Goal: Information Seeking & Learning: Learn about a topic

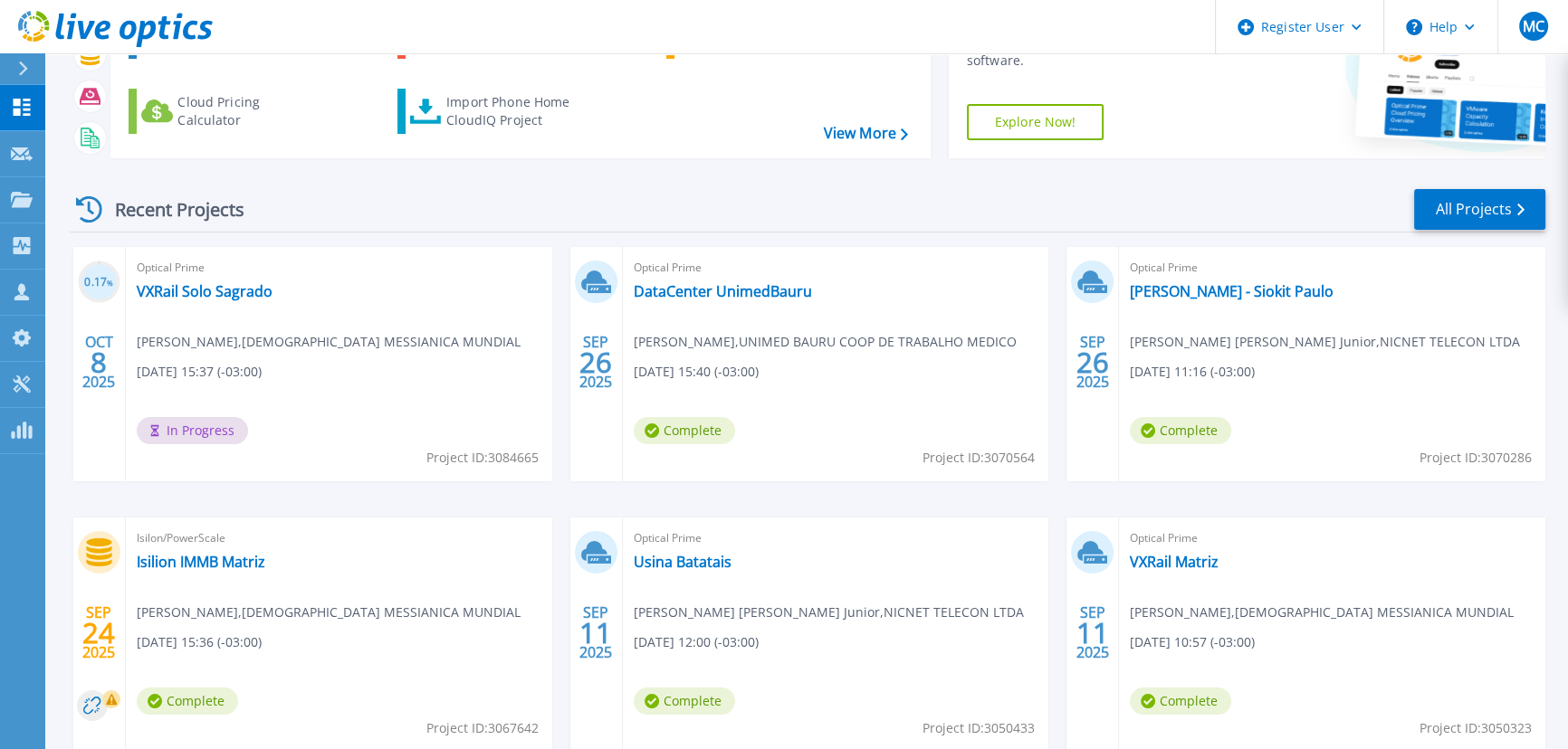
scroll to position [246, 0]
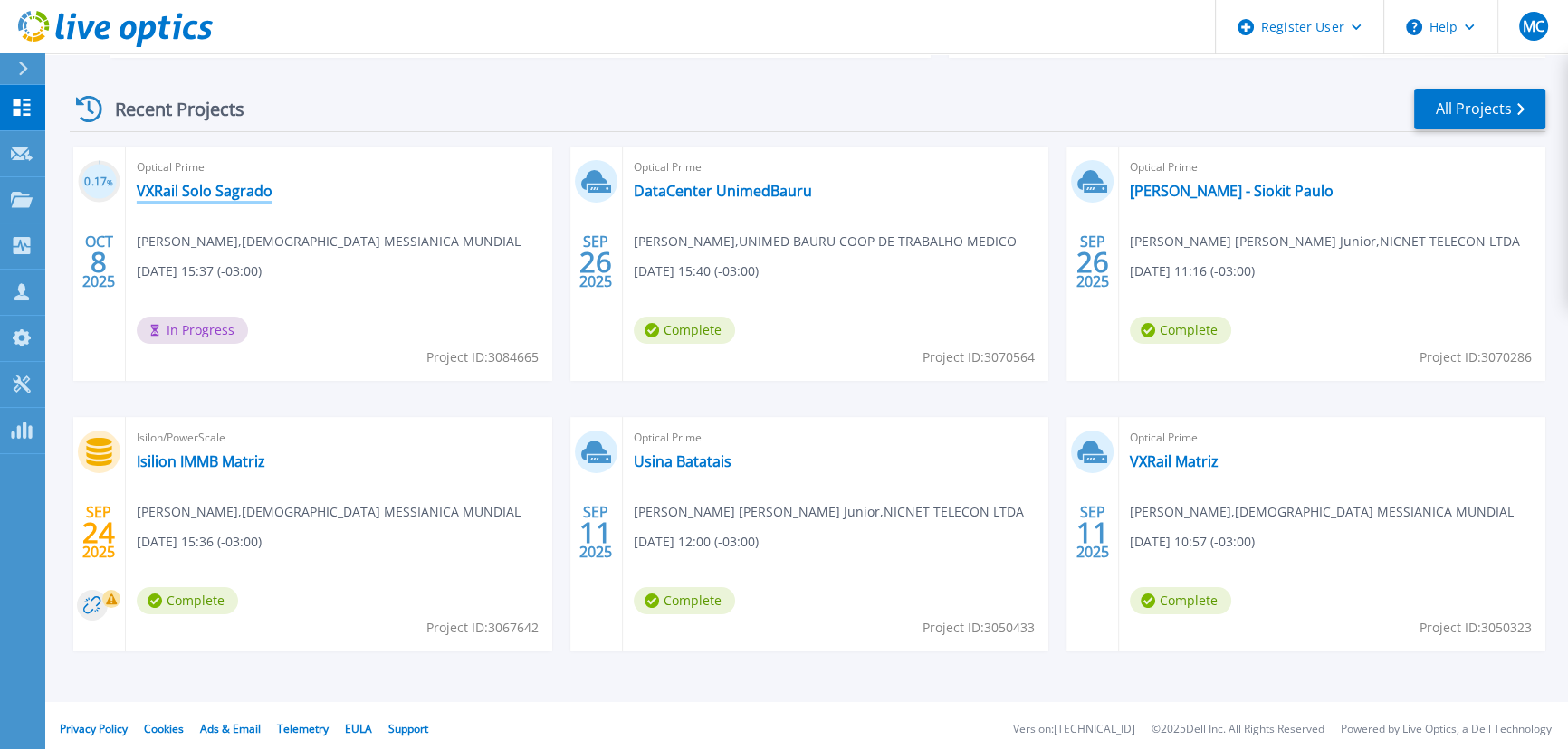
click at [210, 191] on link "VXRail Solo Sagrado" at bounding box center [205, 190] width 136 height 18
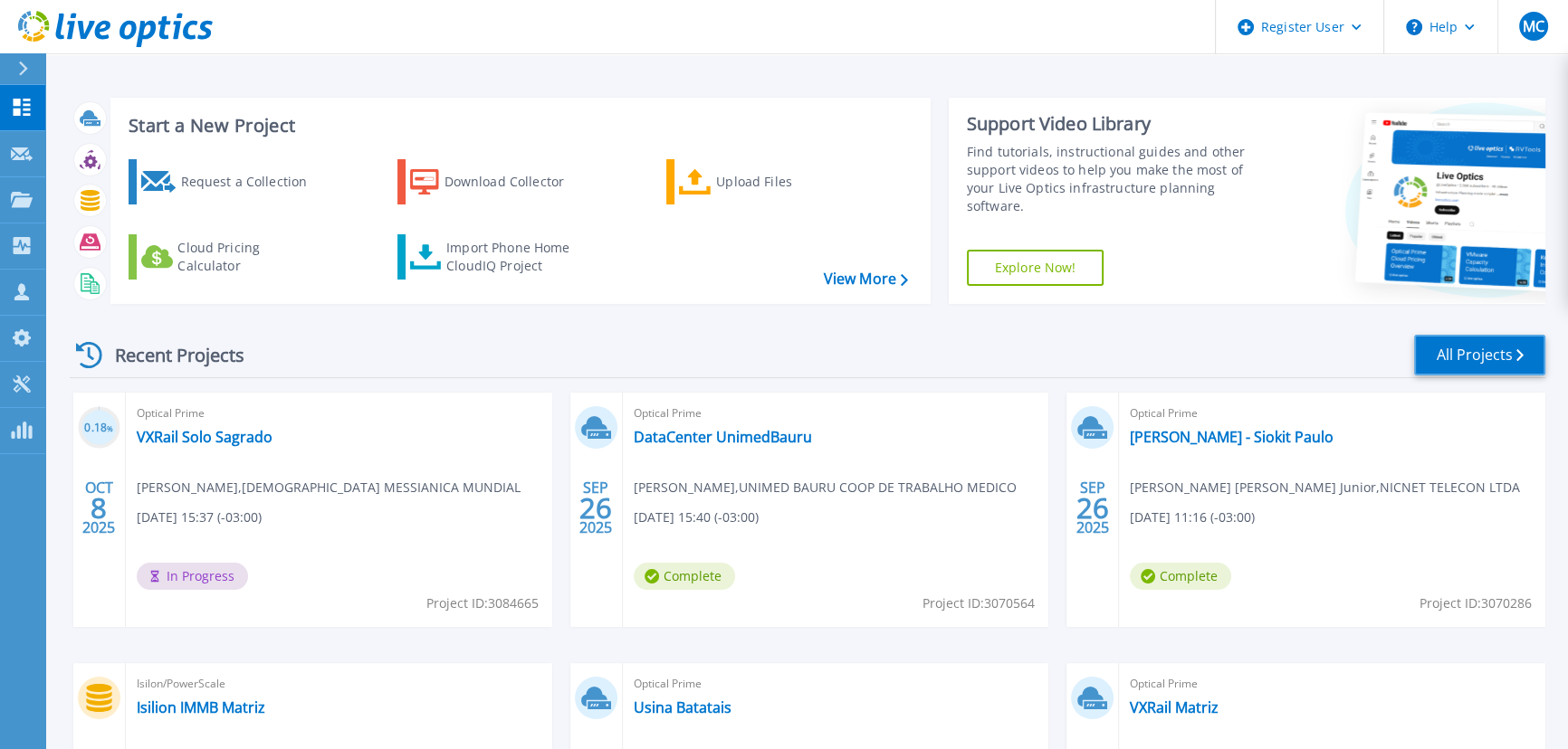
click at [1507, 353] on link "All Projects" at bounding box center [1480, 356] width 131 height 41
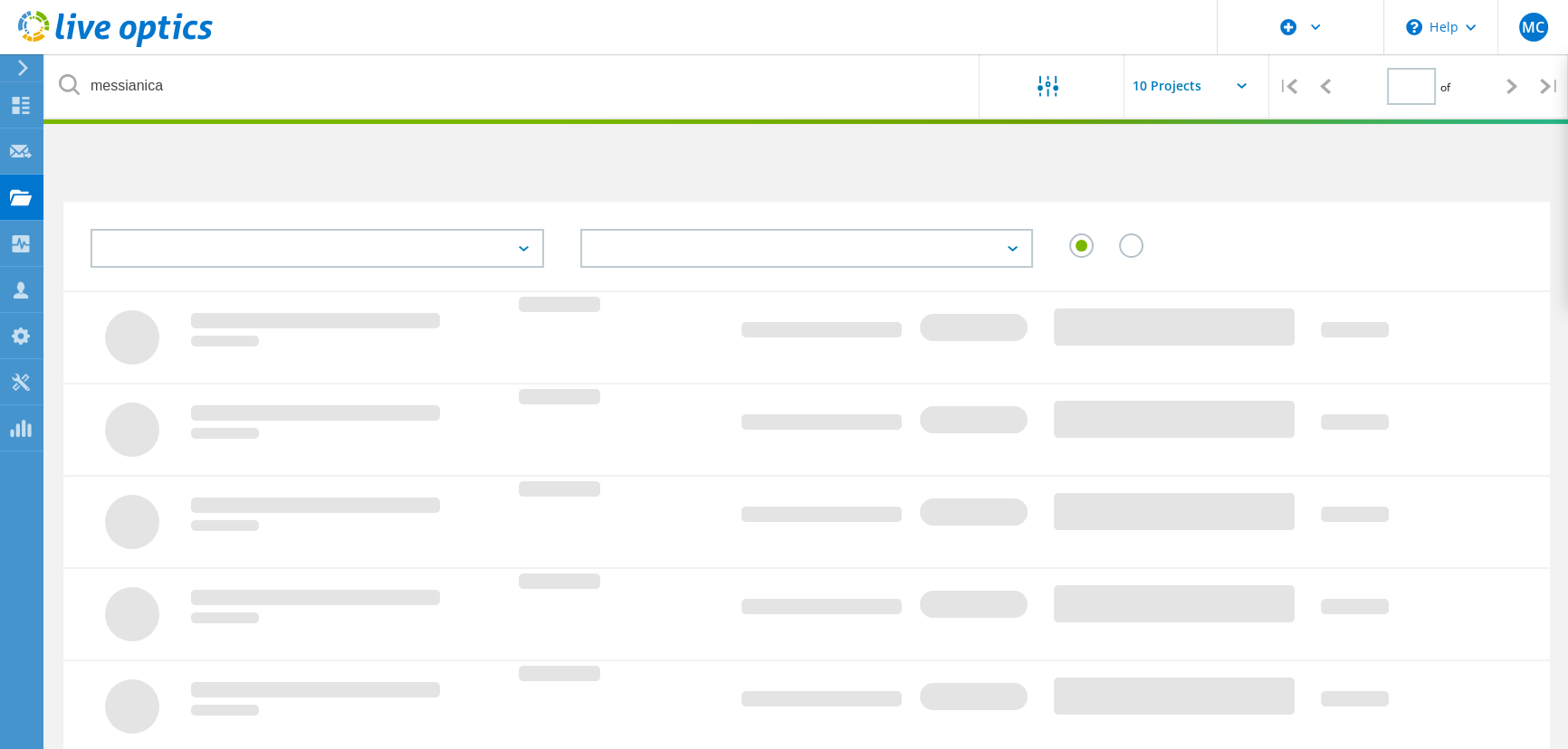
type input "1"
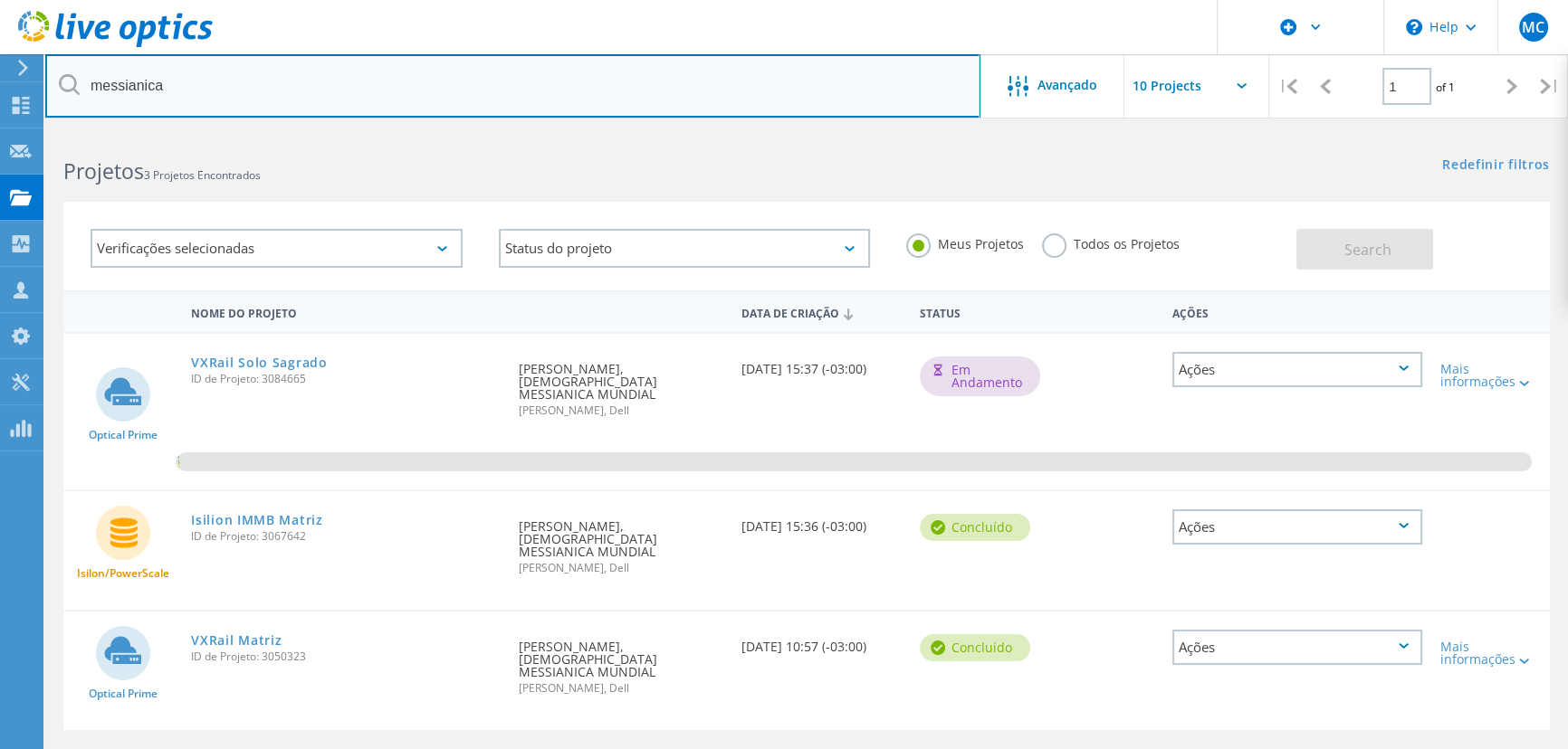
drag, startPoint x: 198, startPoint y: 87, endPoint x: 73, endPoint y: 85, distance: 125.0
click at [73, 85] on div "messianica" at bounding box center [512, 85] width 934 height 63
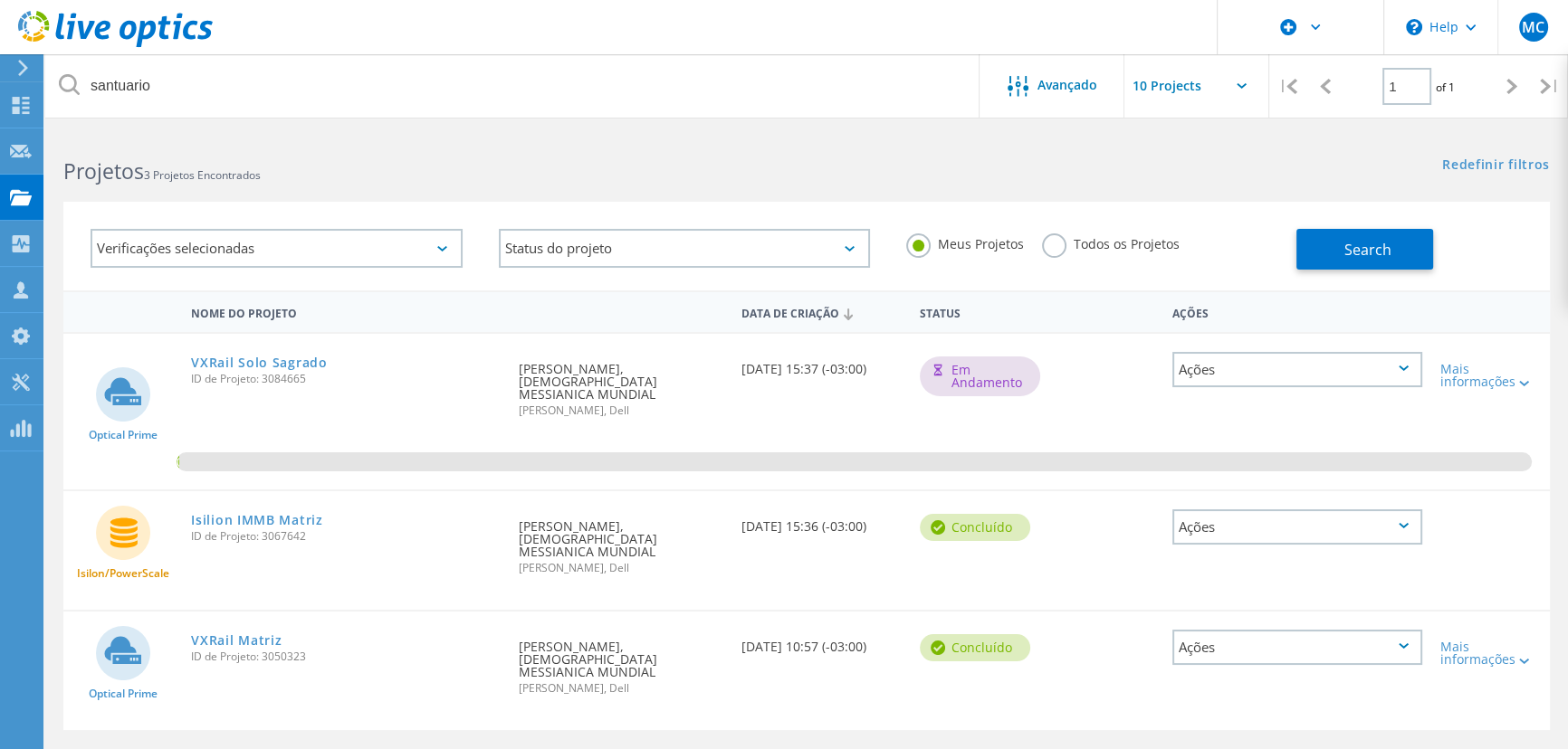
click at [1060, 251] on label "Todos os Projetos" at bounding box center [1111, 242] width 138 height 17
click at [0, 0] on input "Todos os Projetos" at bounding box center [0, 0] width 0 height 0
click at [1360, 259] on button "Search" at bounding box center [1365, 250] width 137 height 41
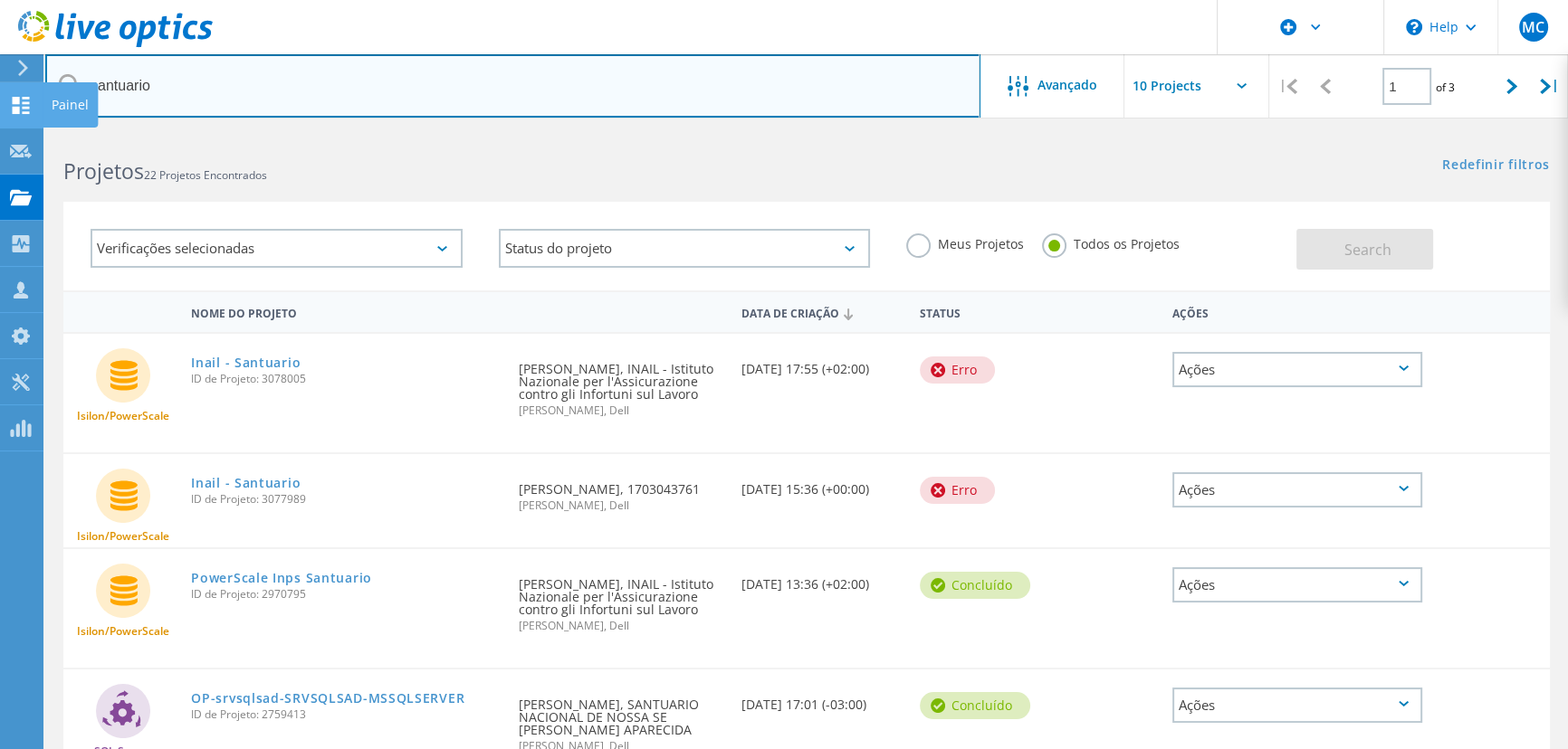
drag, startPoint x: 254, startPoint y: 79, endPoint x: 43, endPoint y: 99, distance: 211.9
paste input "SRVARQUIVOS"
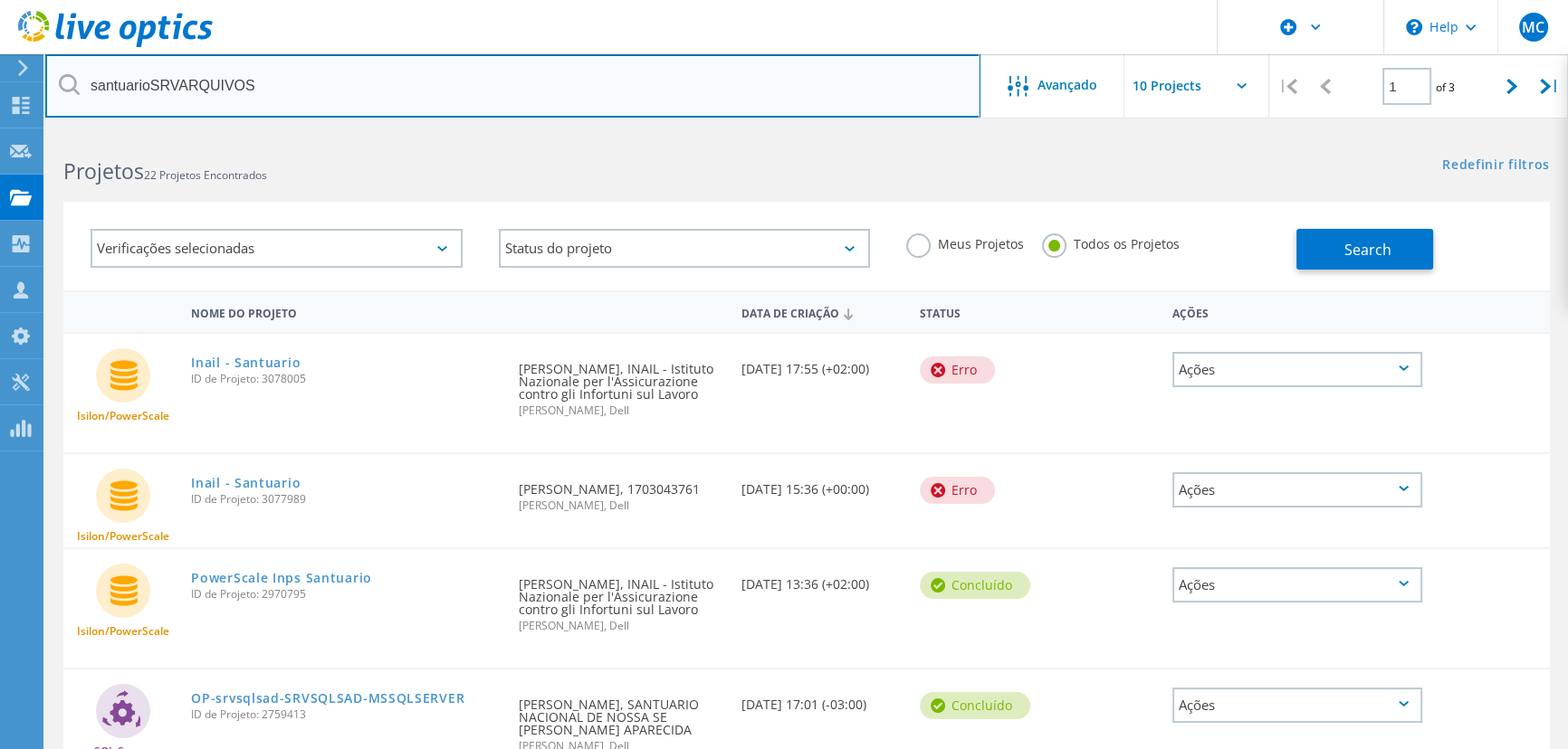
drag, startPoint x: 329, startPoint y: 112, endPoint x: 325, endPoint y: 86, distance: 26.3
click at [325, 99] on input "santuarioSRVARQUIVOS" at bounding box center [513, 85] width 935 height 63
drag, startPoint x: 325, startPoint y: 85, endPoint x: 80, endPoint y: 92, distance: 245.1
click at [80, 92] on input "santuarioSRVARQUIVOS" at bounding box center [513, 85] width 935 height 63
paste input "text"
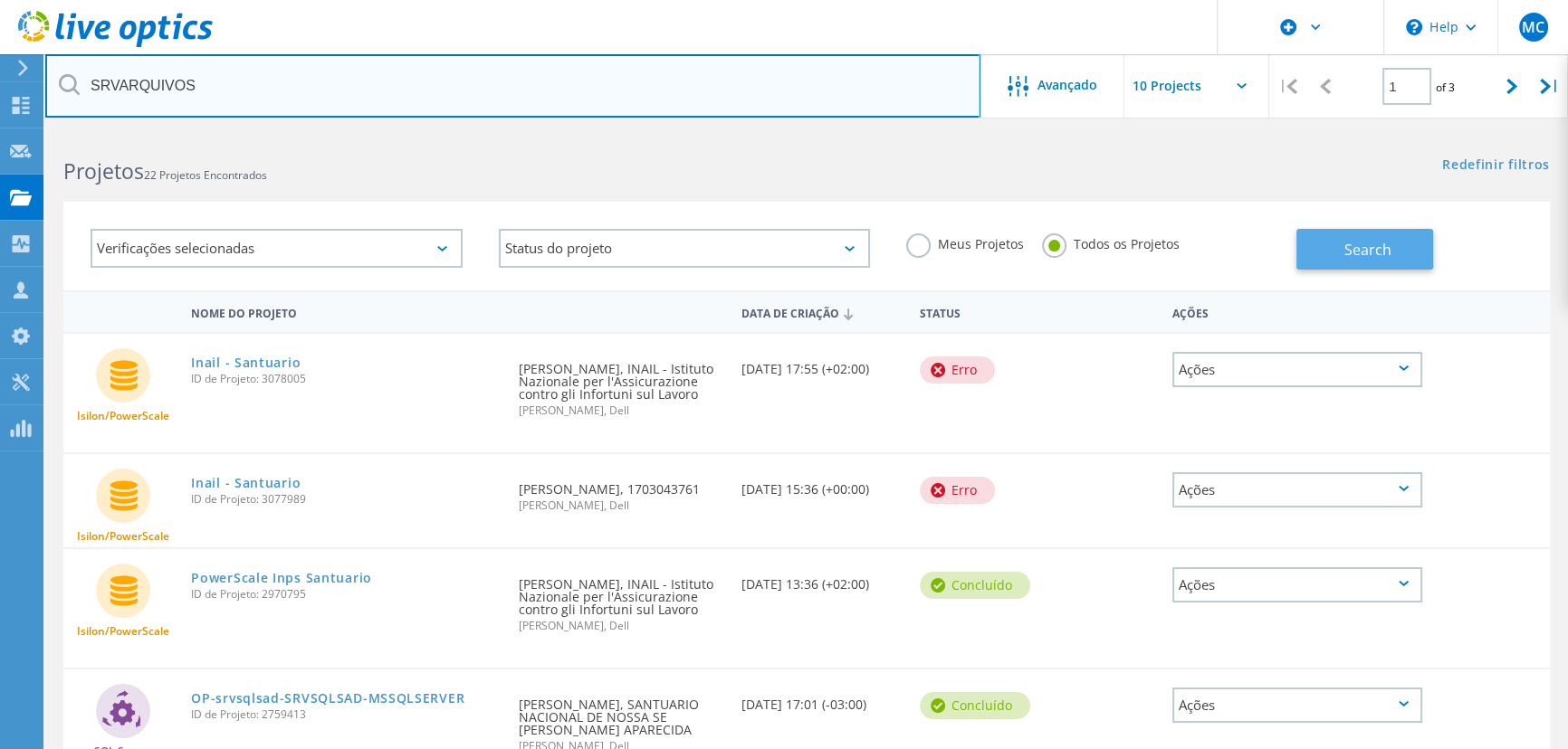
type input "SRVARQUIVOS"
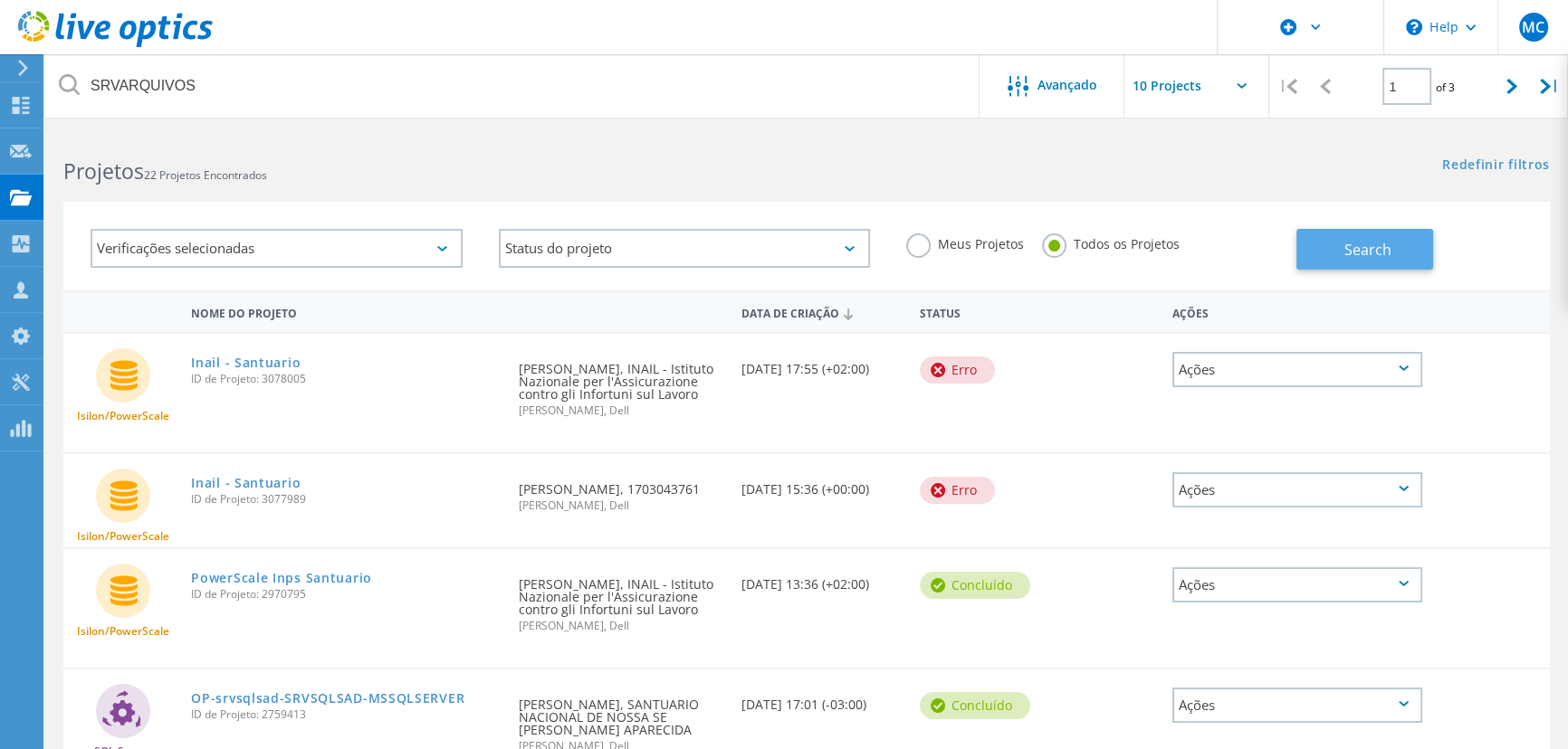
click at [1357, 237] on button "Search" at bounding box center [1365, 250] width 137 height 41
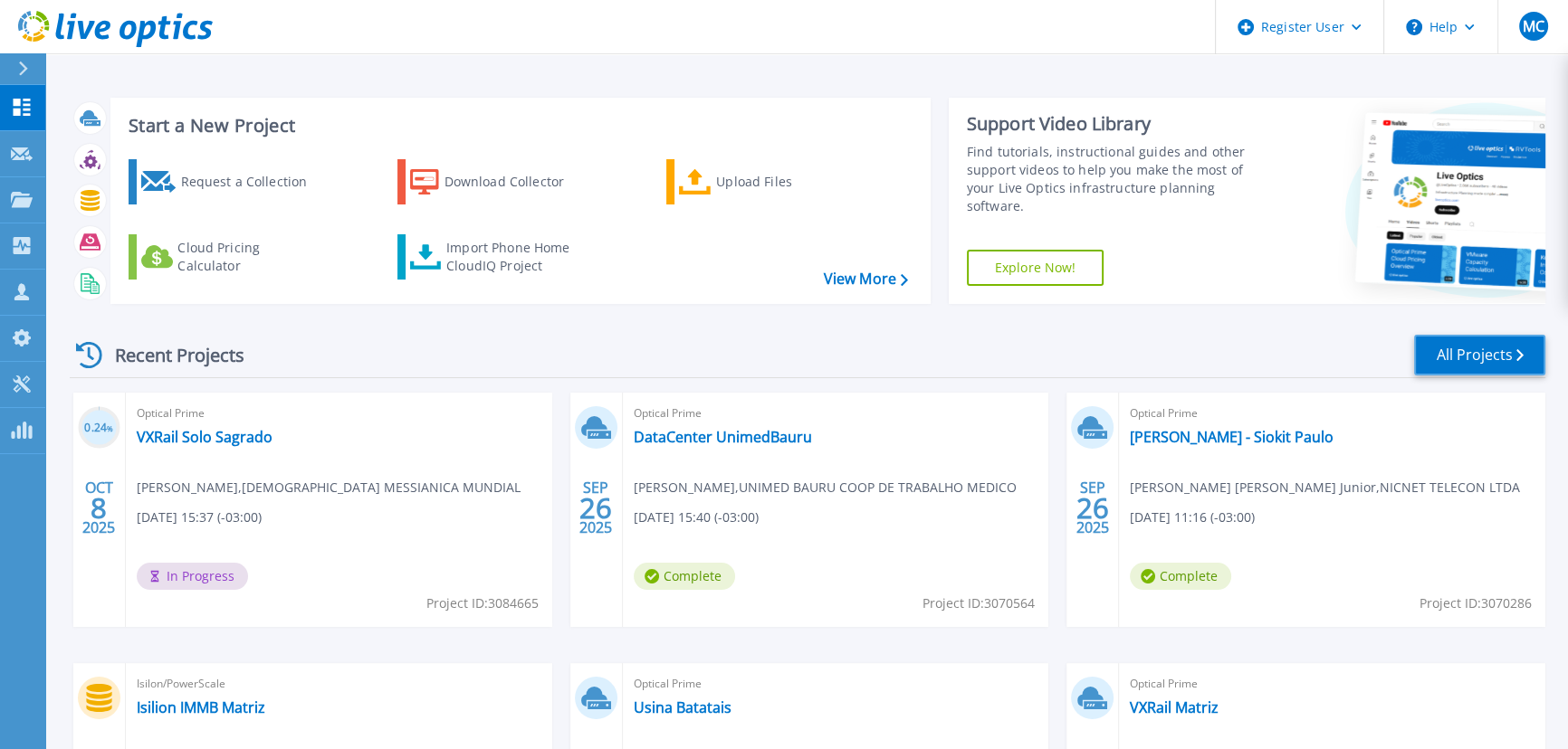
click at [1466, 349] on link "All Projects" at bounding box center [1480, 356] width 131 height 41
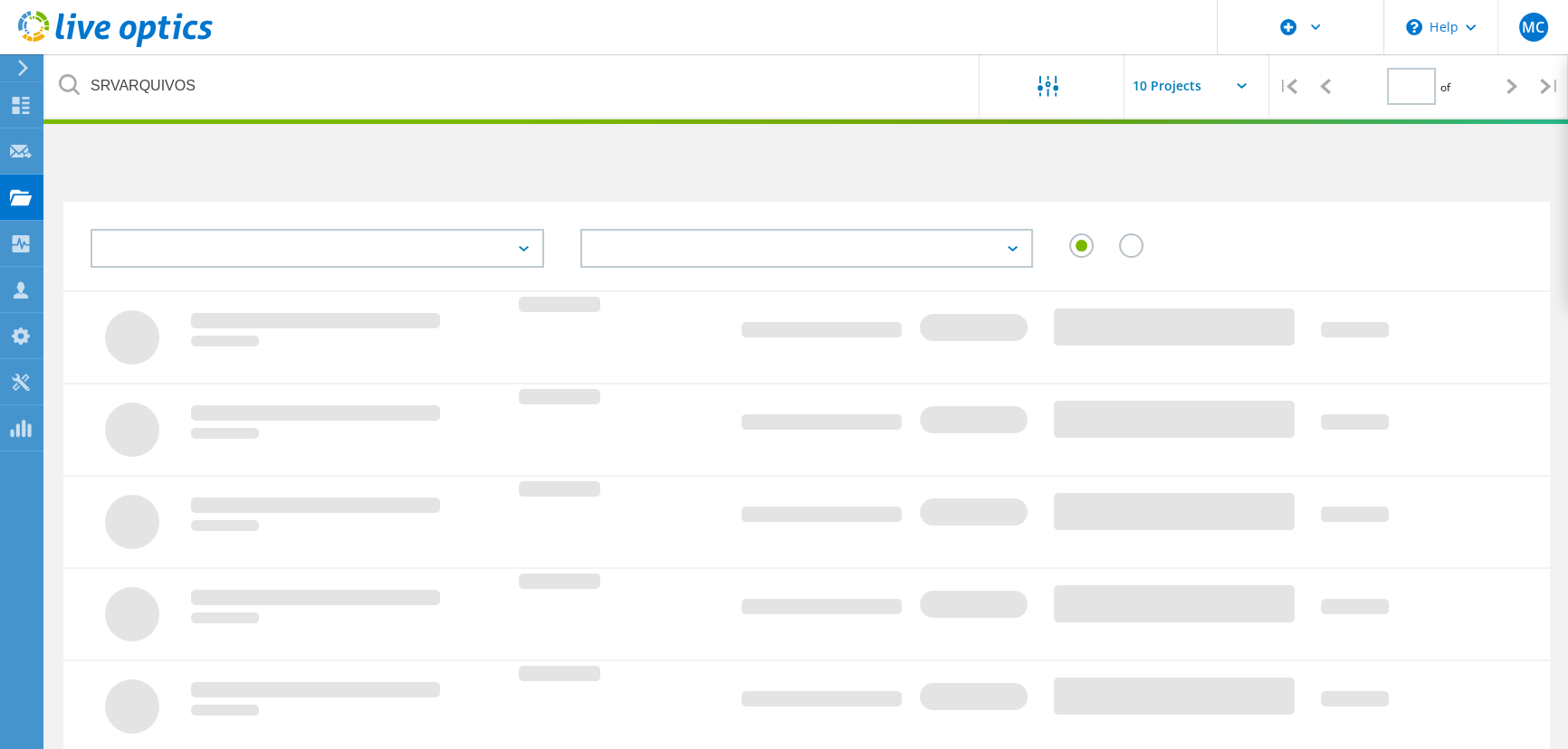
type input "1"
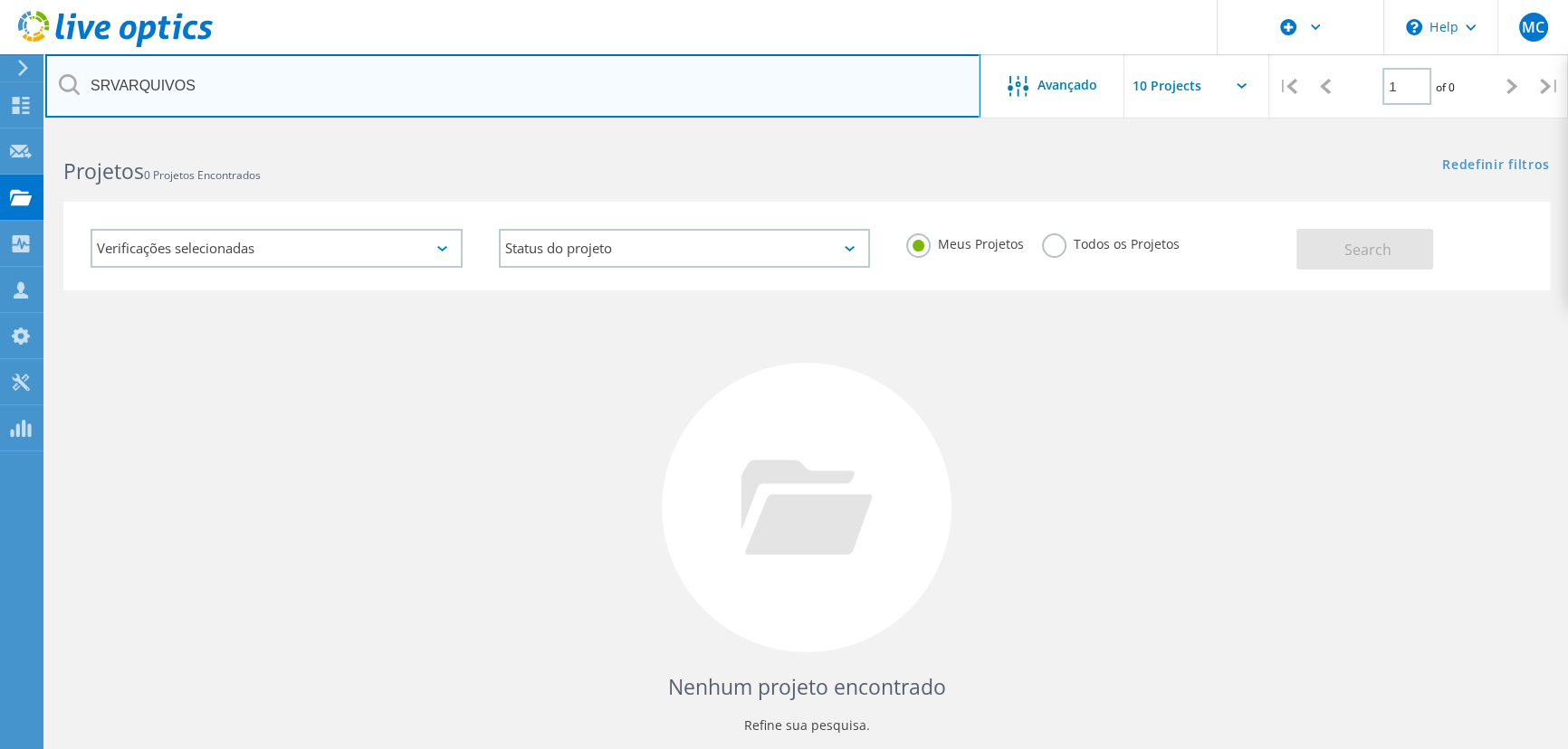
drag, startPoint x: 355, startPoint y: 82, endPoint x: 80, endPoint y: 70, distance: 275.3
click at [80, 70] on input "SRVARQUIVOS" at bounding box center [513, 85] width 935 height 63
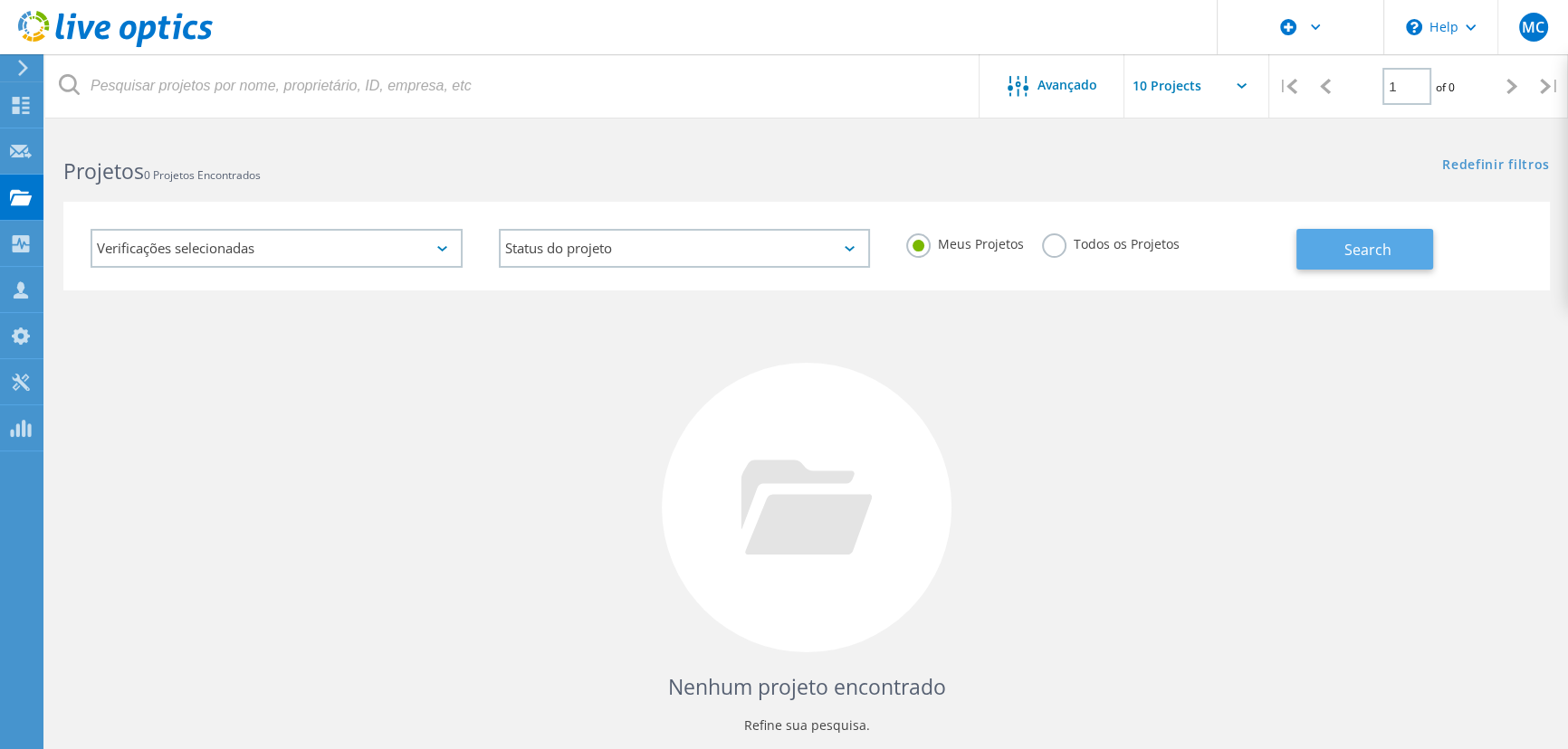
click at [1315, 242] on button "Search" at bounding box center [1365, 250] width 137 height 41
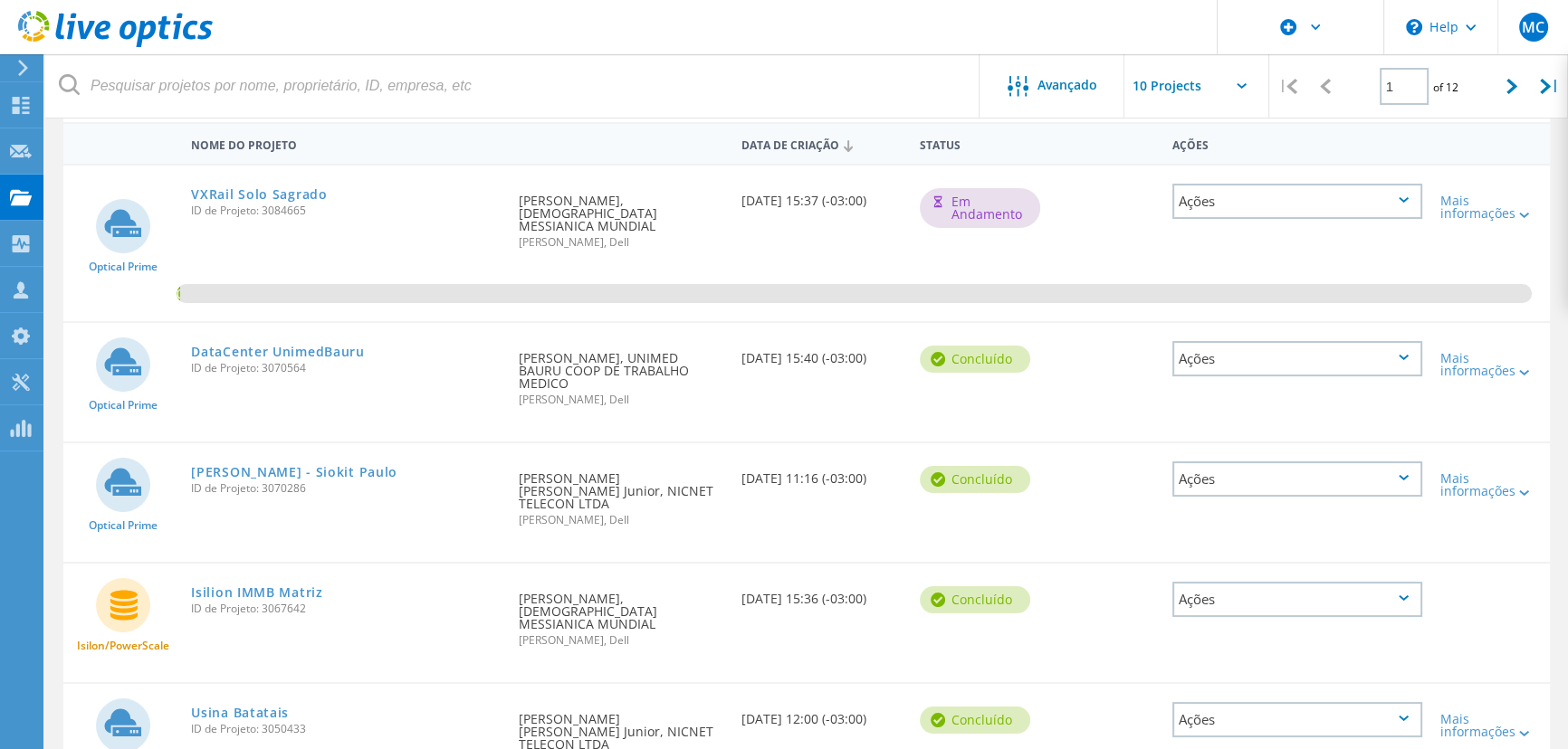
scroll to position [163, 0]
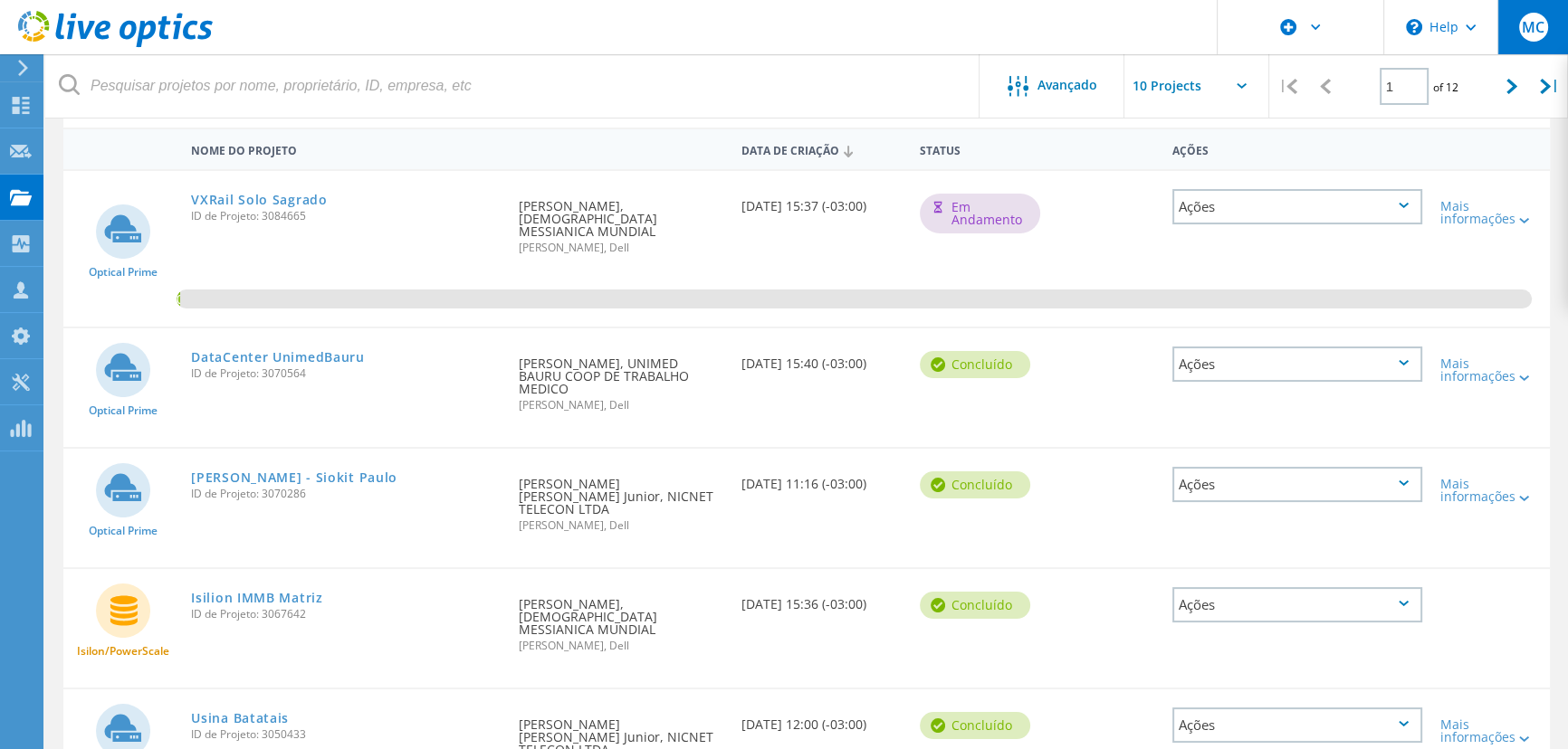
click at [1526, 29] on span "MC" at bounding box center [1533, 26] width 22 height 15
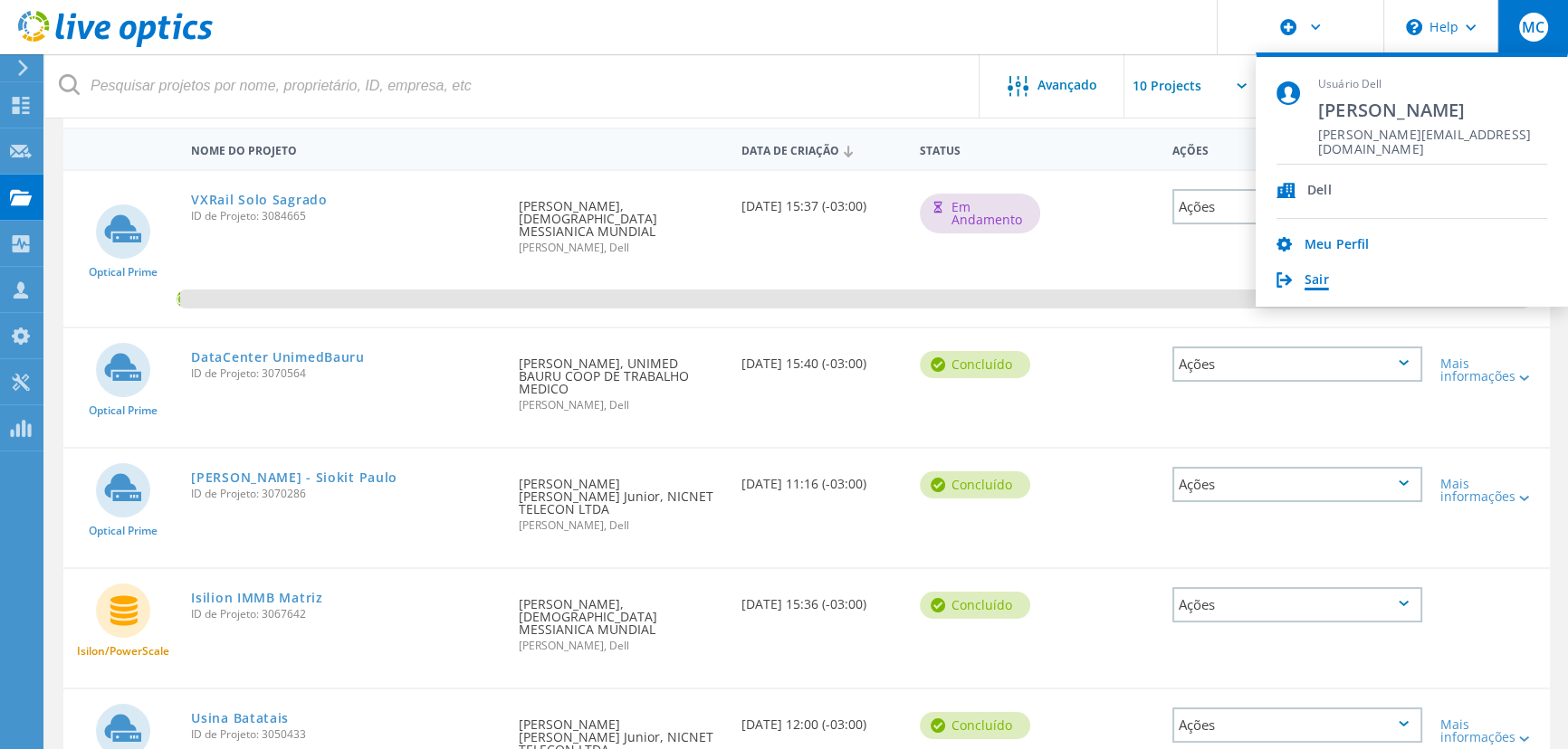
click at [1322, 278] on link "Sair" at bounding box center [1316, 281] width 24 height 17
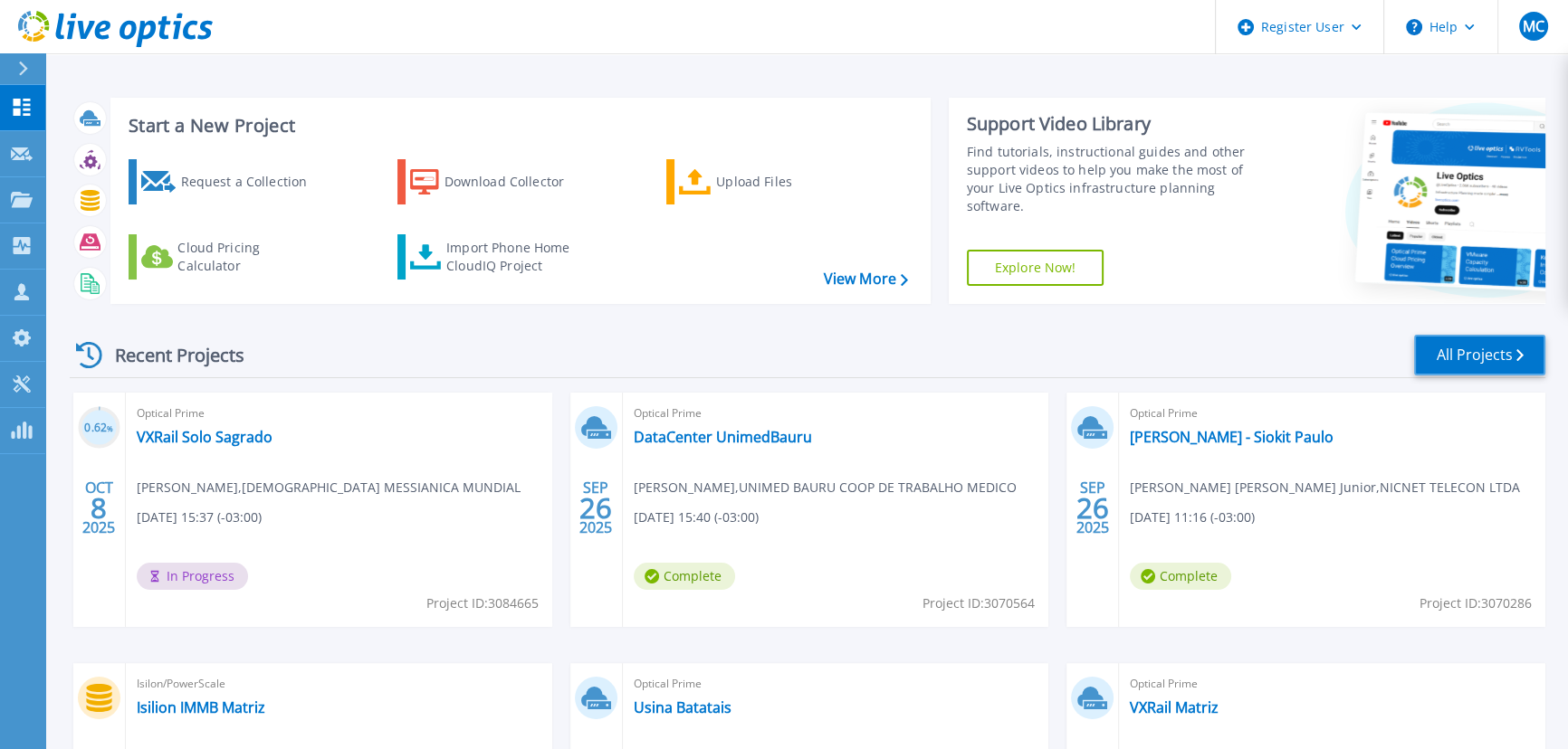
click at [1448, 346] on link "All Projects" at bounding box center [1480, 356] width 131 height 41
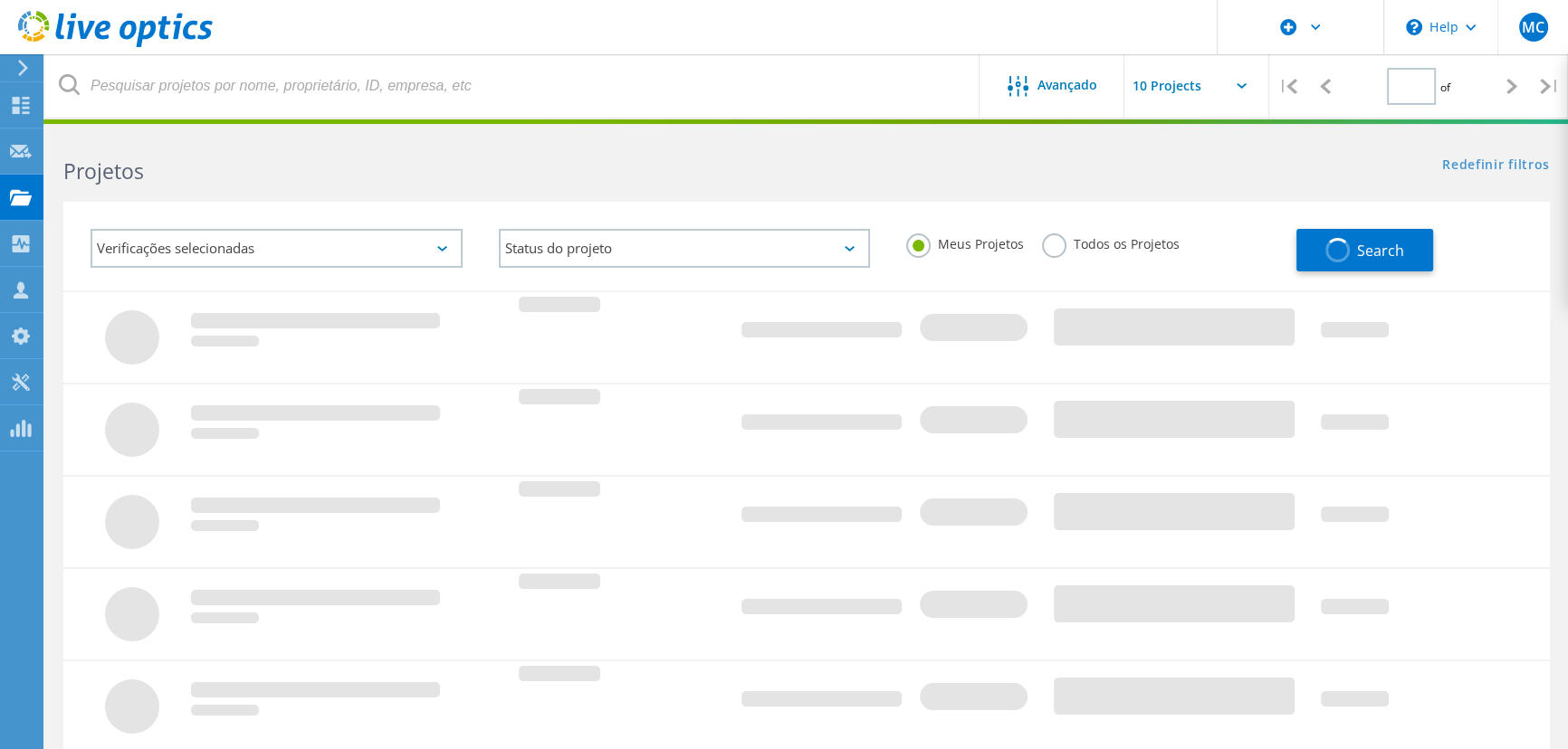
type input "1"
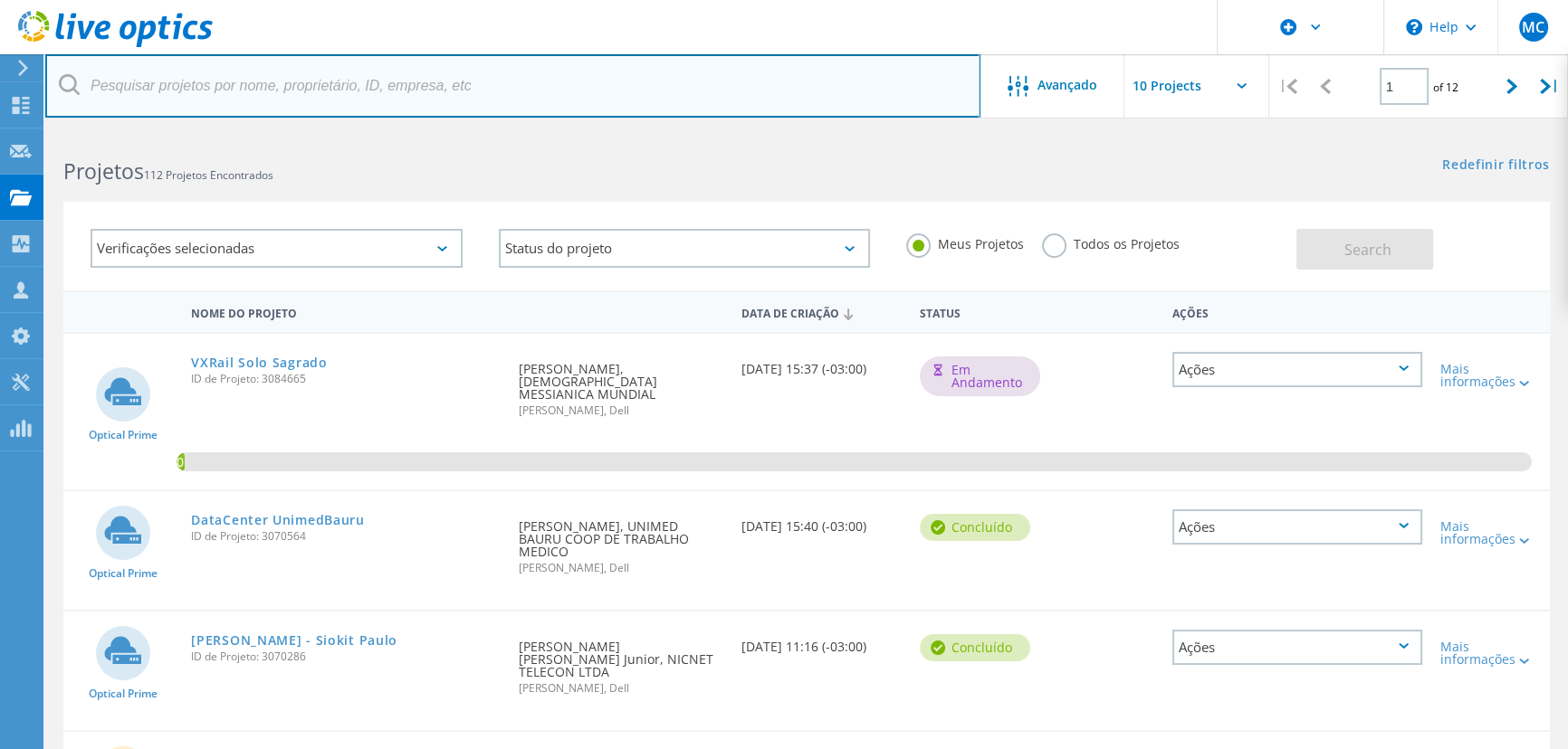
click at [278, 97] on input "text" at bounding box center [513, 85] width 935 height 63
paste input "3070286"
type input "3070286"
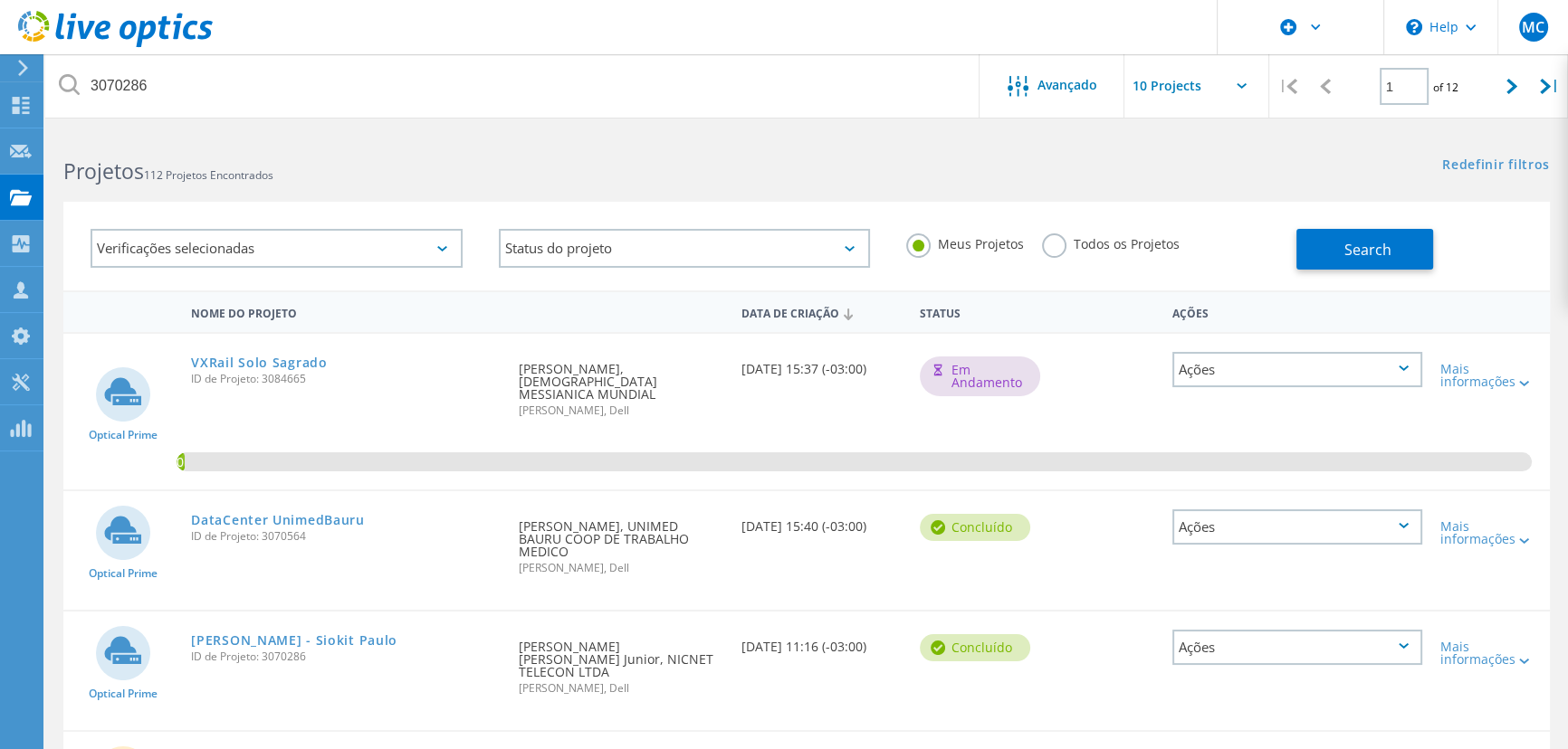
drag, startPoint x: 1050, startPoint y: 244, endPoint x: 1096, endPoint y: 239, distance: 46.3
click at [1051, 244] on label "Todos os Projetos" at bounding box center [1111, 242] width 138 height 17
click at [0, 0] on input "Todos os Projetos" at bounding box center [0, 0] width 0 height 0
click at [1314, 243] on button "Search" at bounding box center [1365, 250] width 137 height 41
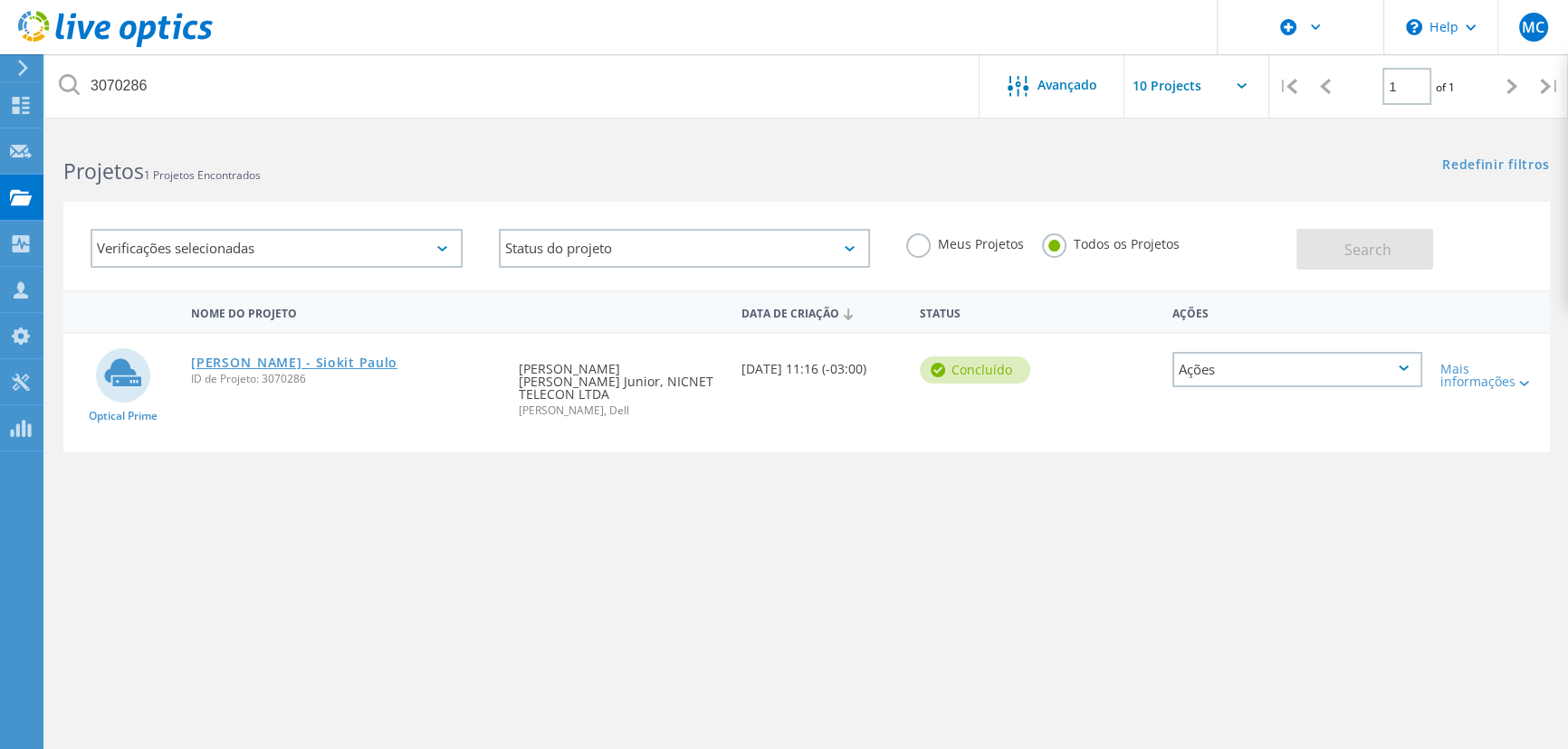
click at [307, 361] on link "Usina Batatais - Siokit Paulo" at bounding box center [295, 362] width 206 height 13
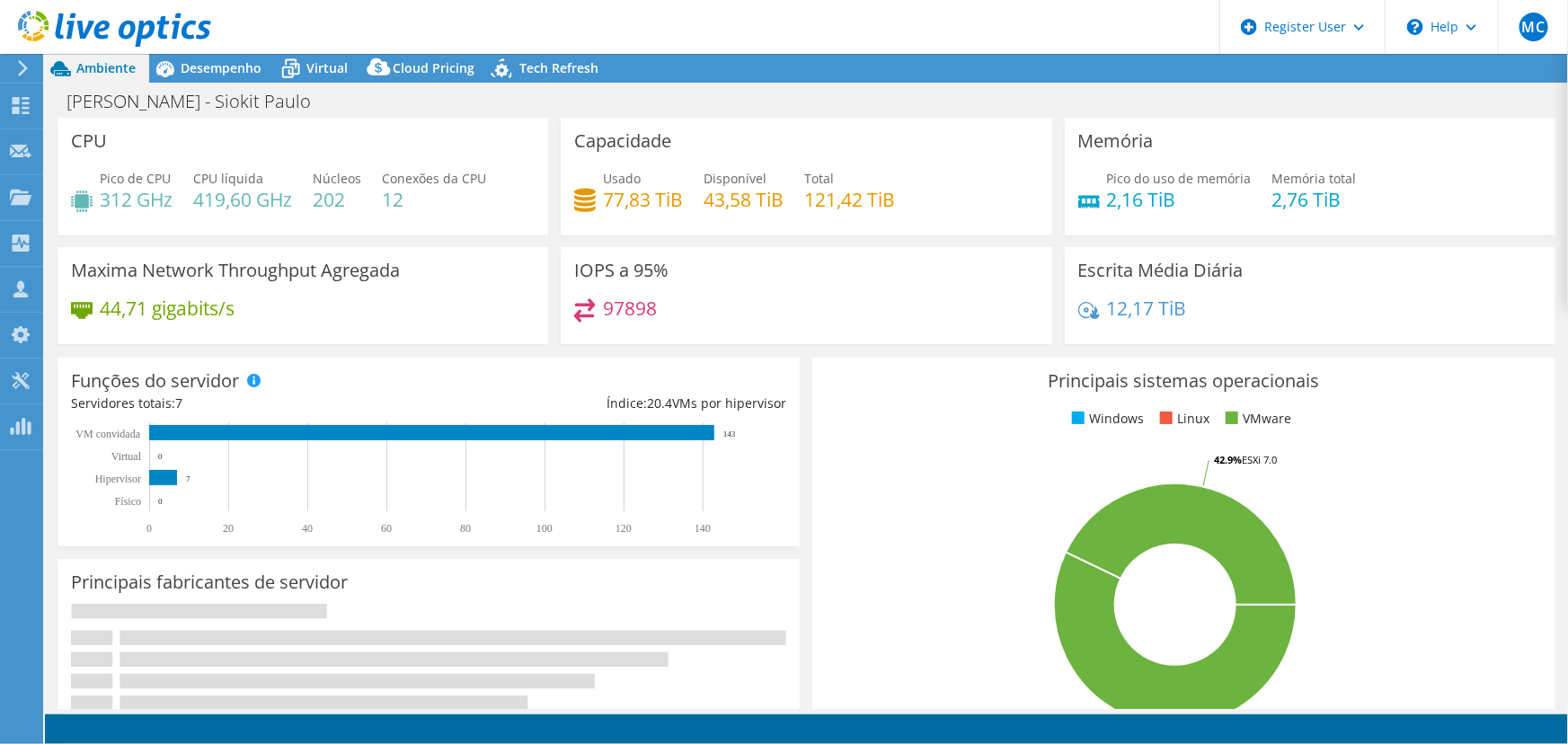
select select "USD"
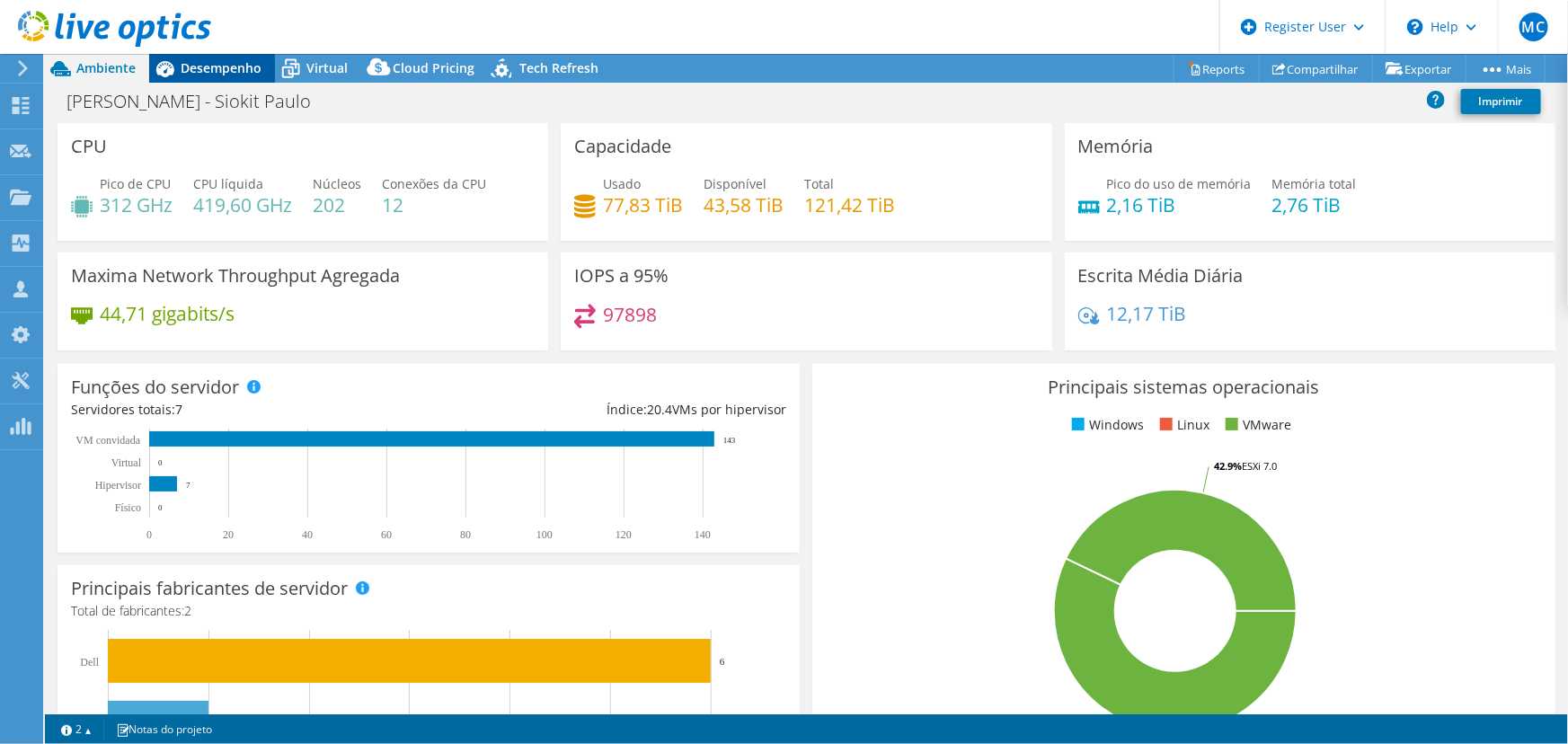
click at [229, 64] on span "Desempenho" at bounding box center [221, 68] width 81 height 17
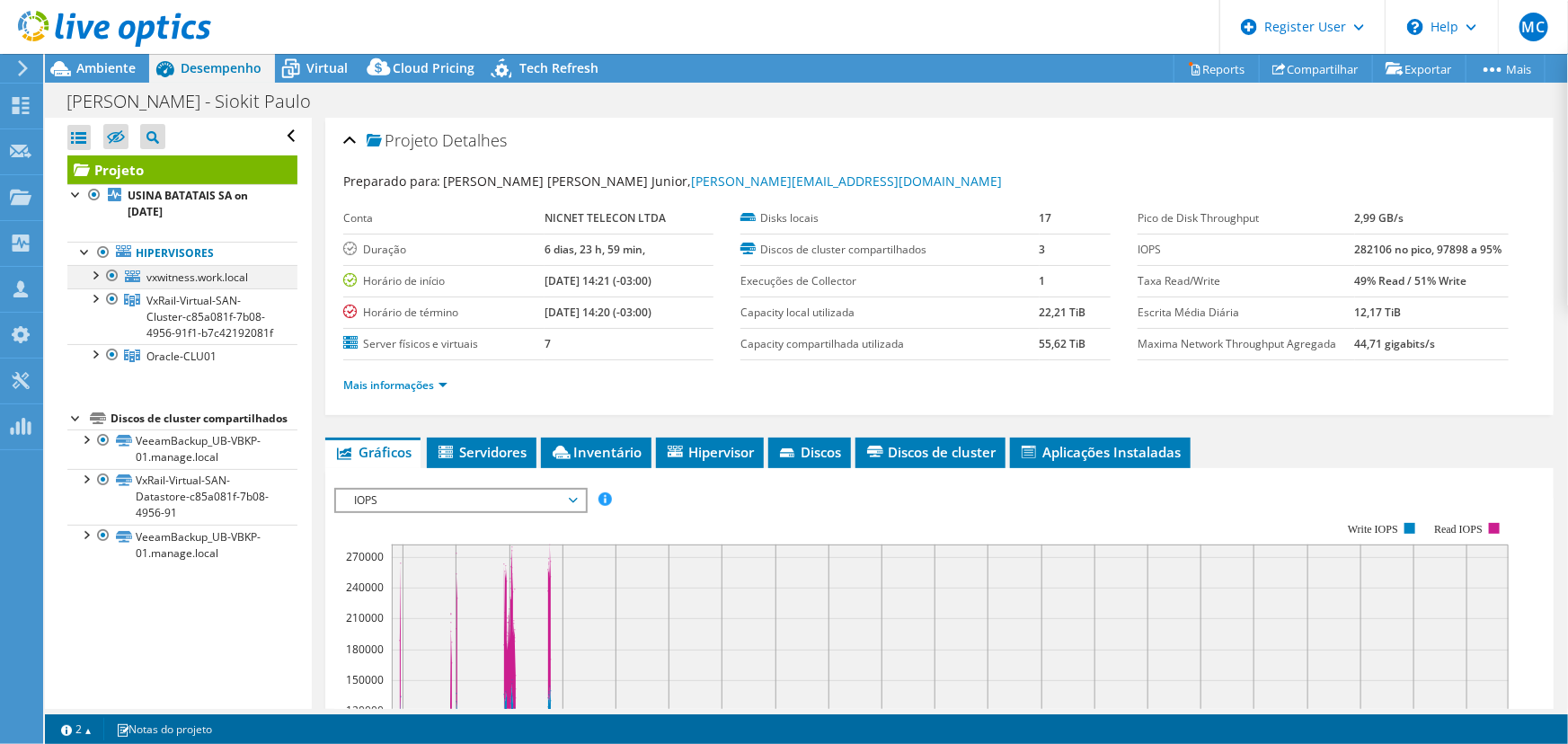
click at [95, 275] on div at bounding box center [94, 274] width 18 height 18
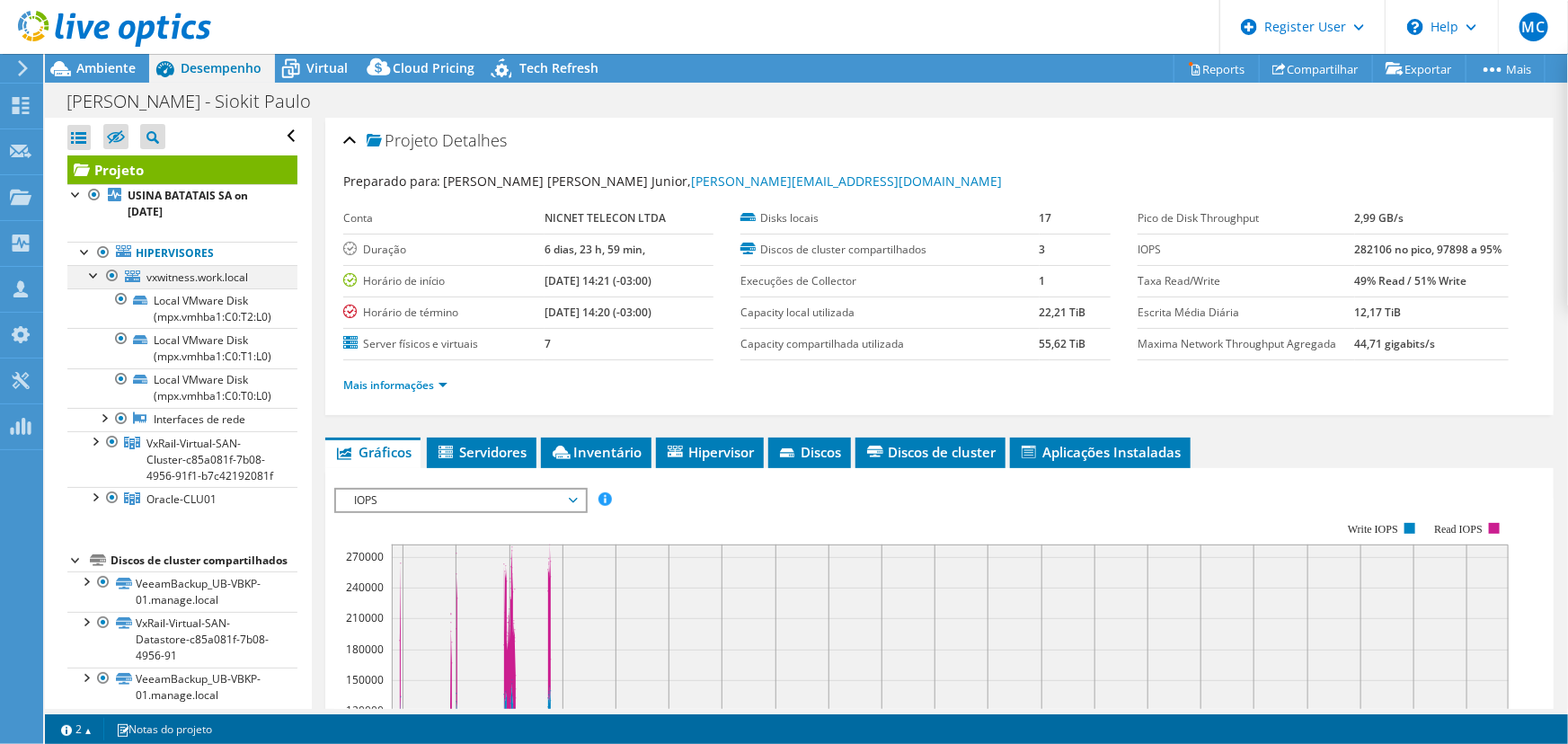
click at [95, 275] on div at bounding box center [94, 274] width 18 height 18
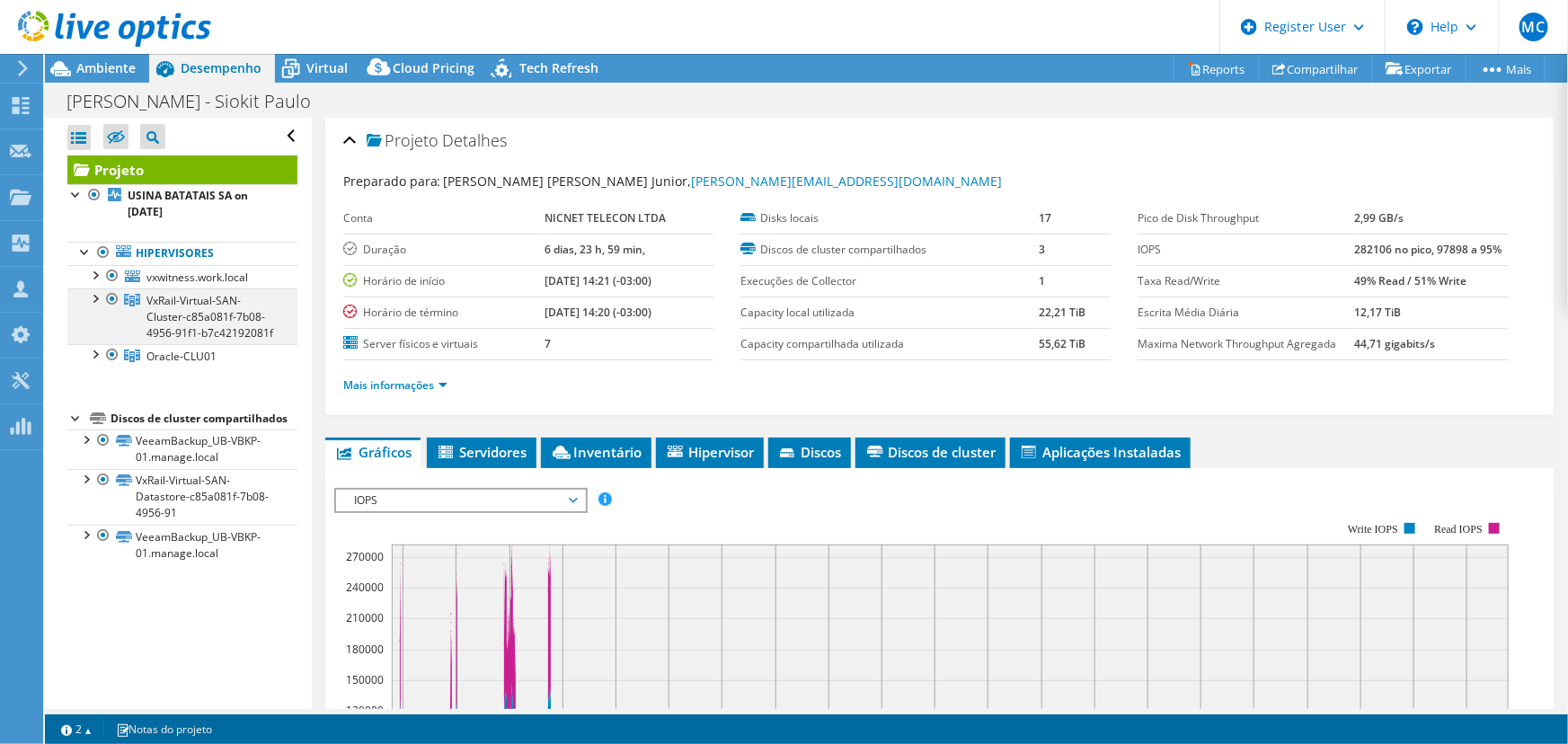
click at [96, 291] on div at bounding box center [94, 297] width 18 height 18
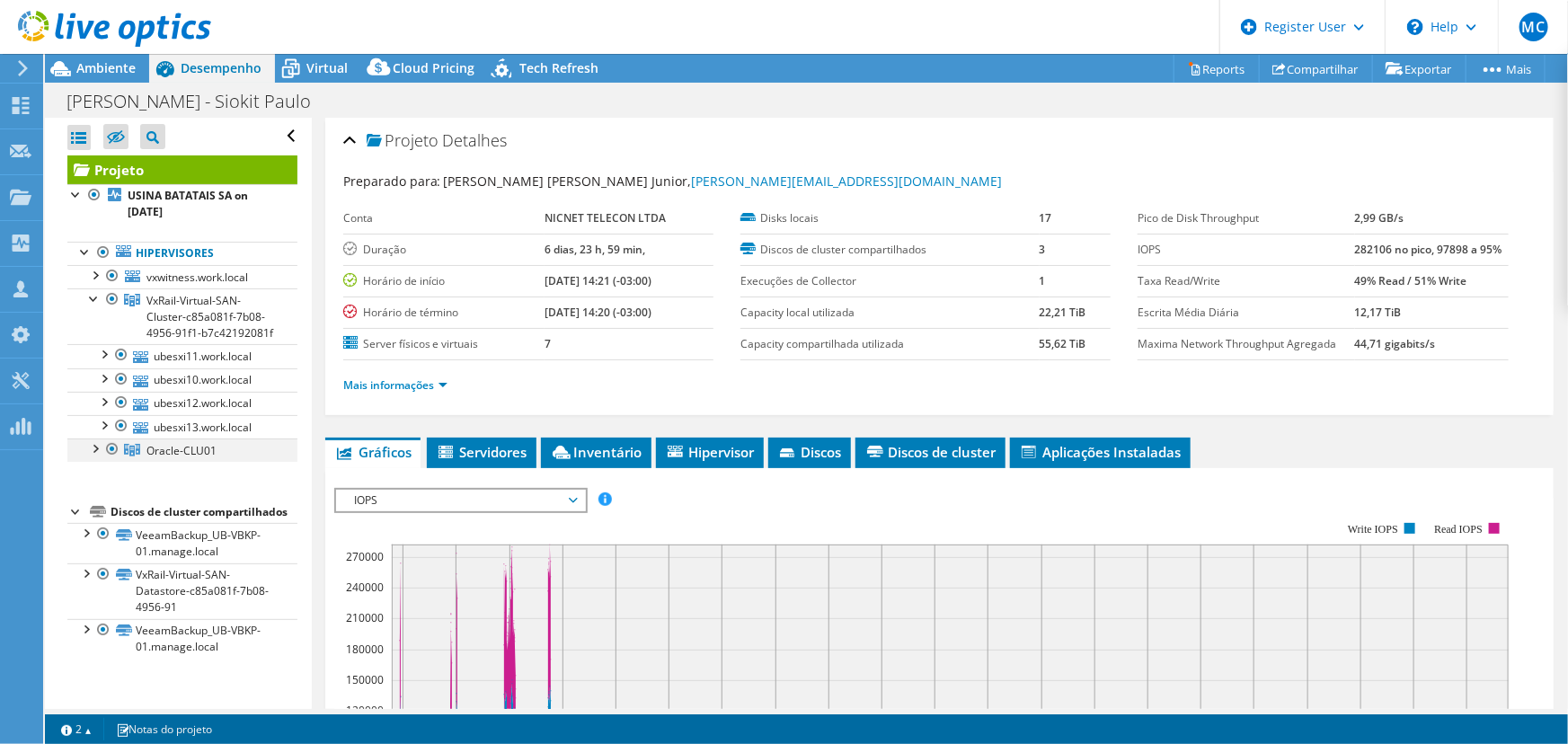
click at [98, 456] on div at bounding box center [94, 447] width 18 height 18
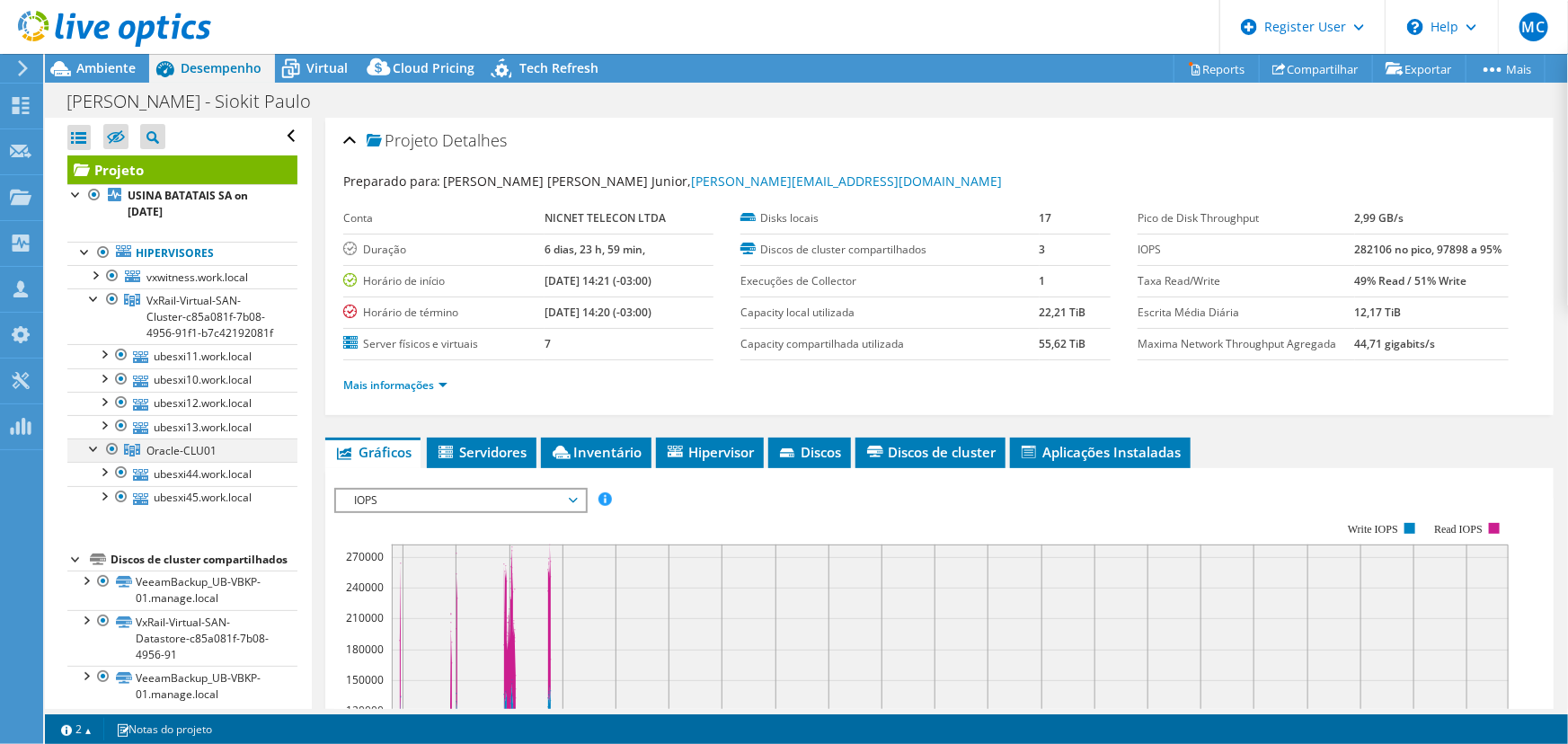
click at [113, 460] on div at bounding box center [112, 449] width 18 height 21
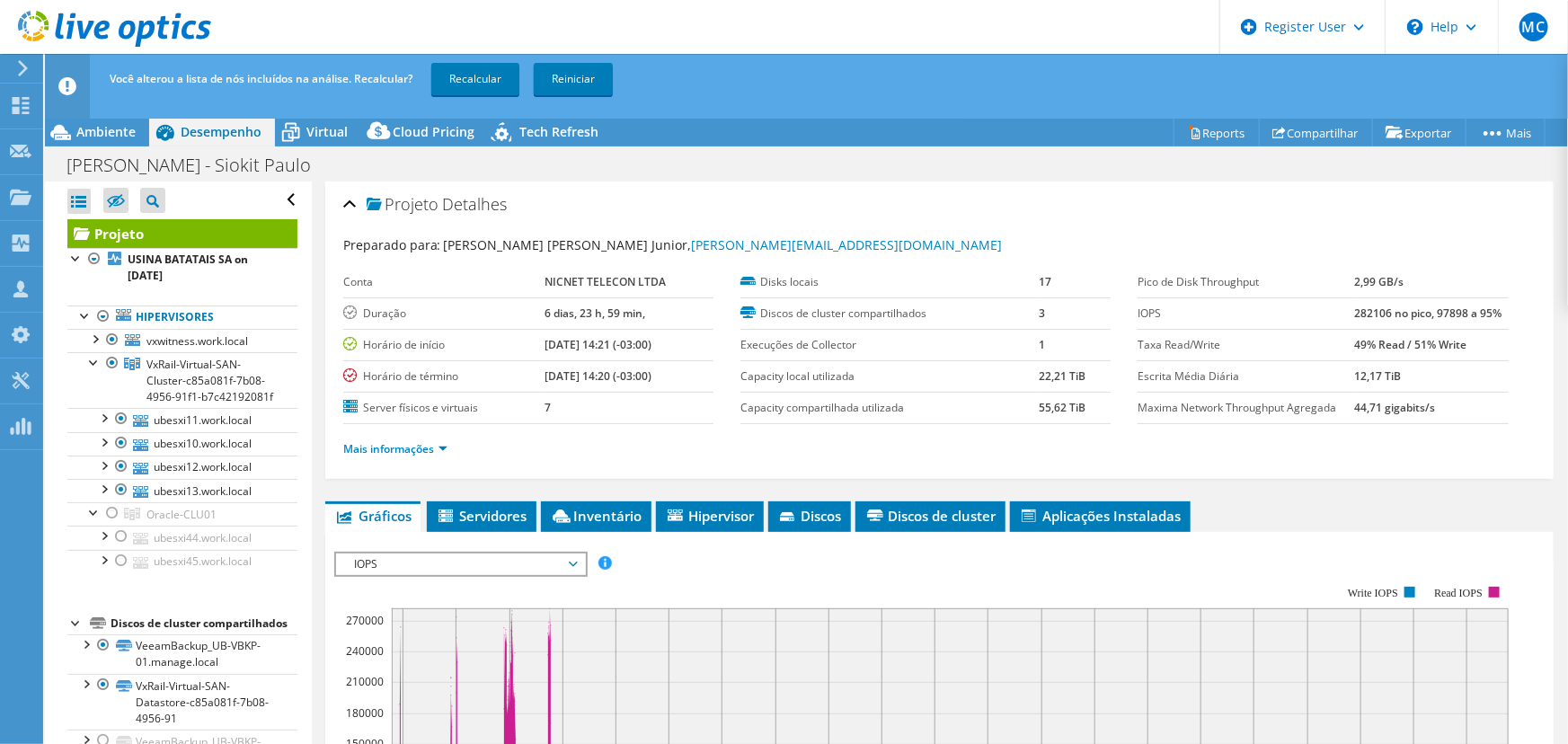
click at [487, 56] on div "Você alterou a lista de nós incluídos na análise. Recalcular? Recalcular Reinic…" at bounding box center [839, 79] width 1470 height 50
click at [483, 77] on link "Recalcular" at bounding box center [475, 79] width 88 height 33
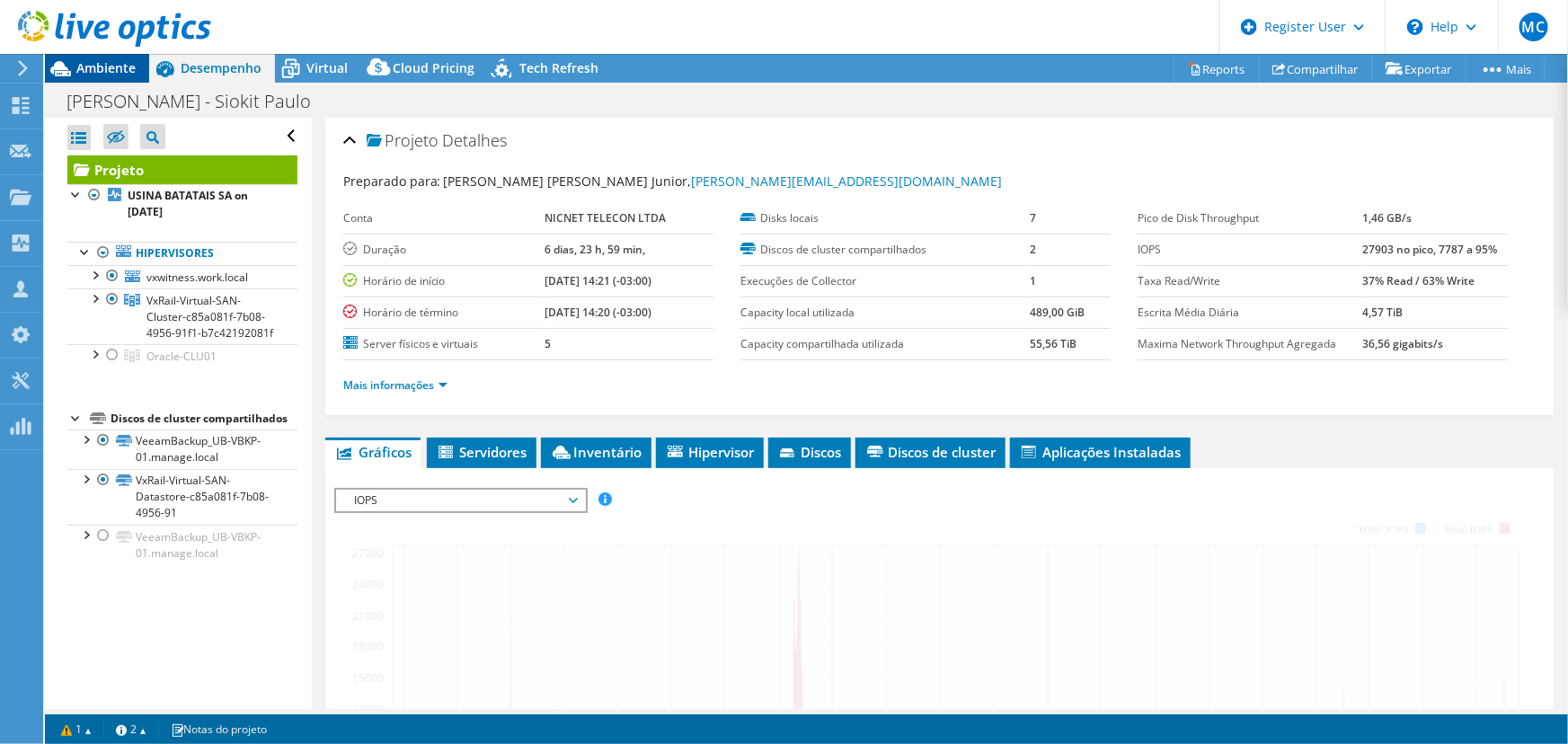
click at [121, 69] on span "Ambiente" at bounding box center [105, 68] width 59 height 17
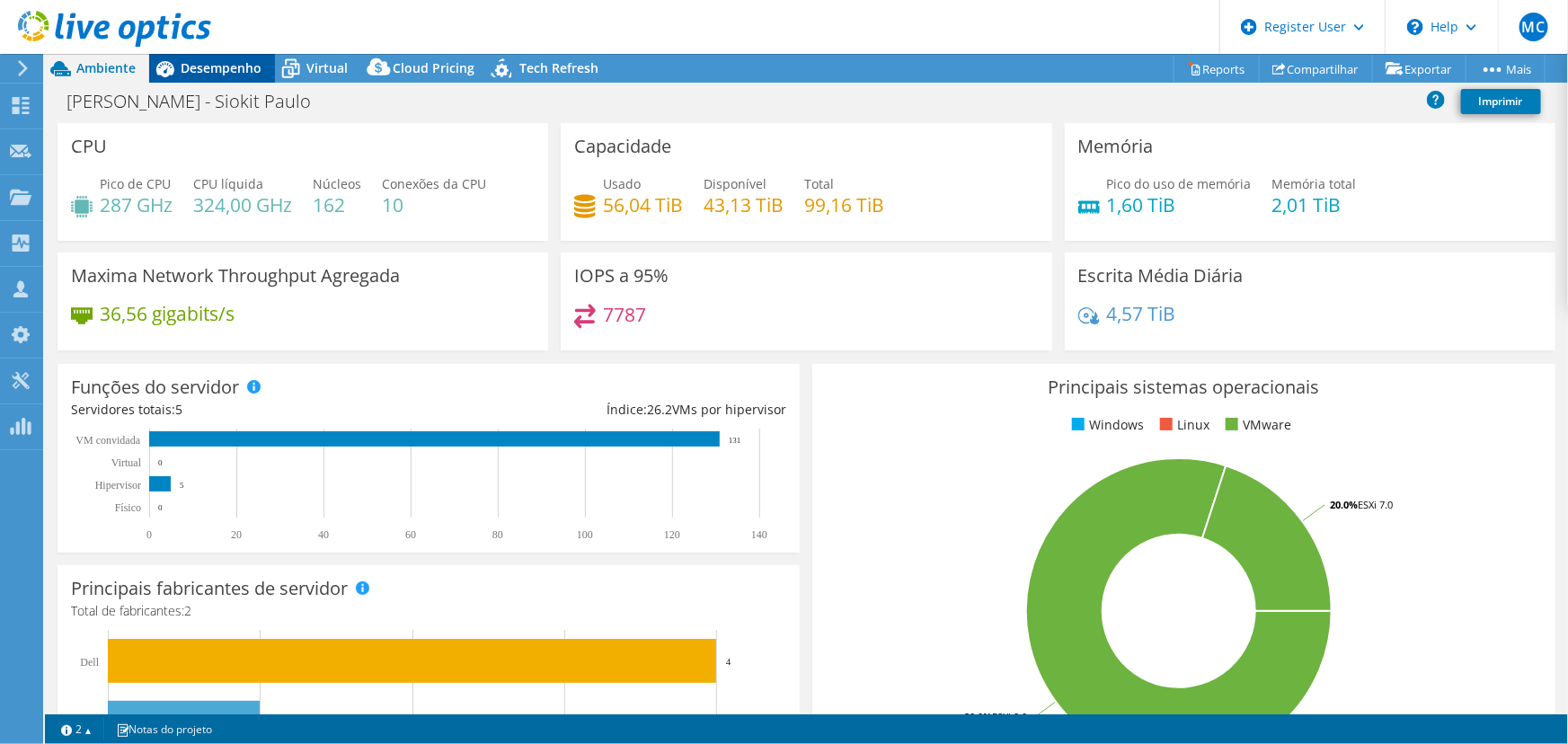
click at [221, 65] on span "Desempenho" at bounding box center [221, 68] width 81 height 17
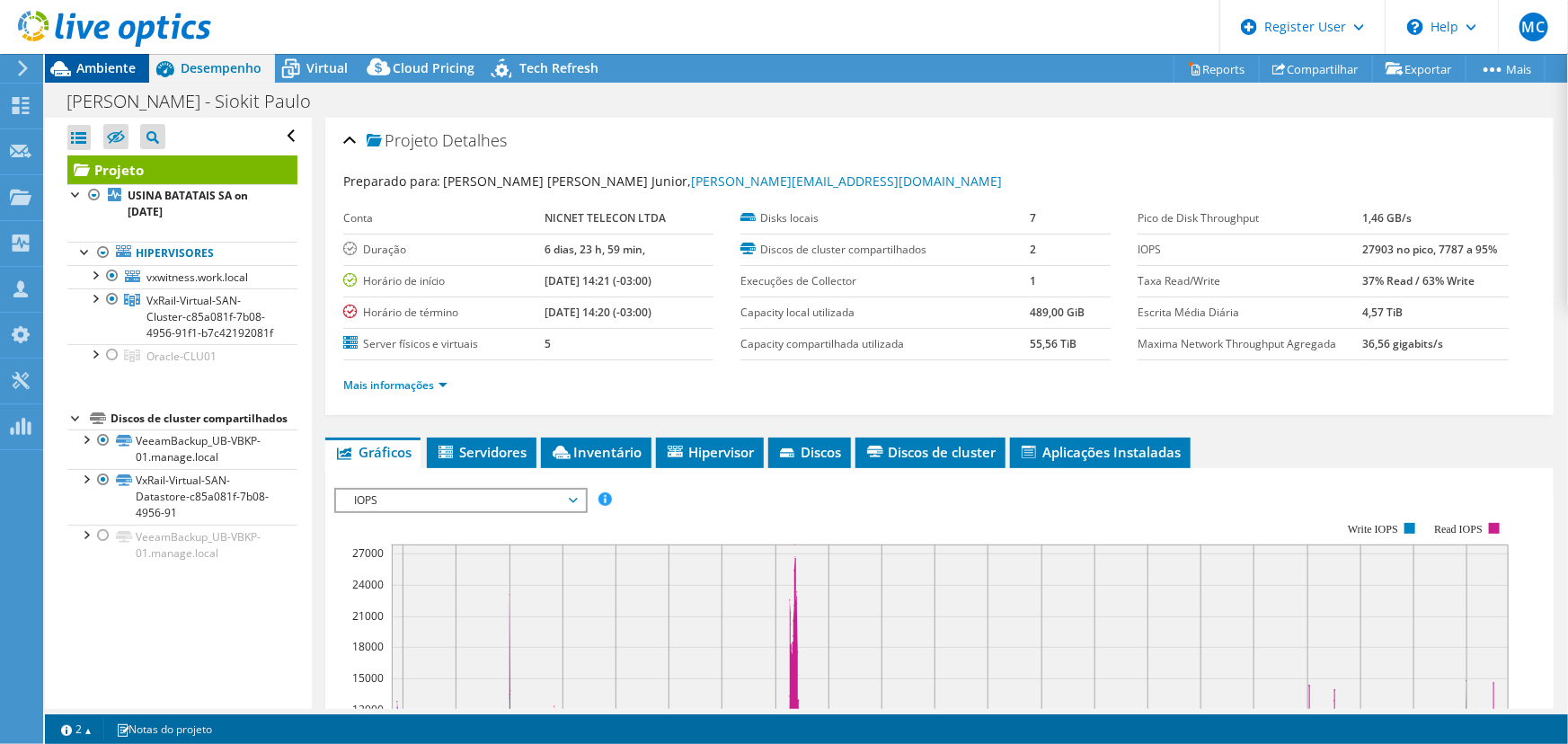
click at [106, 68] on span "Ambiente" at bounding box center [105, 68] width 59 height 17
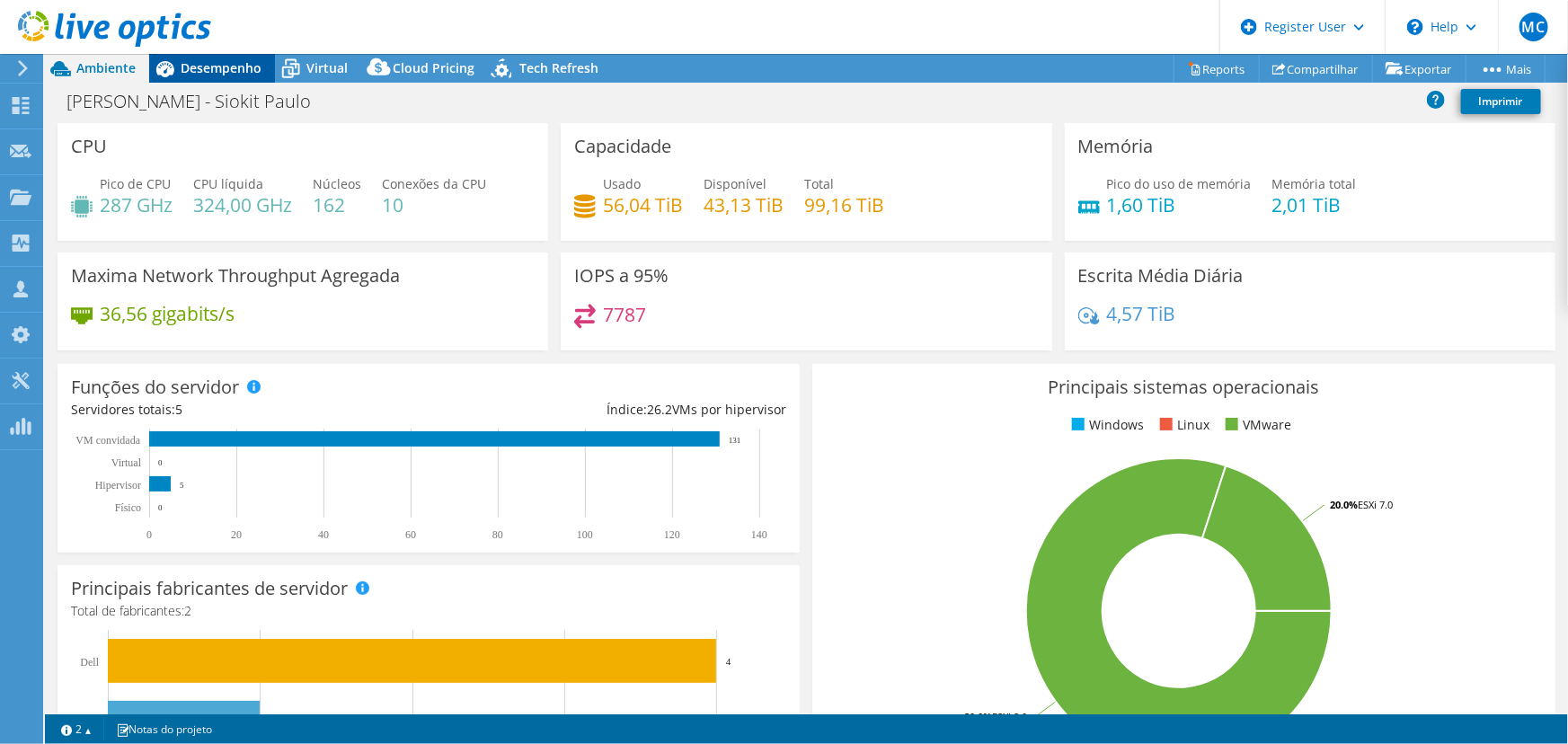
click at [221, 72] on span "Desempenho" at bounding box center [221, 68] width 81 height 17
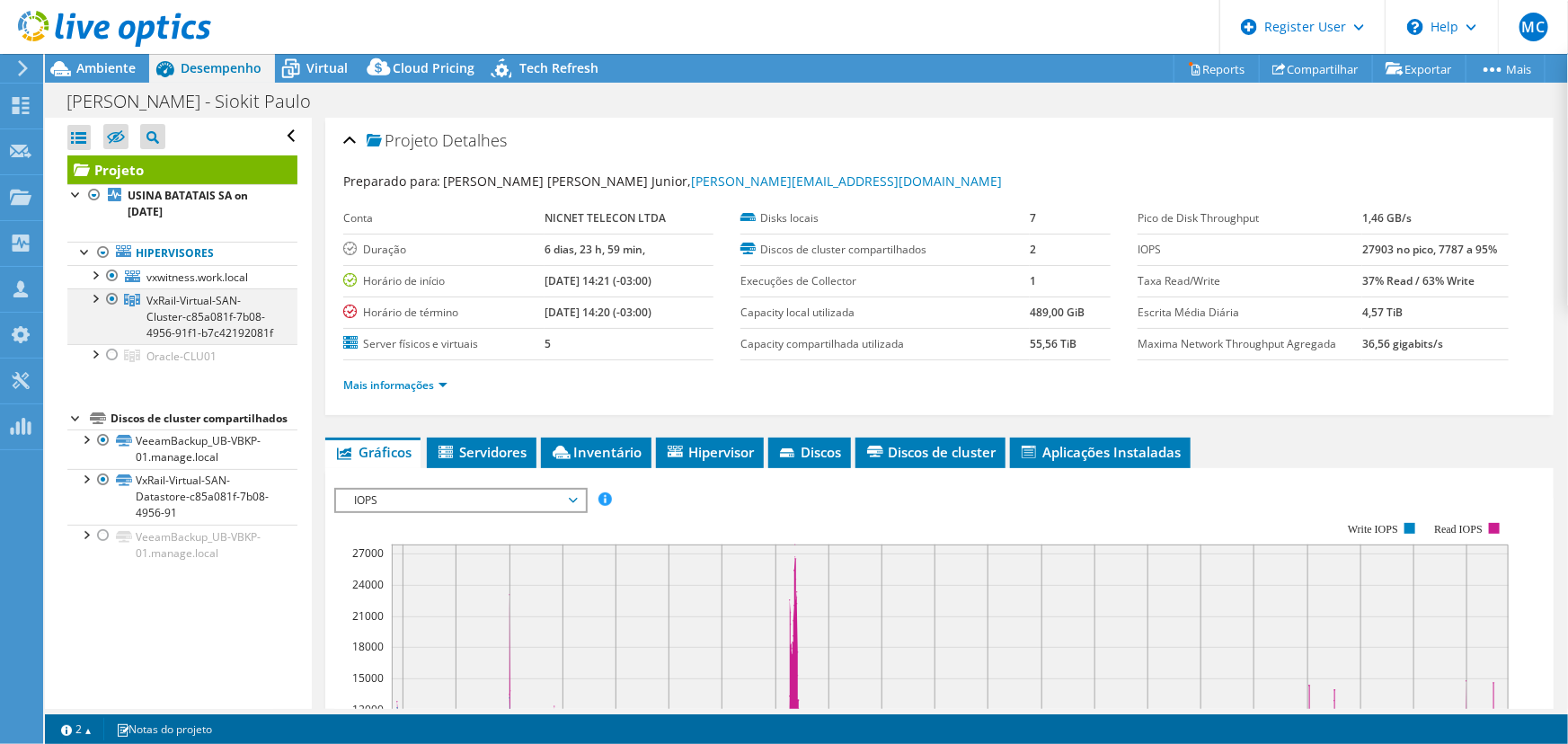
click at [96, 296] on div at bounding box center [94, 297] width 18 height 18
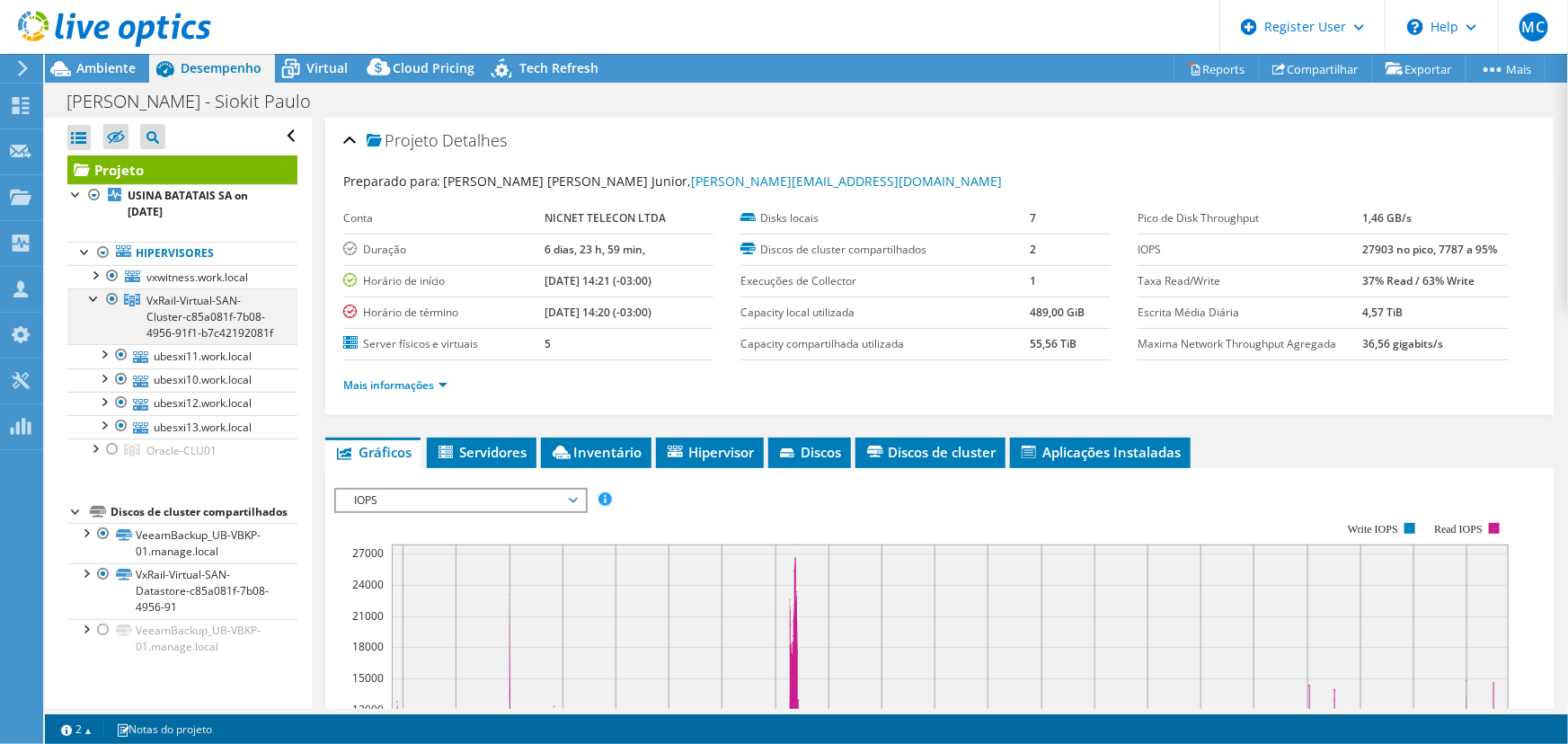
click at [96, 296] on div at bounding box center [94, 297] width 18 height 18
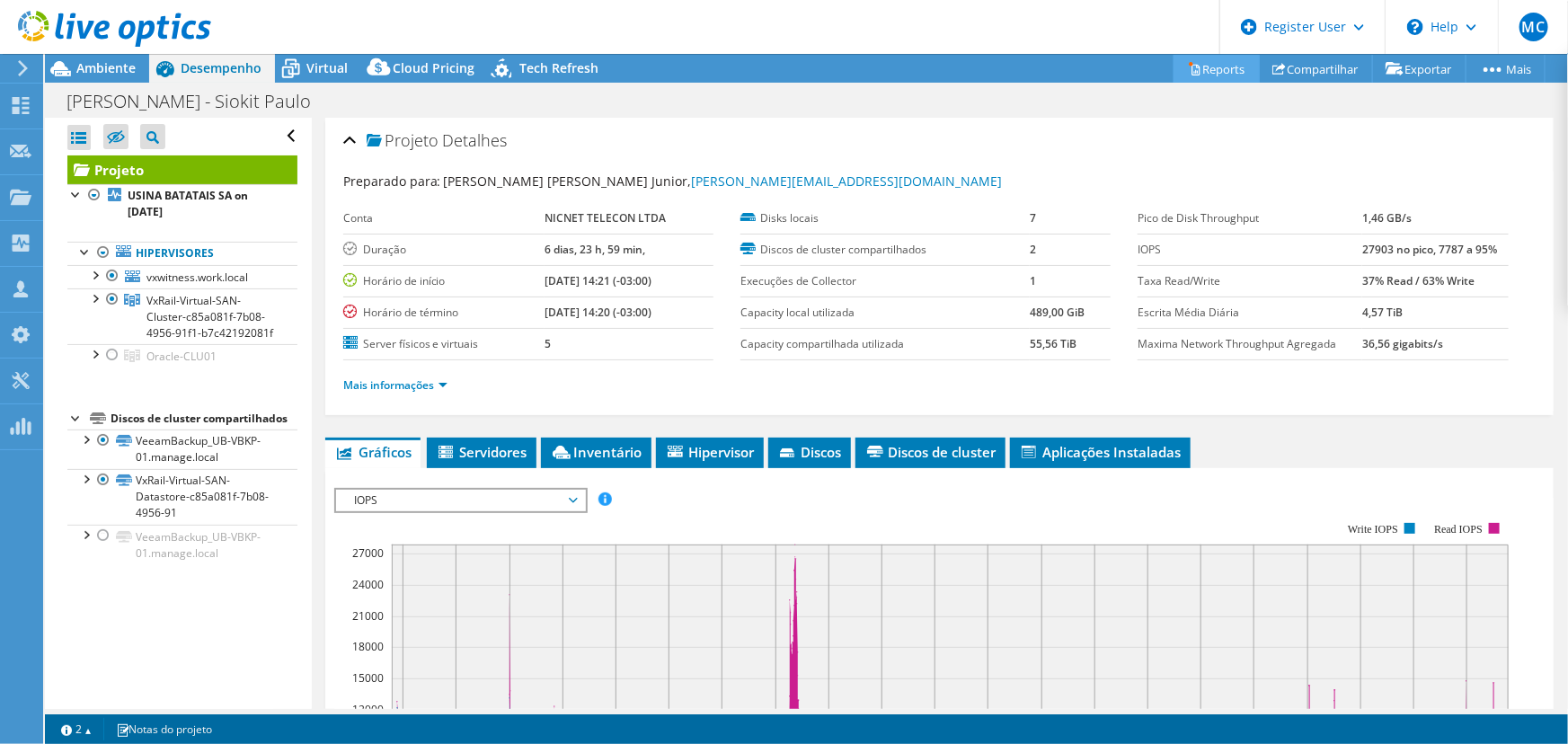
click at [1202, 63] on link "Reports" at bounding box center [1216, 69] width 86 height 28
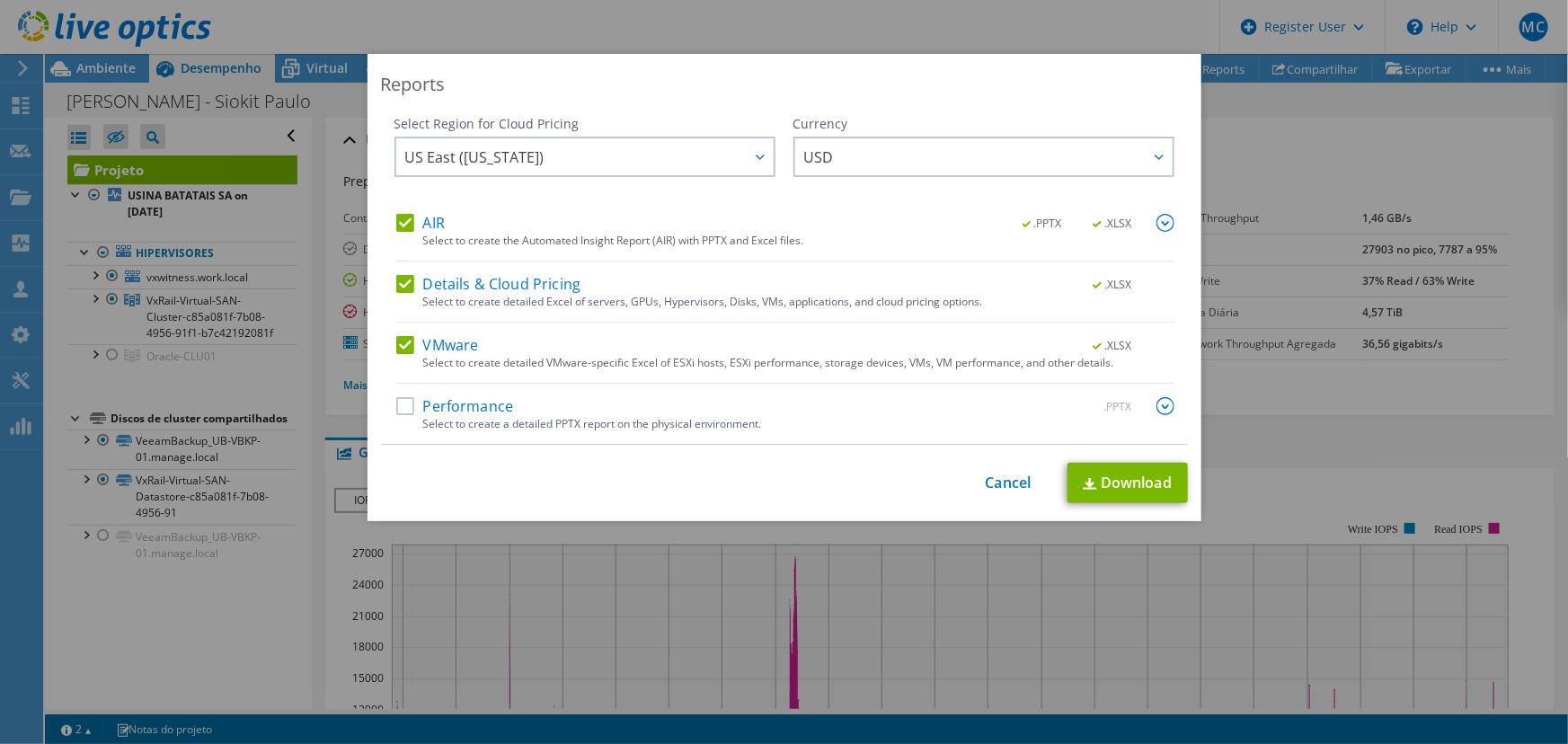
click at [398, 403] on label "Performance" at bounding box center [455, 406] width 118 height 18
click at [0, 0] on input "Performance" at bounding box center [0, 0] width 0 height 0
click at [1126, 481] on link "Download" at bounding box center [1127, 483] width 121 height 41
click at [998, 487] on link "Cancel" at bounding box center [1008, 483] width 45 height 17
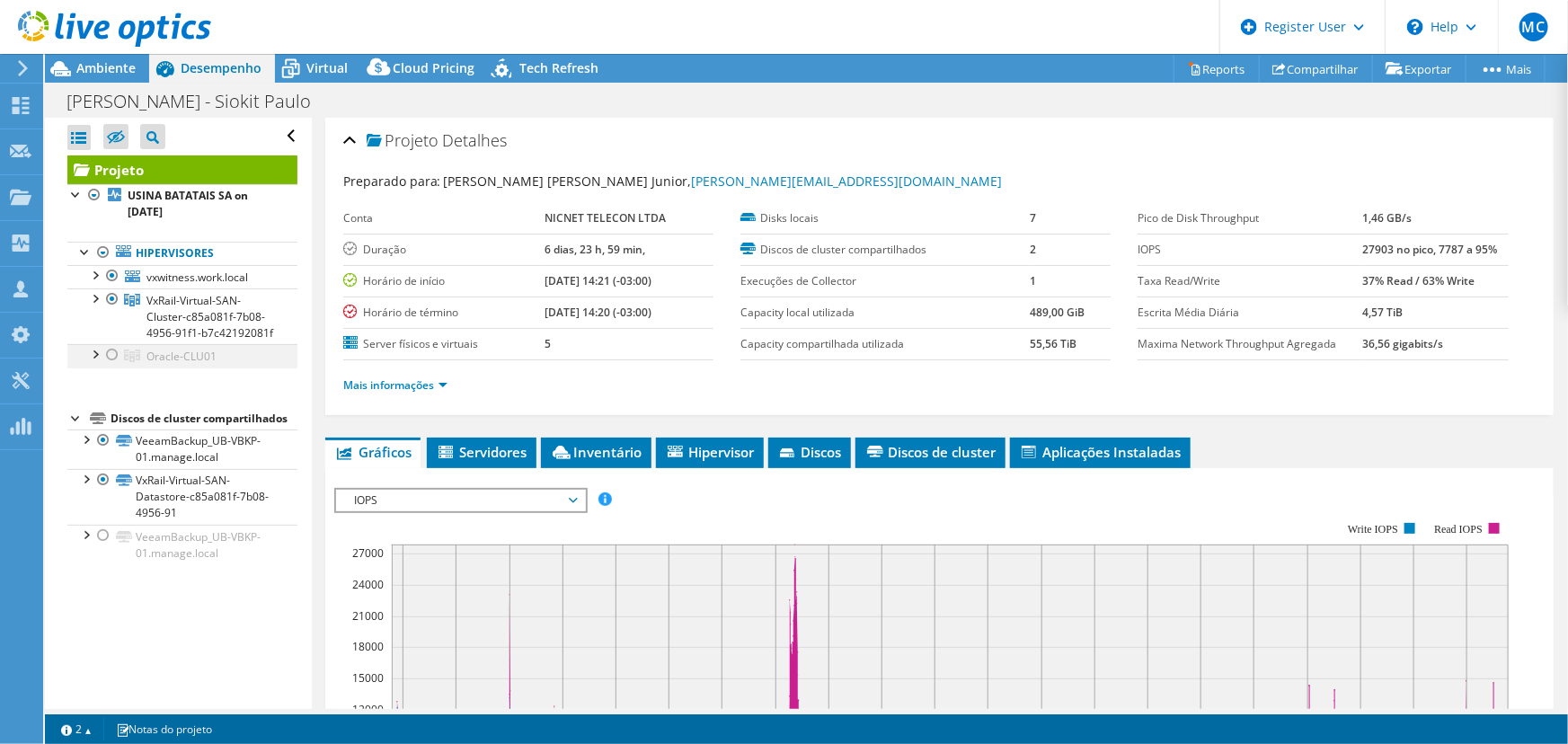
click at [111, 364] on div at bounding box center [112, 355] width 18 height 21
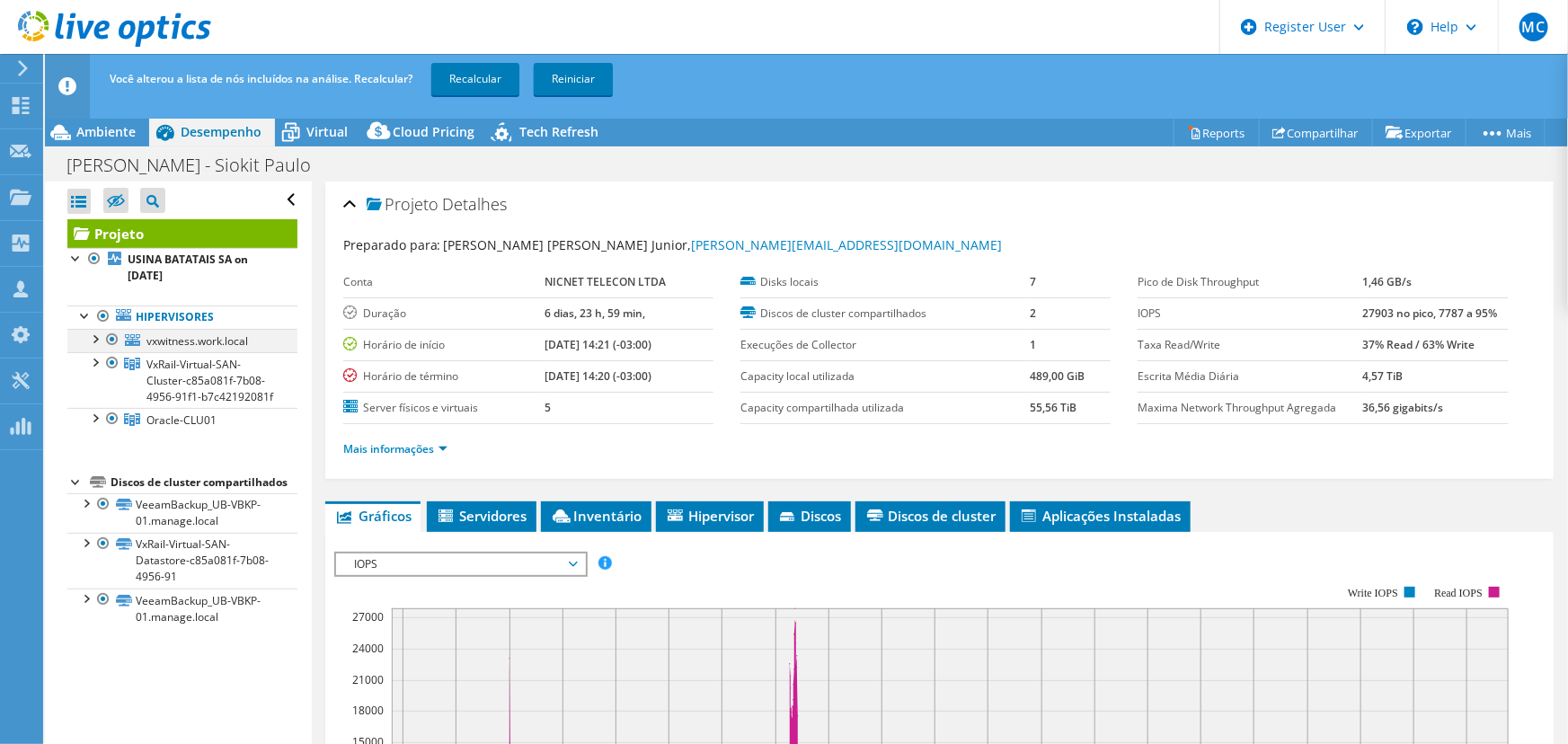
click at [111, 337] on div at bounding box center [112, 340] width 18 height 21
click at [113, 363] on div at bounding box center [112, 363] width 18 height 21
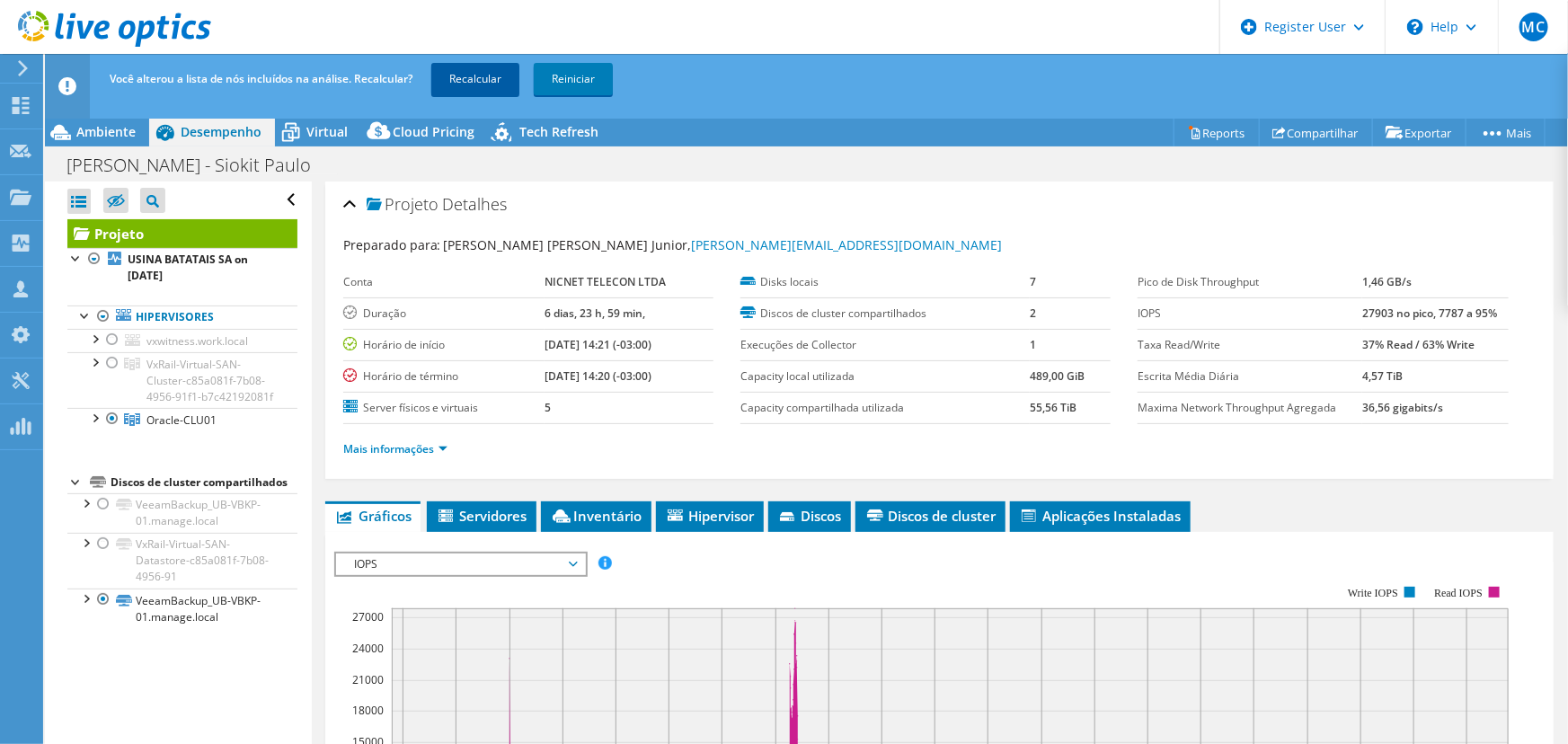
click at [496, 80] on link "Recalcular" at bounding box center [475, 79] width 88 height 33
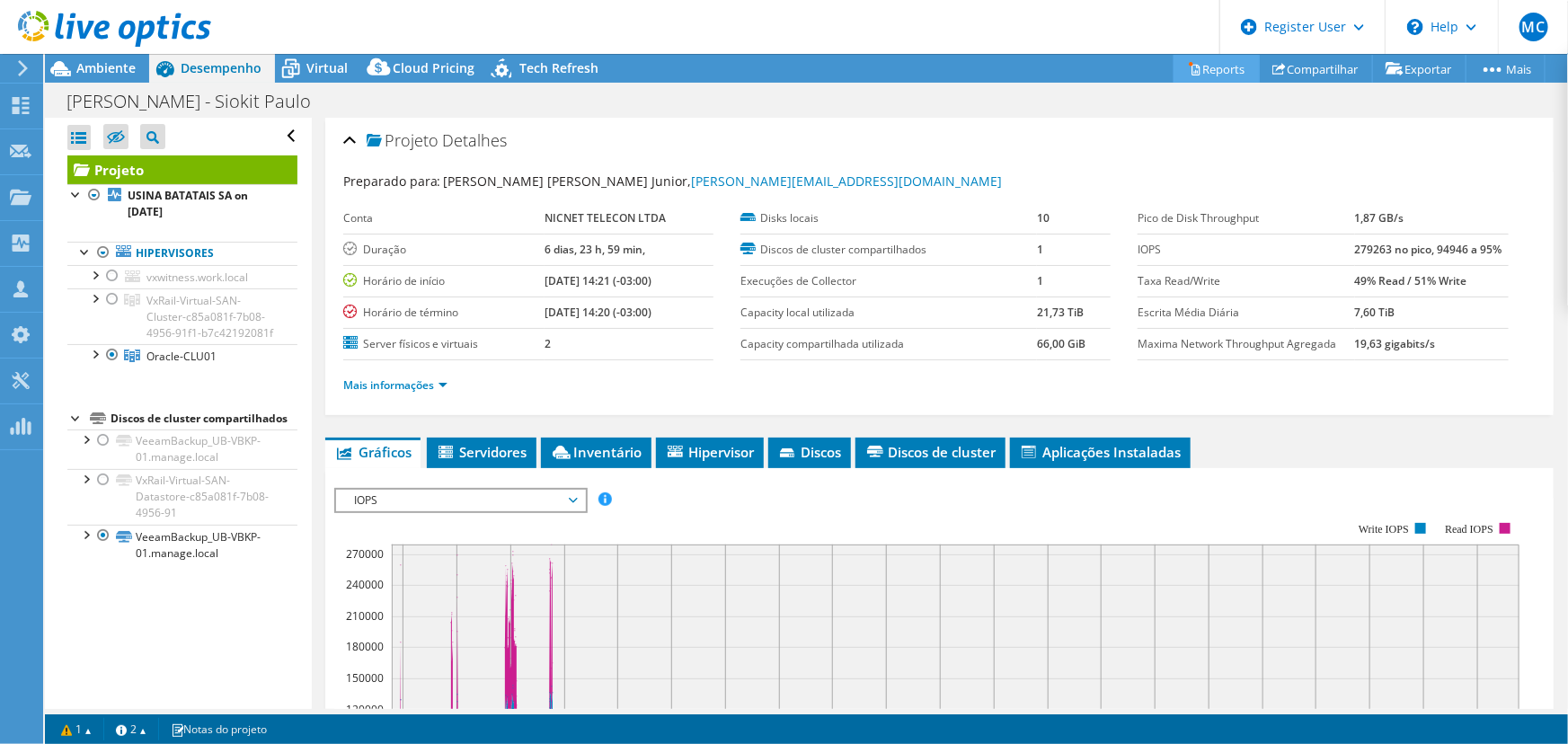
click at [1203, 67] on link "Reports" at bounding box center [1216, 69] width 86 height 28
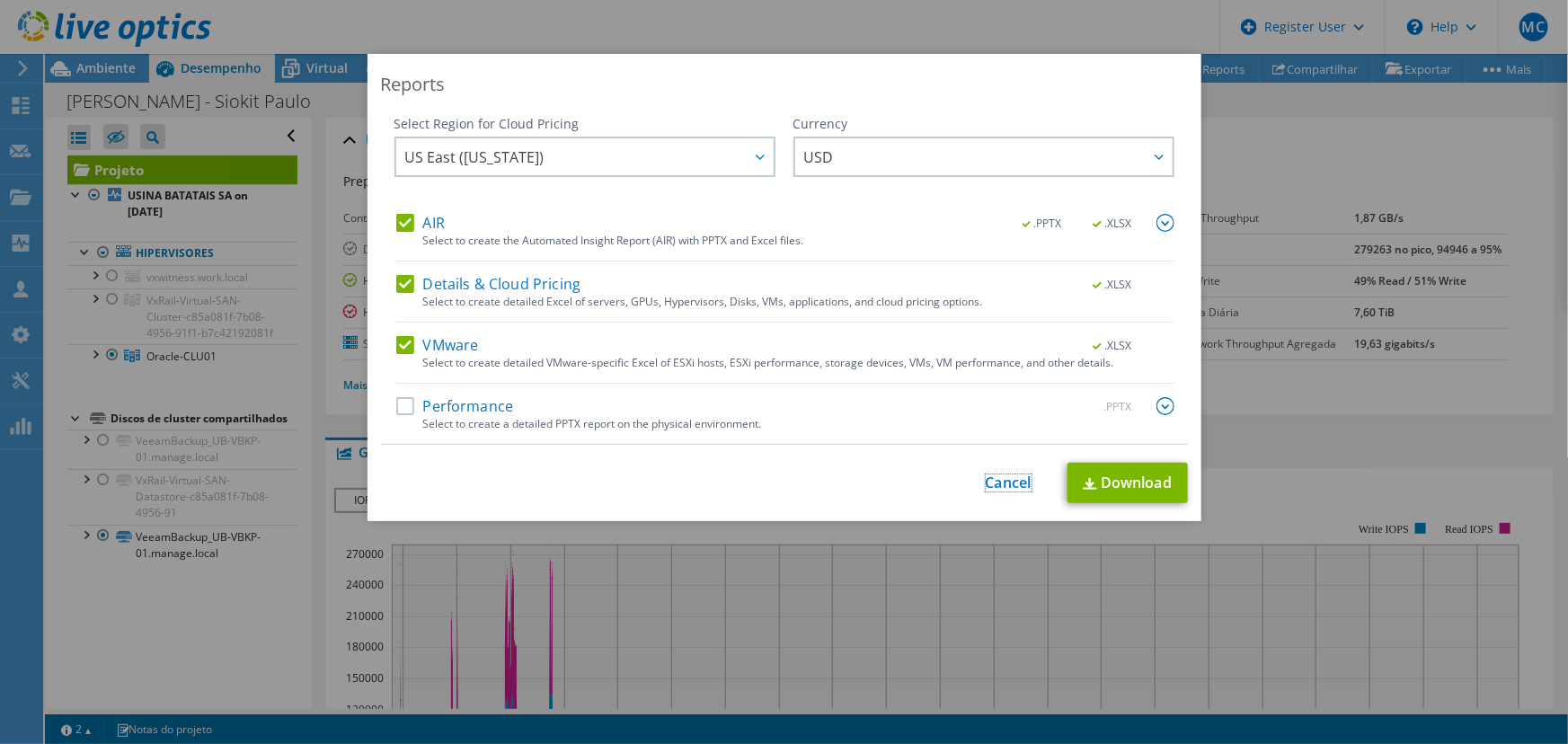
click at [1000, 477] on link "Cancel" at bounding box center [1008, 483] width 45 height 17
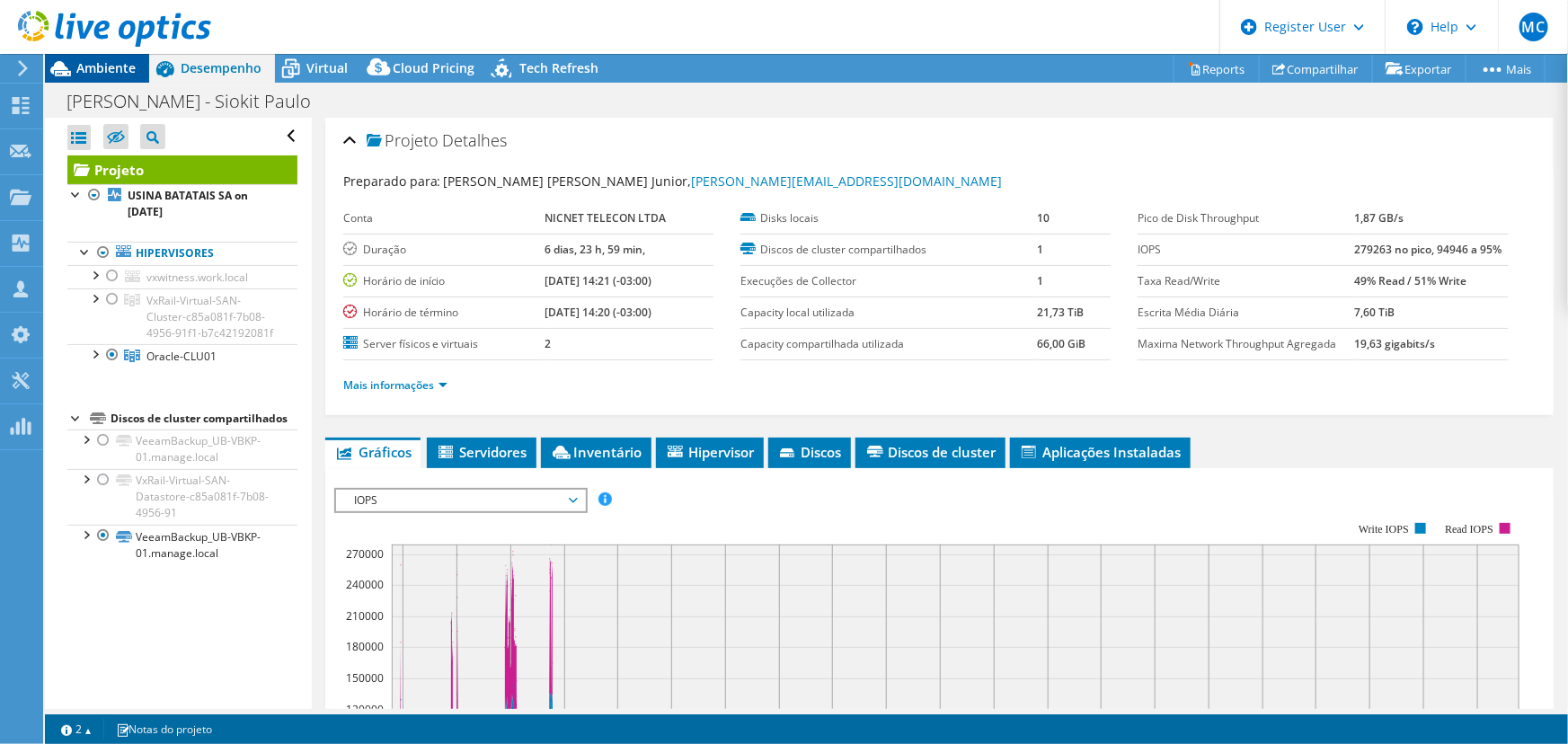
click at [102, 71] on span "Ambiente" at bounding box center [105, 68] width 59 height 17
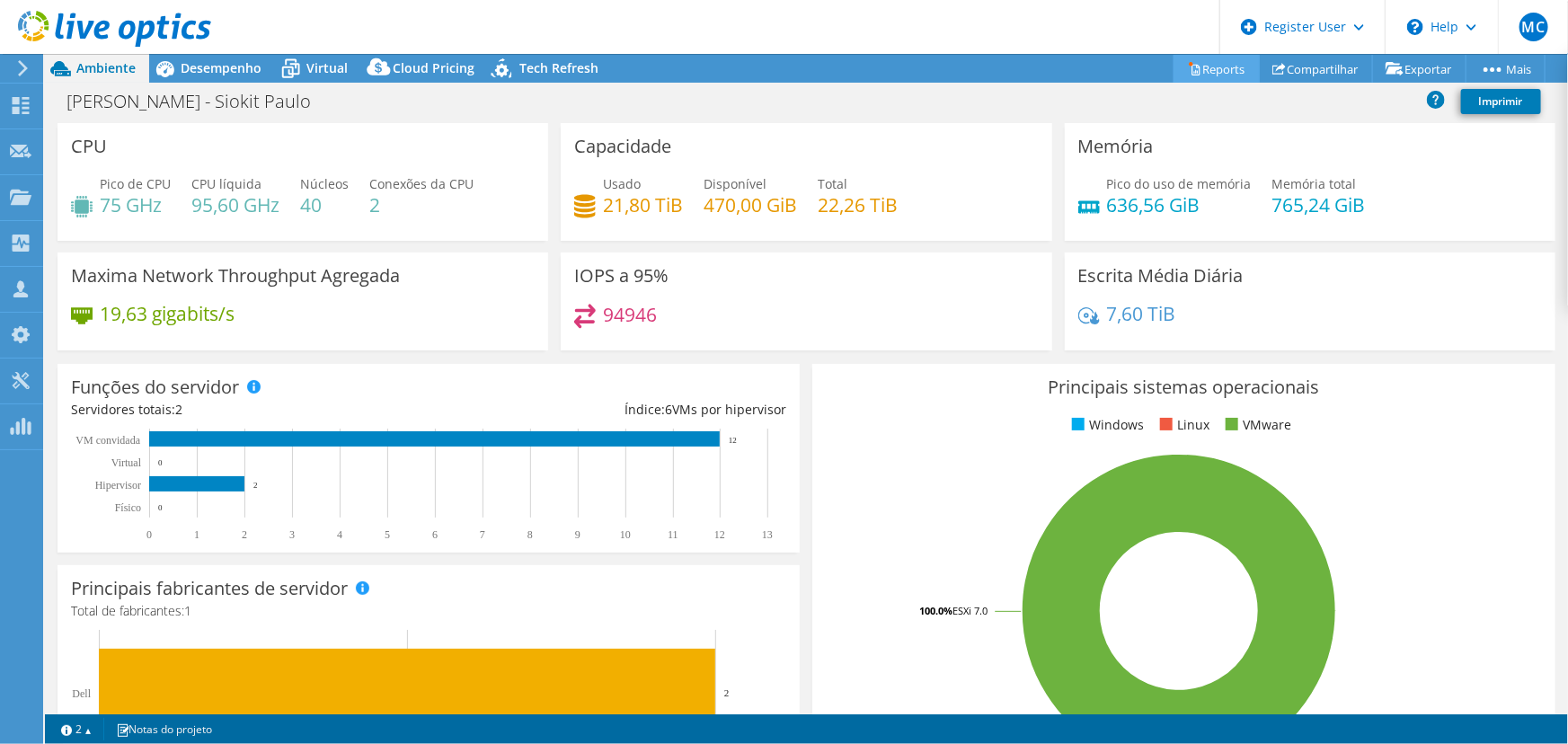
click at [1197, 71] on link "Reports" at bounding box center [1216, 69] width 86 height 28
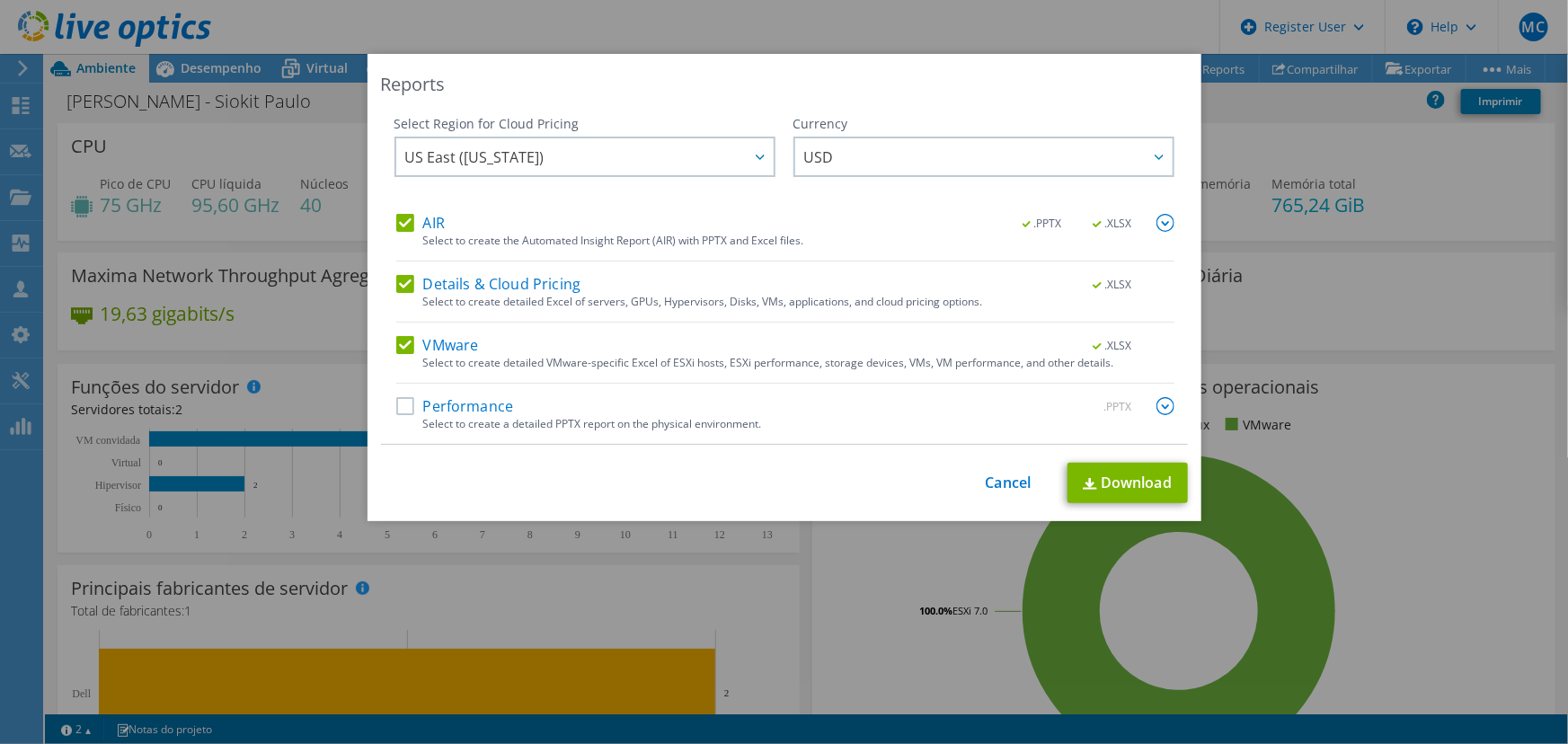
click at [397, 404] on label "Performance" at bounding box center [455, 406] width 118 height 18
click at [0, 0] on input "Performance" at bounding box center [0, 0] width 0 height 0
click at [1123, 477] on link "Download" at bounding box center [1127, 483] width 121 height 41
click at [992, 477] on link "Cancel" at bounding box center [1008, 483] width 45 height 17
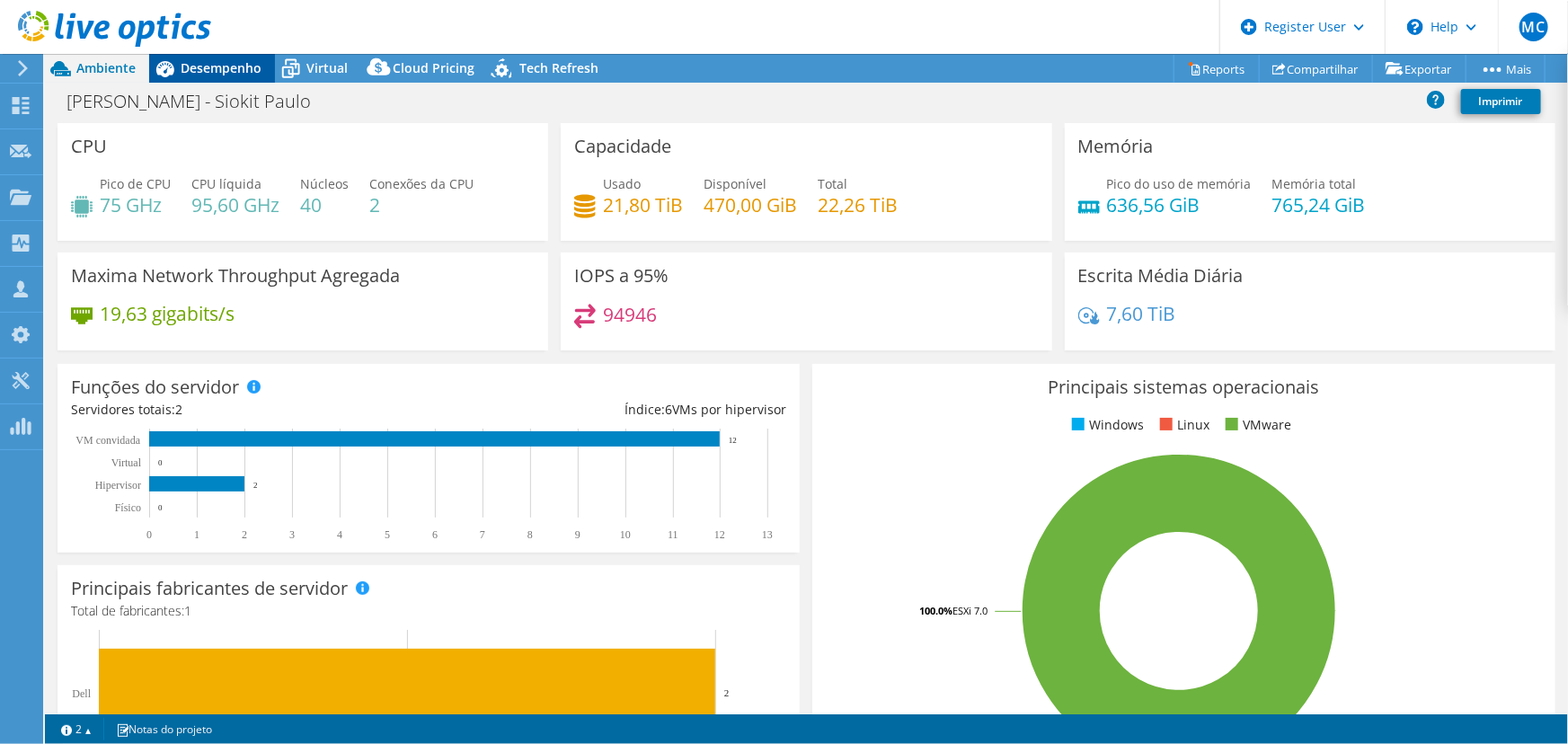
click at [206, 69] on span "Desempenho" at bounding box center [221, 68] width 81 height 17
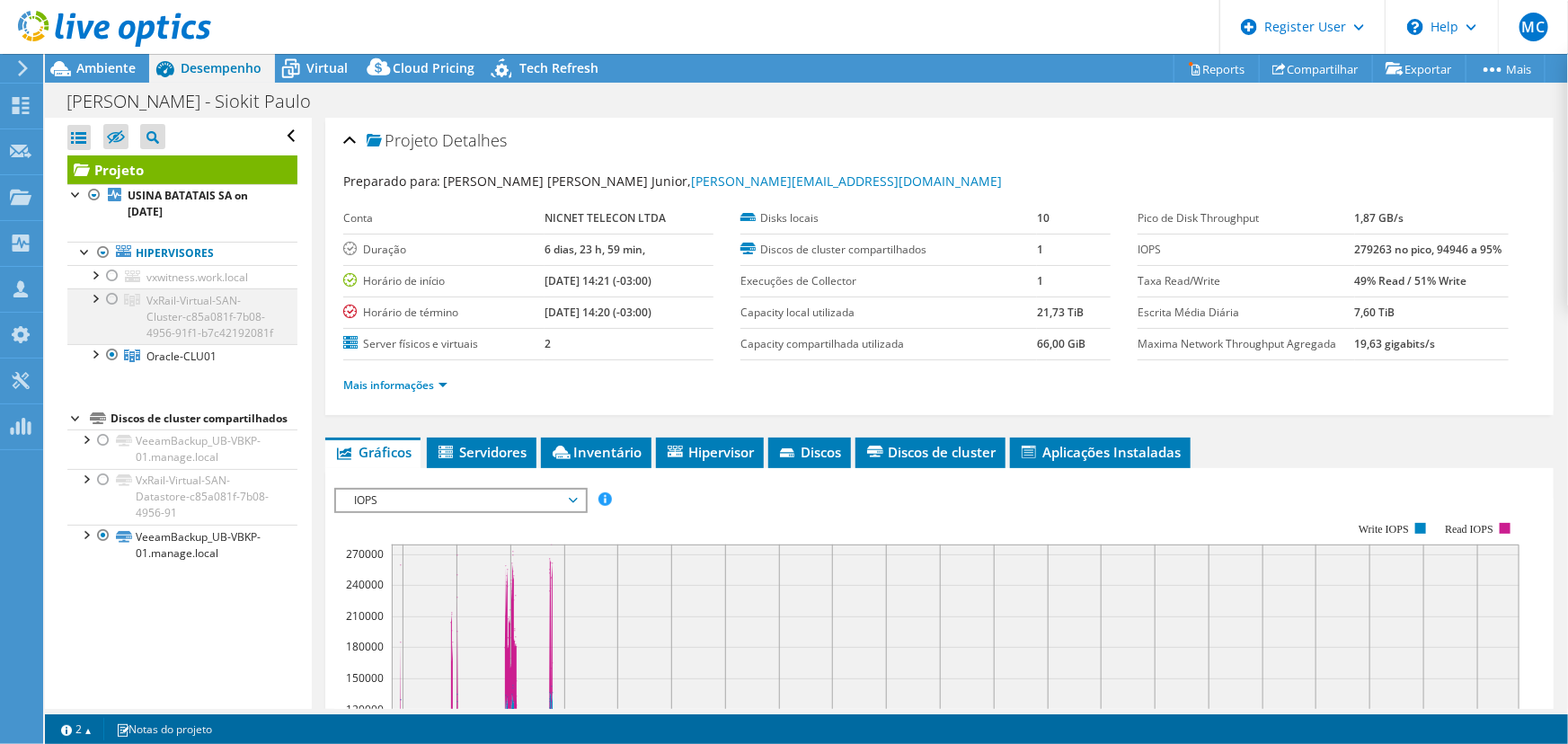
click at [115, 296] on div at bounding box center [112, 299] width 18 height 21
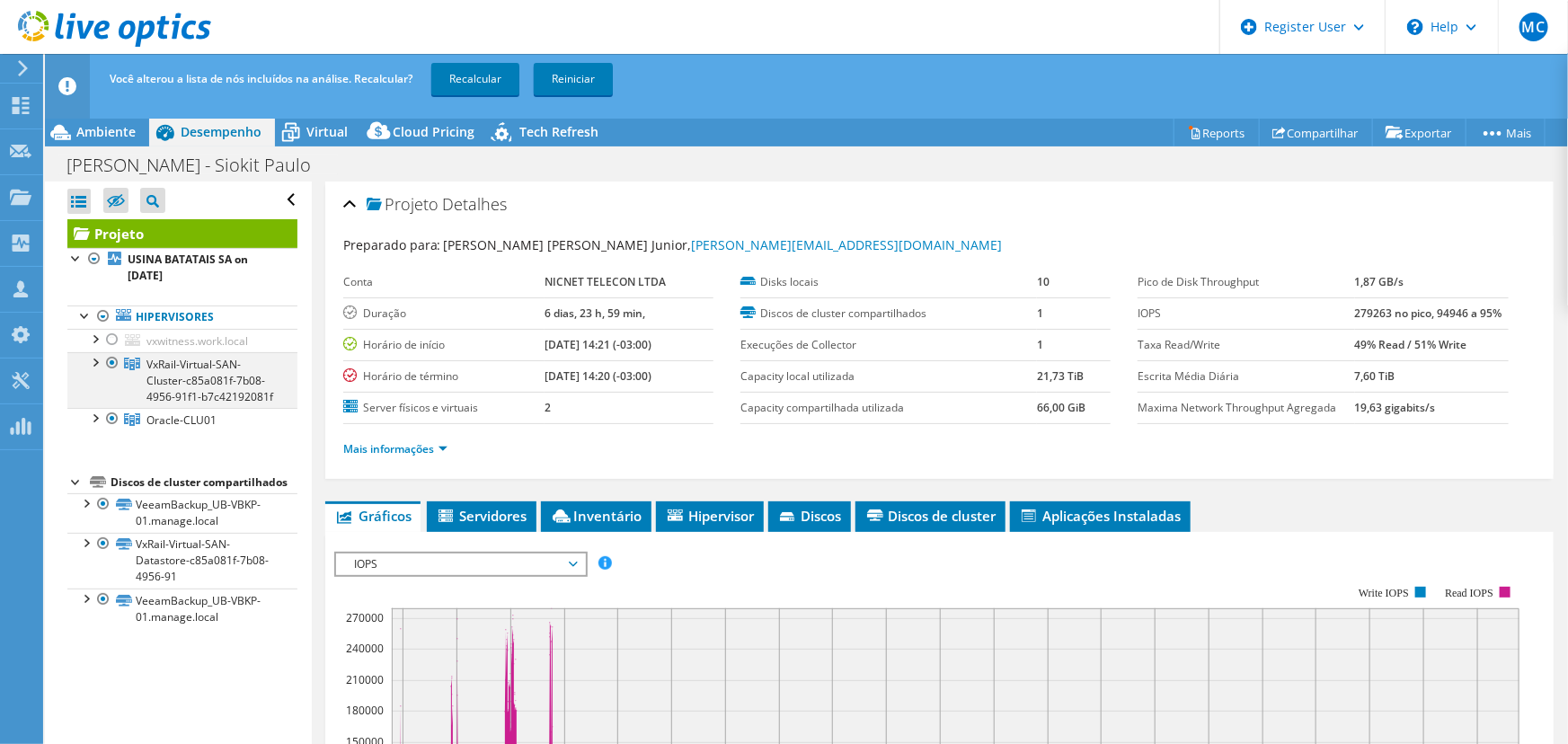
click at [96, 368] on div at bounding box center [94, 361] width 18 height 18
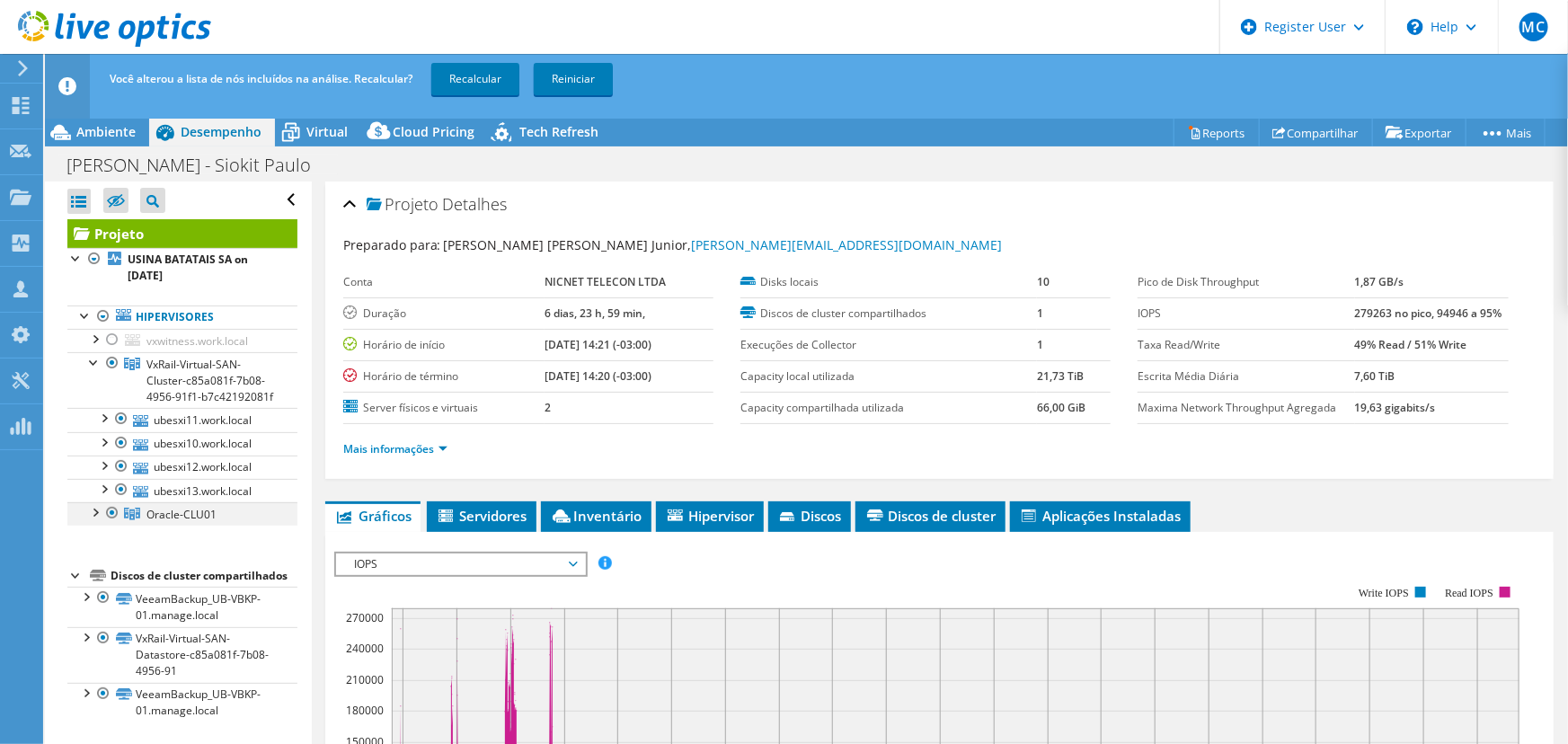
click at [95, 520] on div at bounding box center [94, 511] width 18 height 18
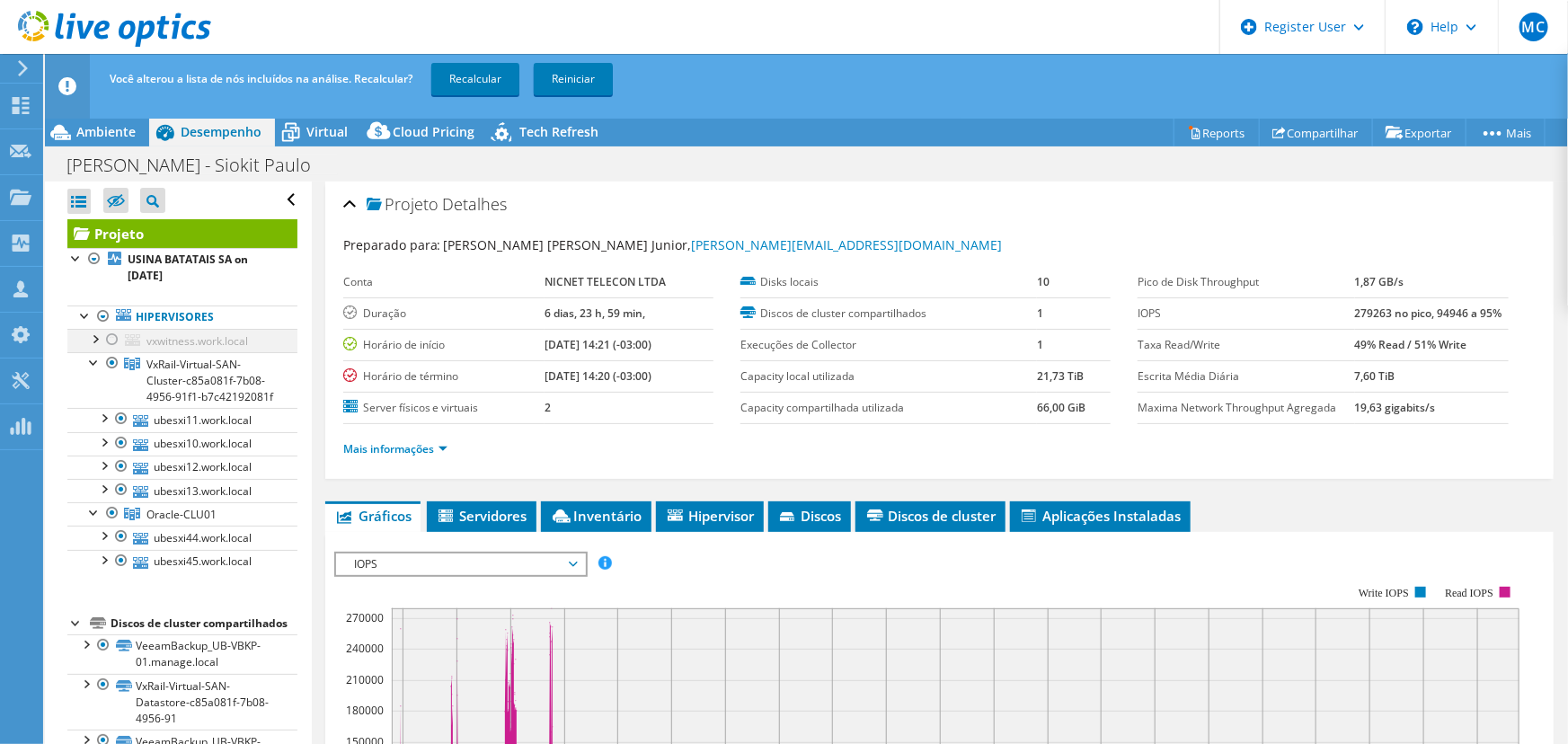
click at [110, 334] on div at bounding box center [112, 340] width 18 height 21
click at [24, 105] on icon at bounding box center [20, 106] width 21 height 17
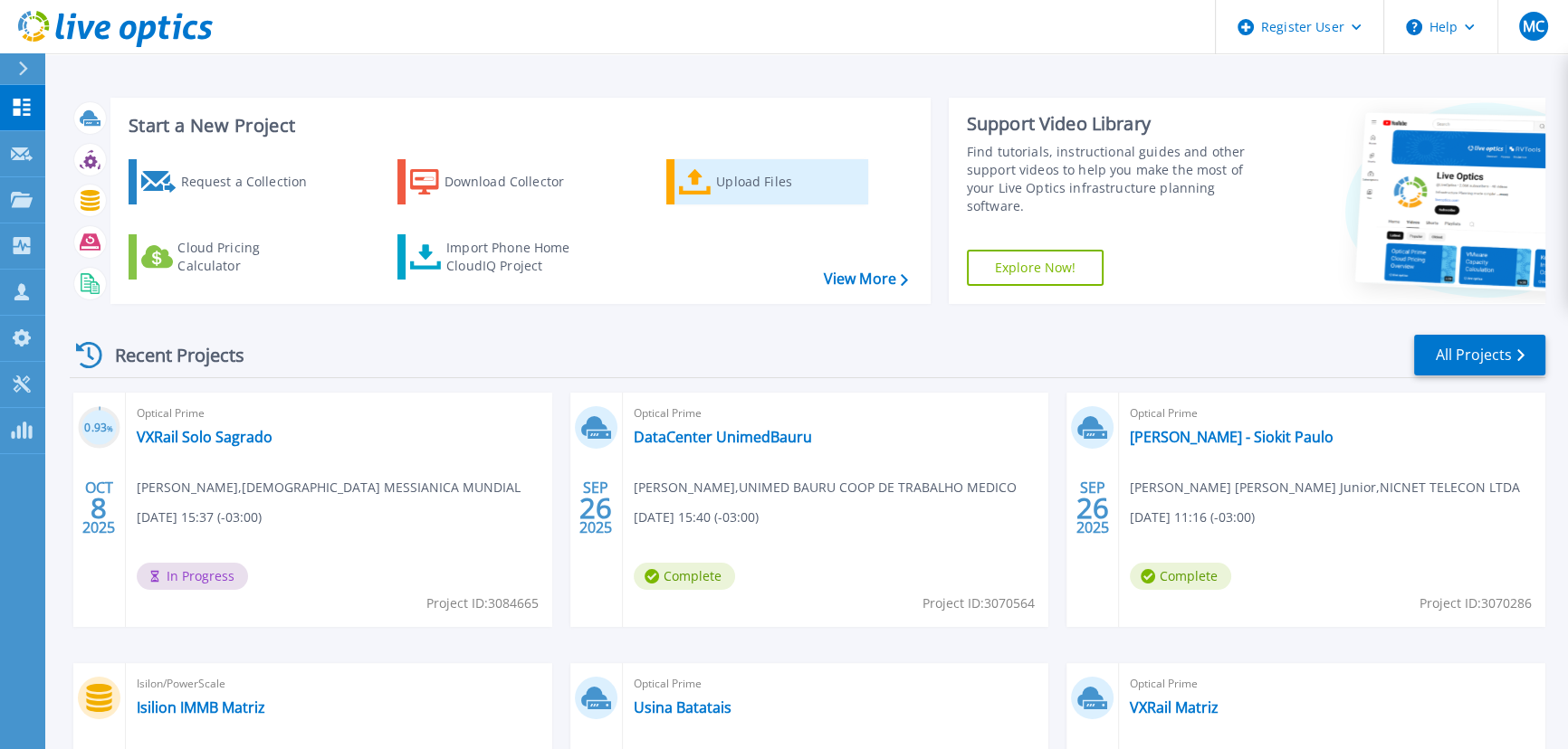
click at [718, 182] on div "Upload Files" at bounding box center [788, 182] width 145 height 36
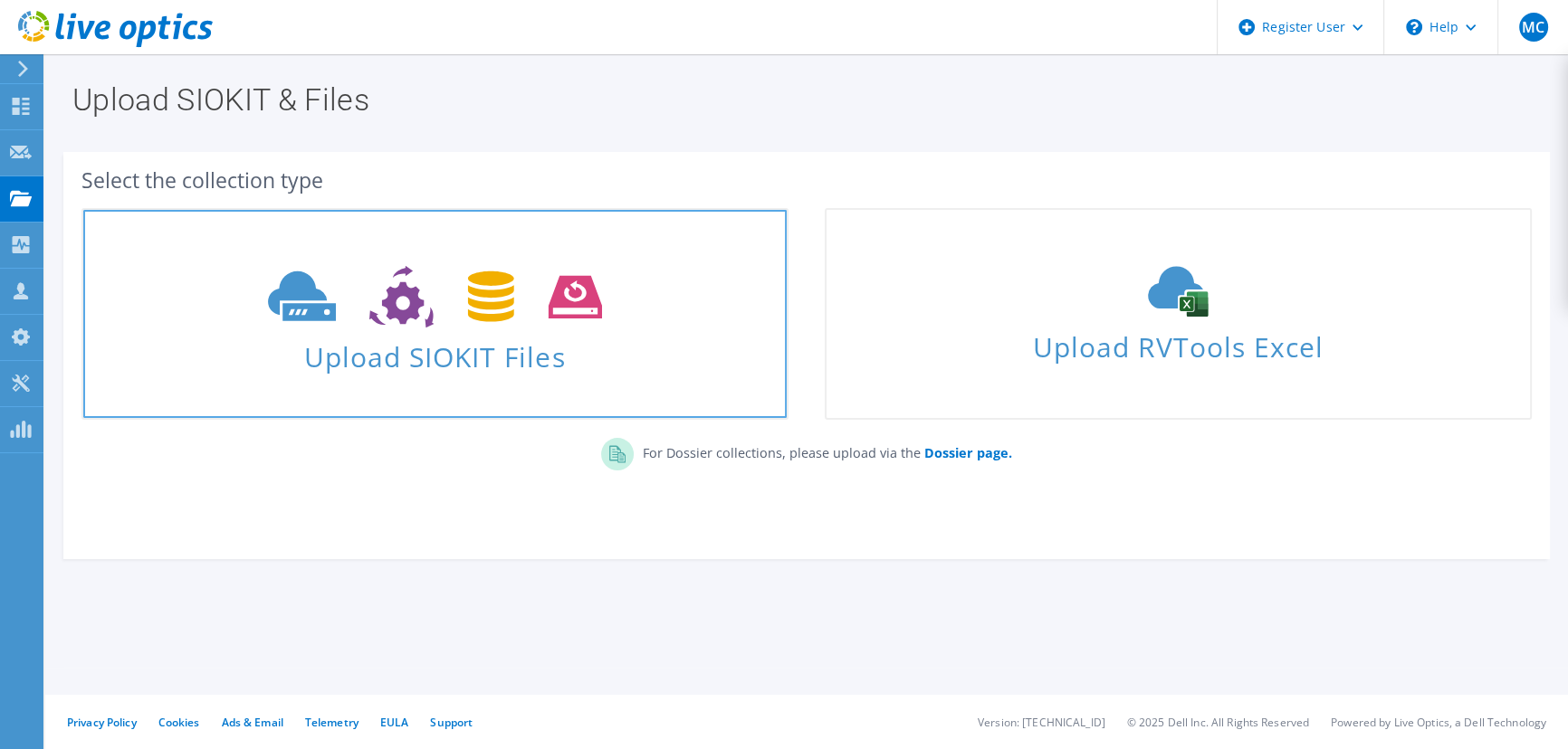
click at [442, 349] on span "Upload SIOKIT Files" at bounding box center [436, 352] width 704 height 39
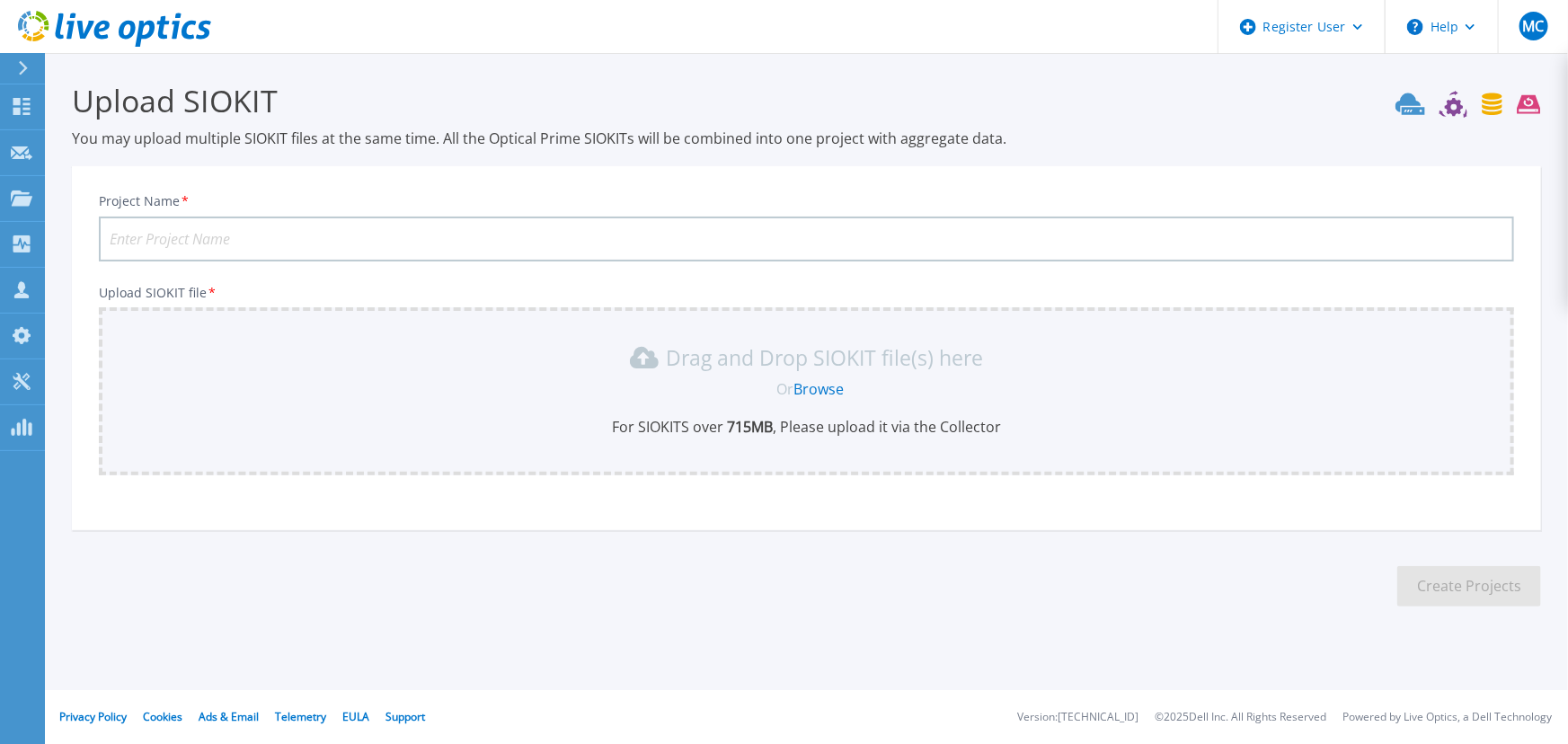
click at [327, 242] on input "Project Name *" at bounding box center [806, 238] width 1416 height 45
type input "Usina Batatais - 2 dias"
click at [819, 386] on link "Browse" at bounding box center [818, 389] width 50 height 19
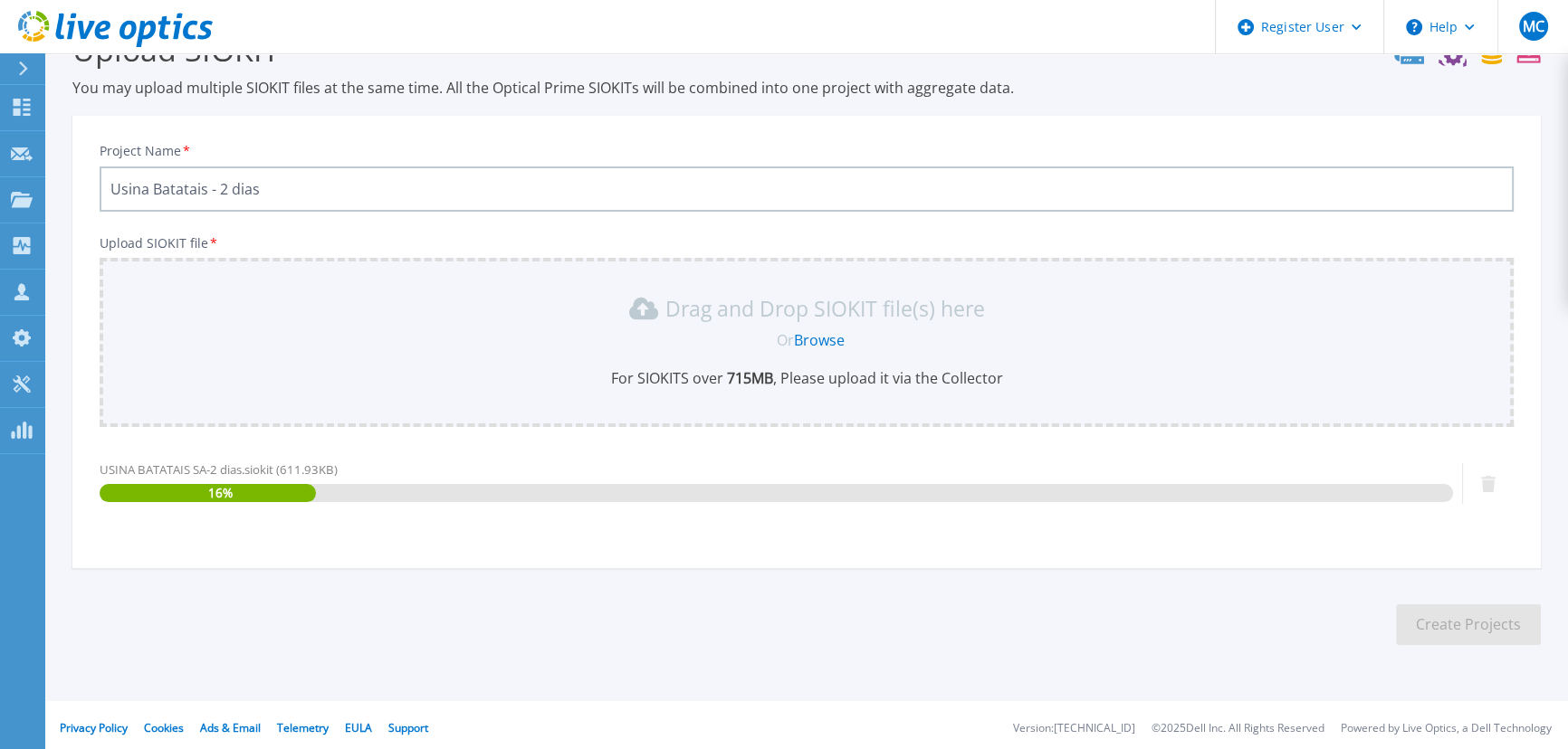
scroll to position [55, 0]
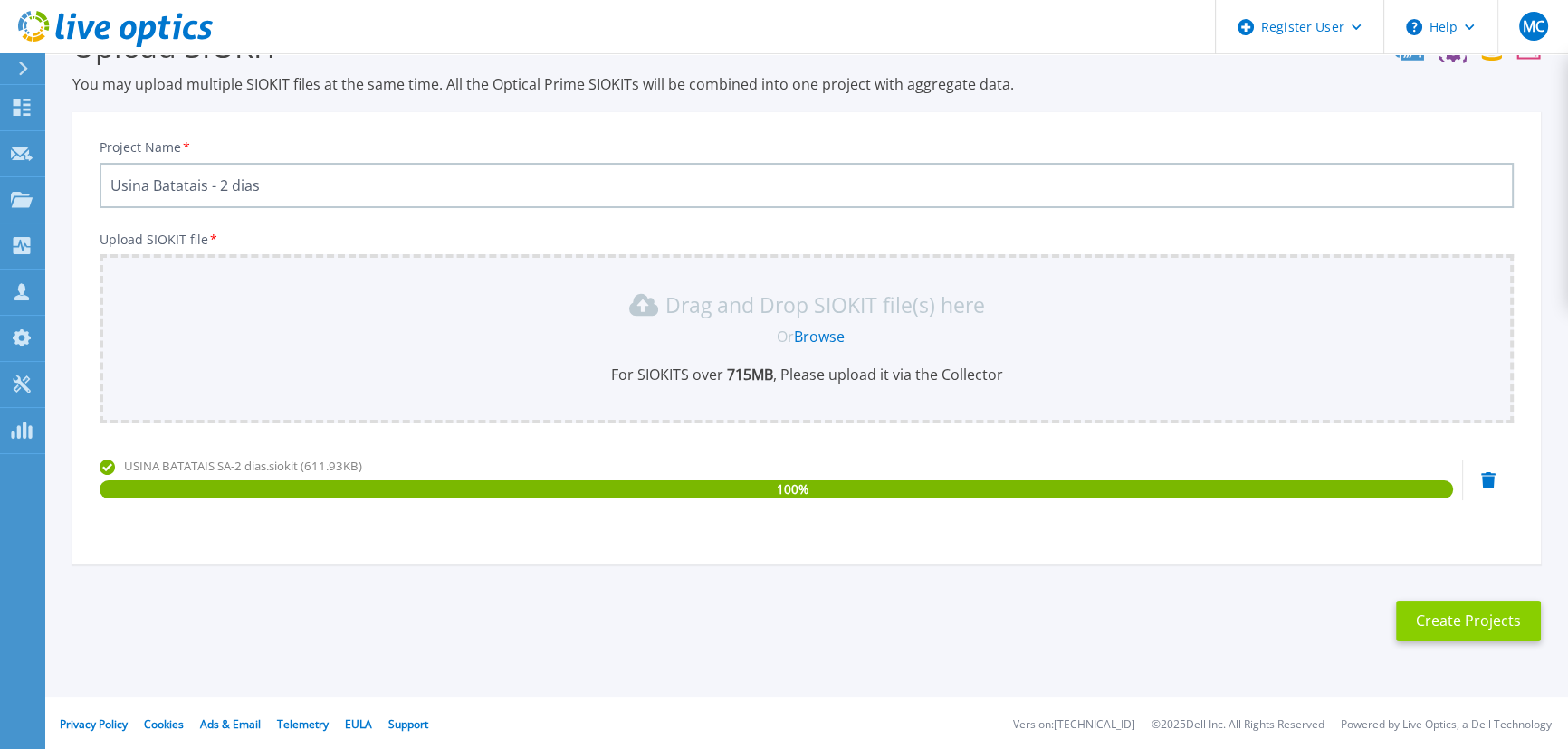
click at [1472, 622] on button "Create Projects" at bounding box center [1468, 621] width 145 height 41
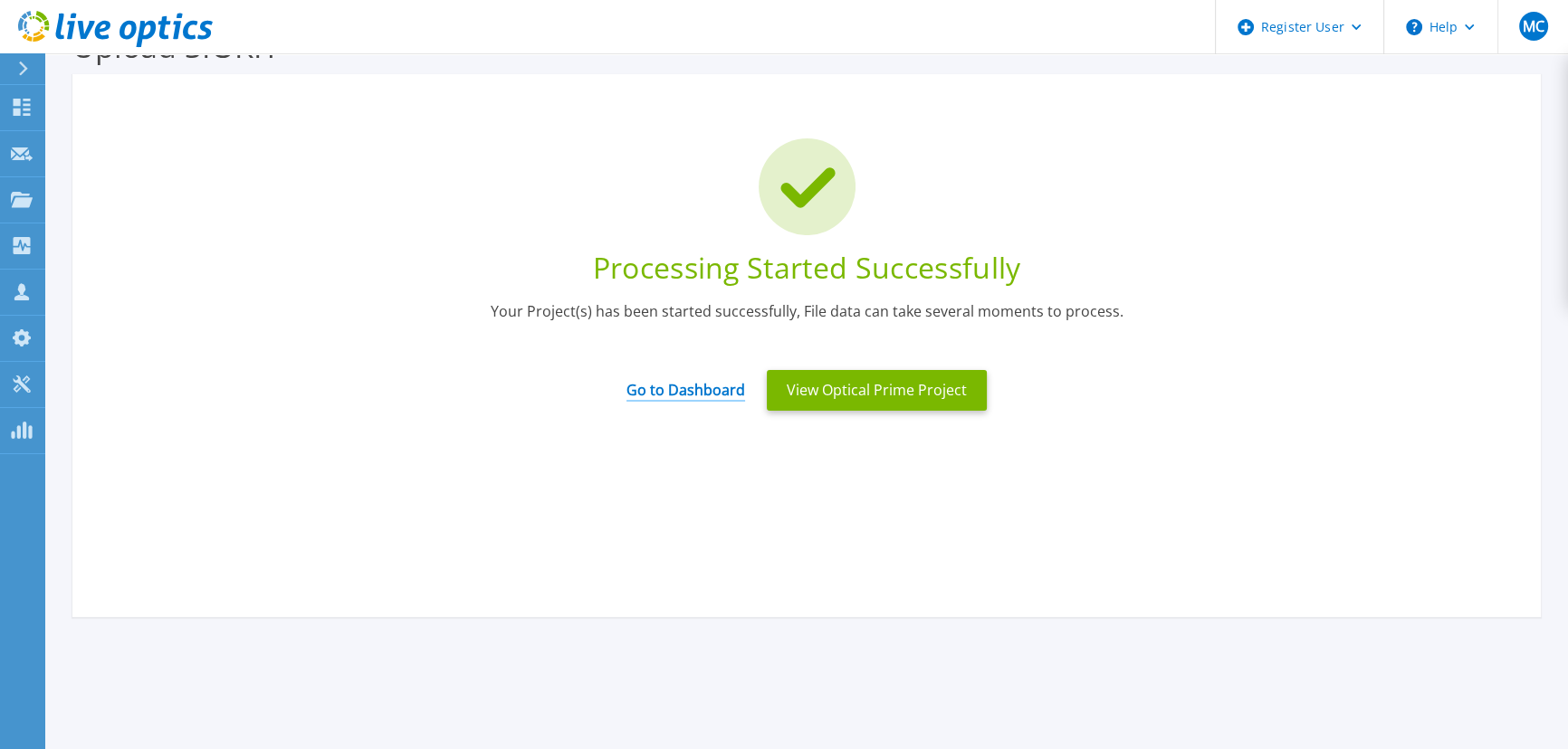
click at [718, 389] on link "Go to Dashboard" at bounding box center [685, 384] width 119 height 35
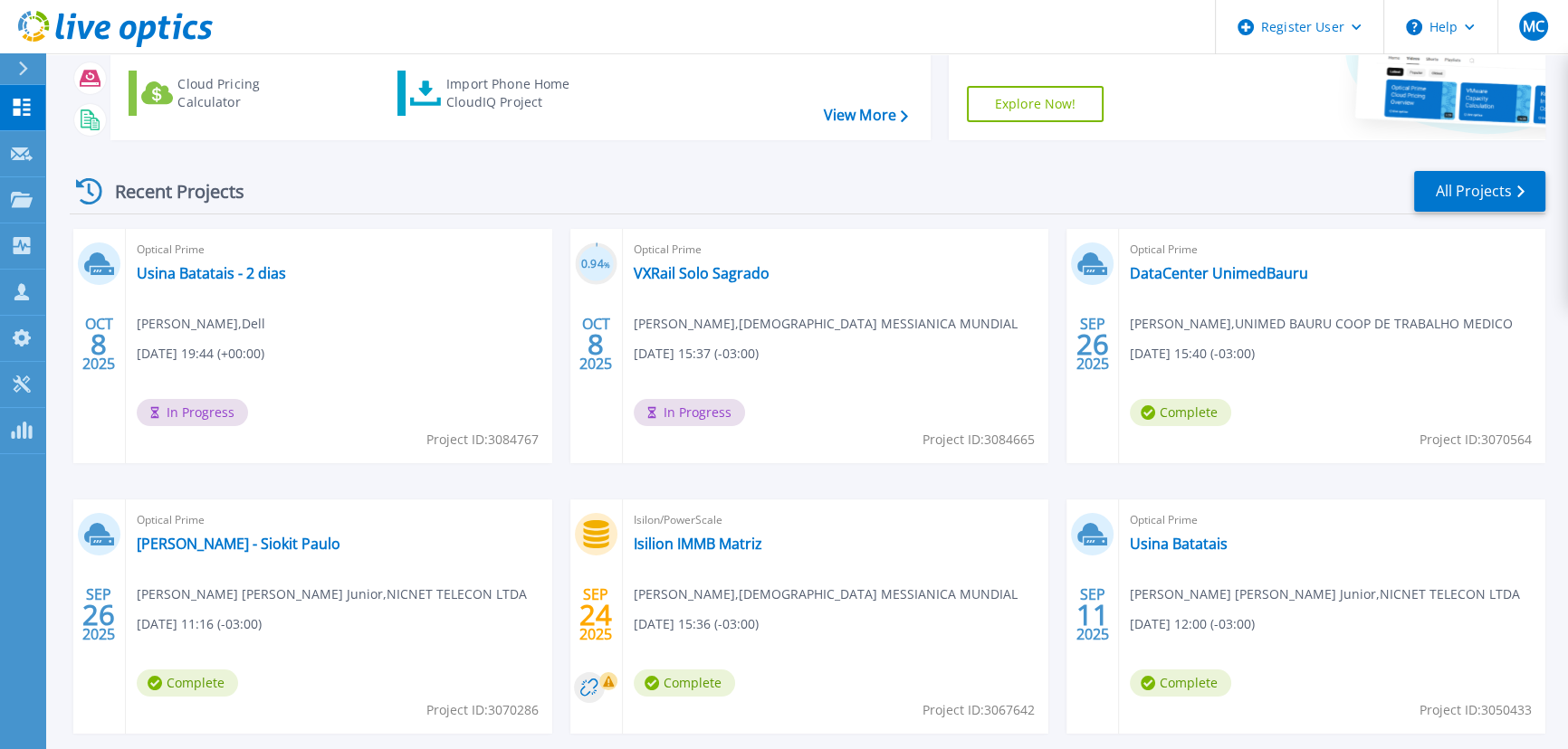
scroll to position [246, 0]
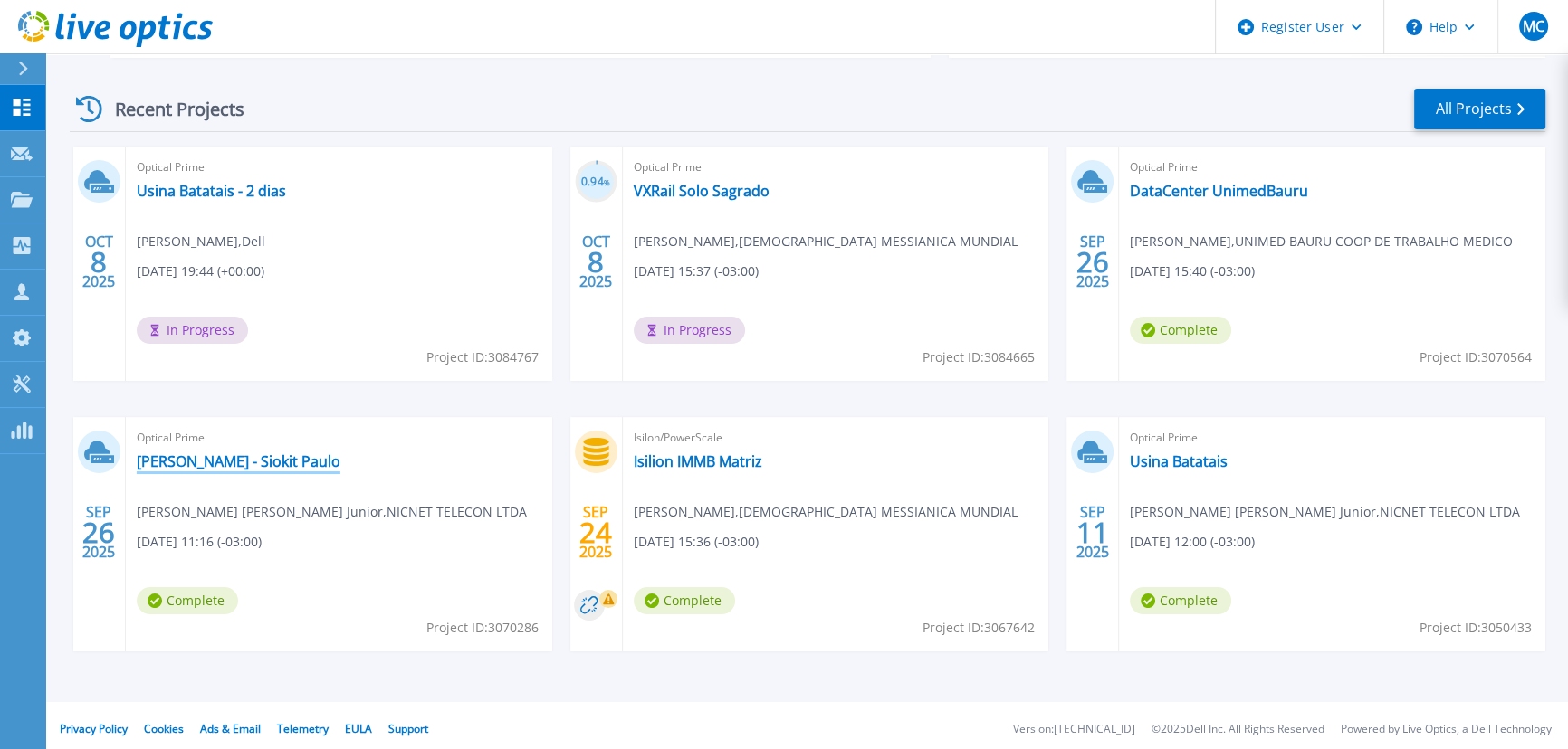
click at [270, 461] on link "[PERSON_NAME] - Siokit Paulo" at bounding box center [239, 461] width 204 height 18
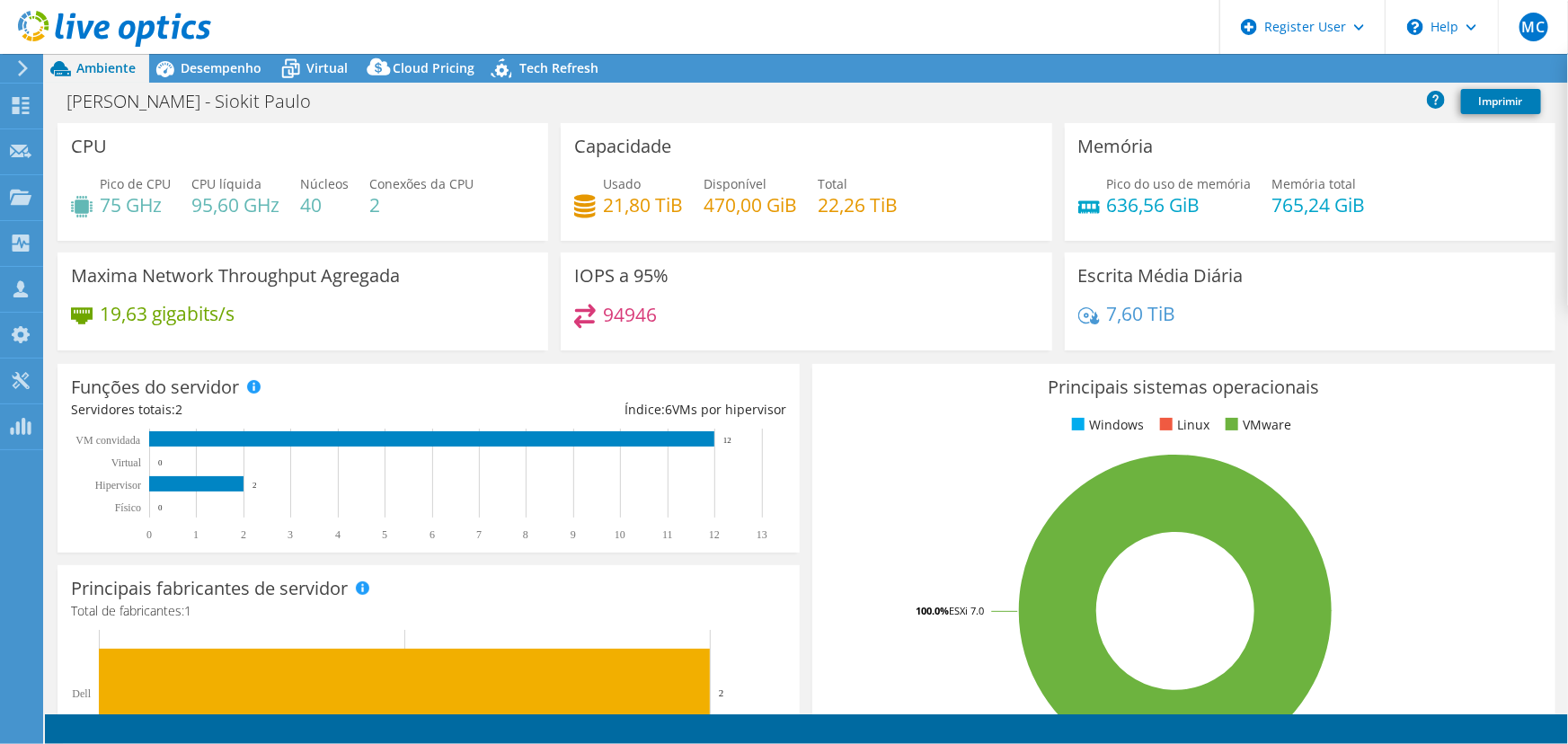
select select "USD"
click at [199, 67] on span "Desempenho" at bounding box center [221, 68] width 81 height 17
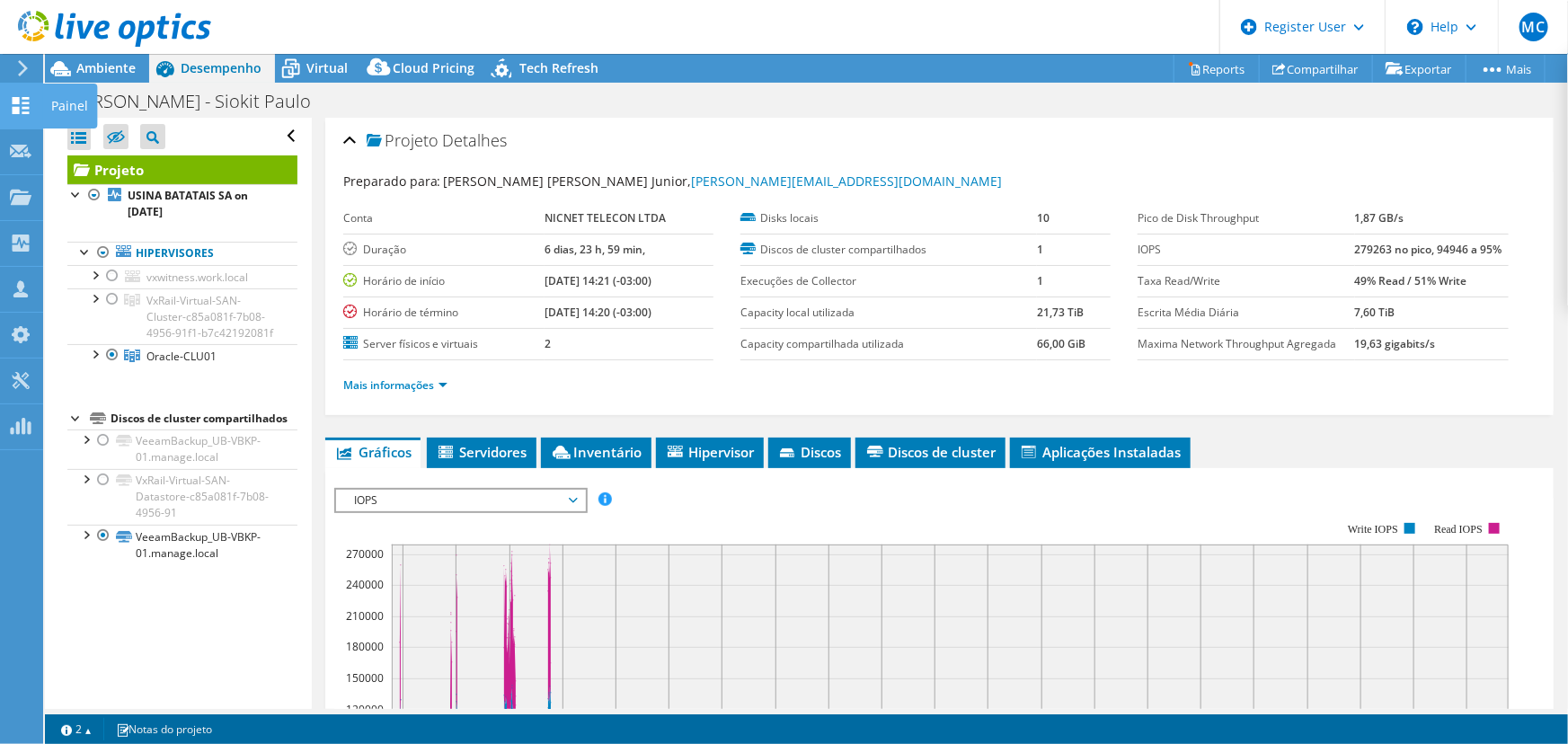
click at [18, 108] on use at bounding box center [21, 106] width 17 height 17
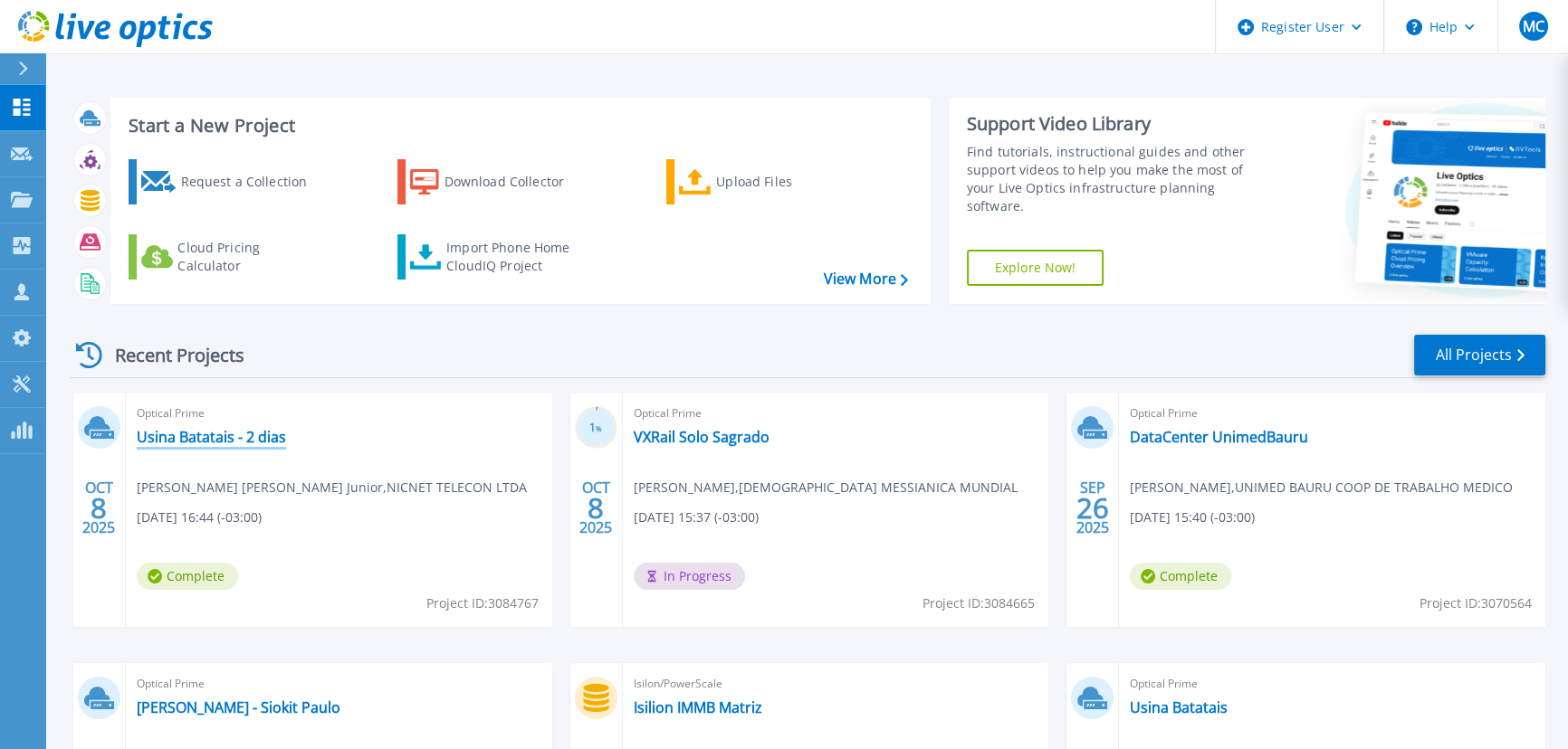
click at [243, 433] on link "Usina Batatais - 2 dias" at bounding box center [212, 437] width 150 height 18
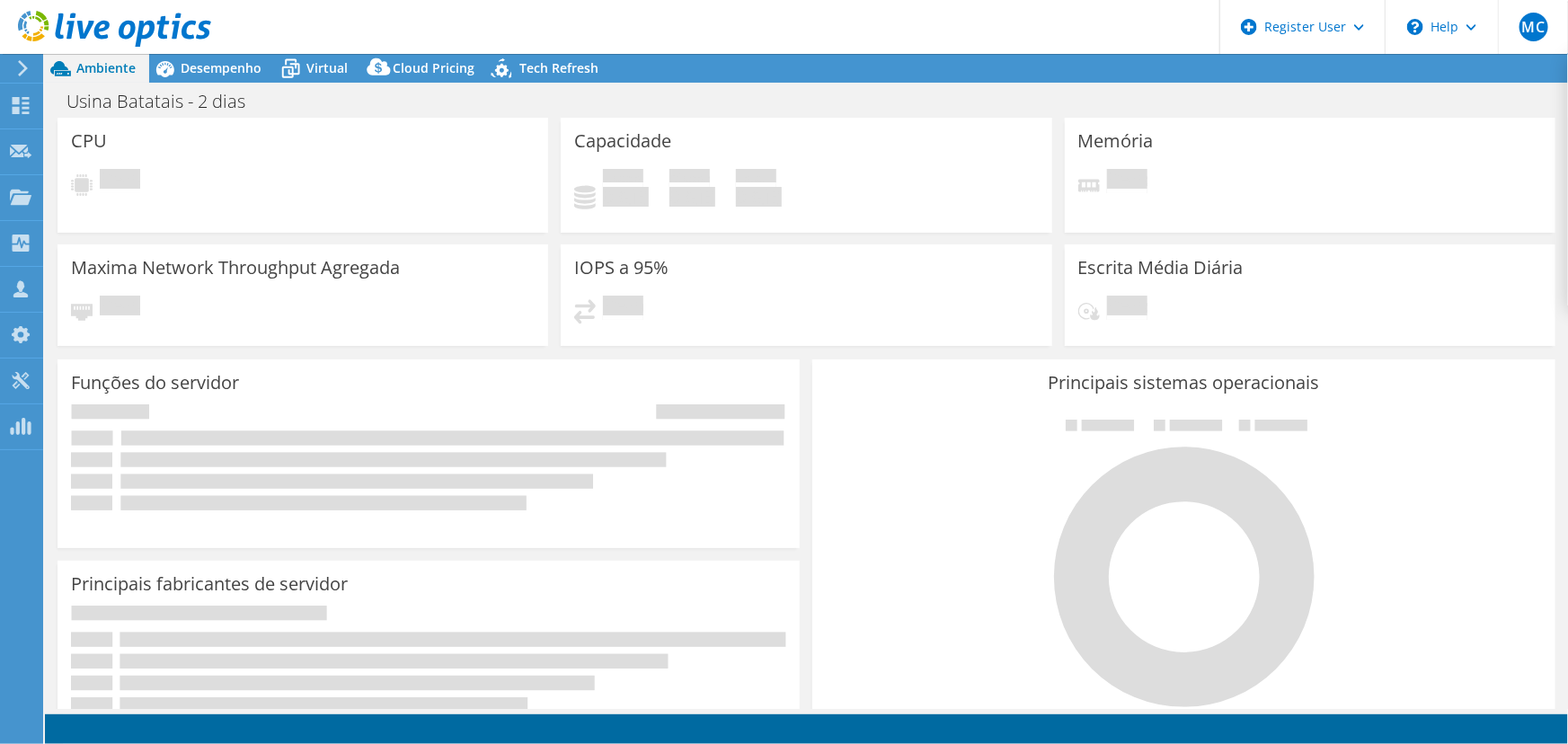
select select "USD"
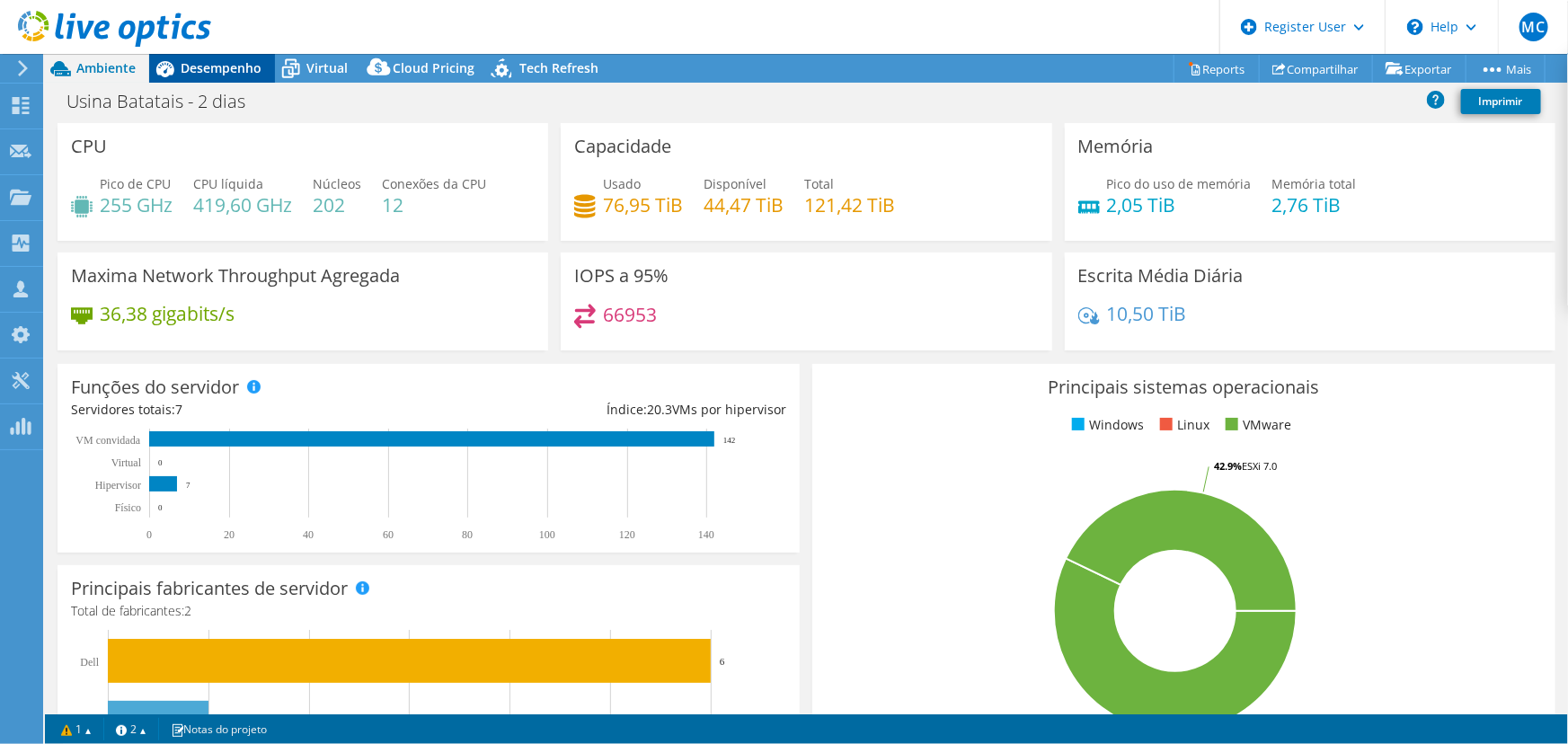
click at [230, 69] on span "Desempenho" at bounding box center [221, 68] width 81 height 17
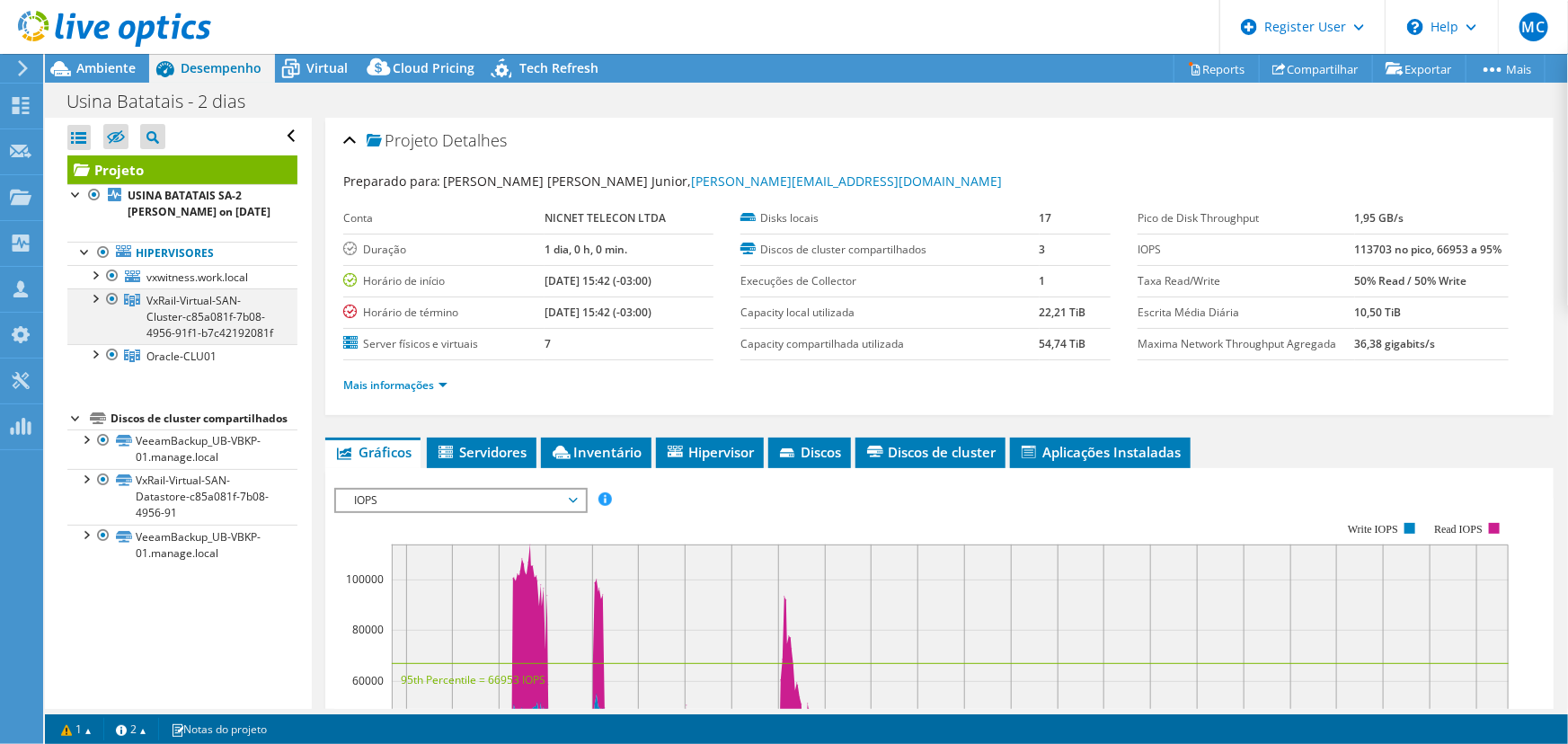
click at [96, 296] on div at bounding box center [94, 297] width 18 height 18
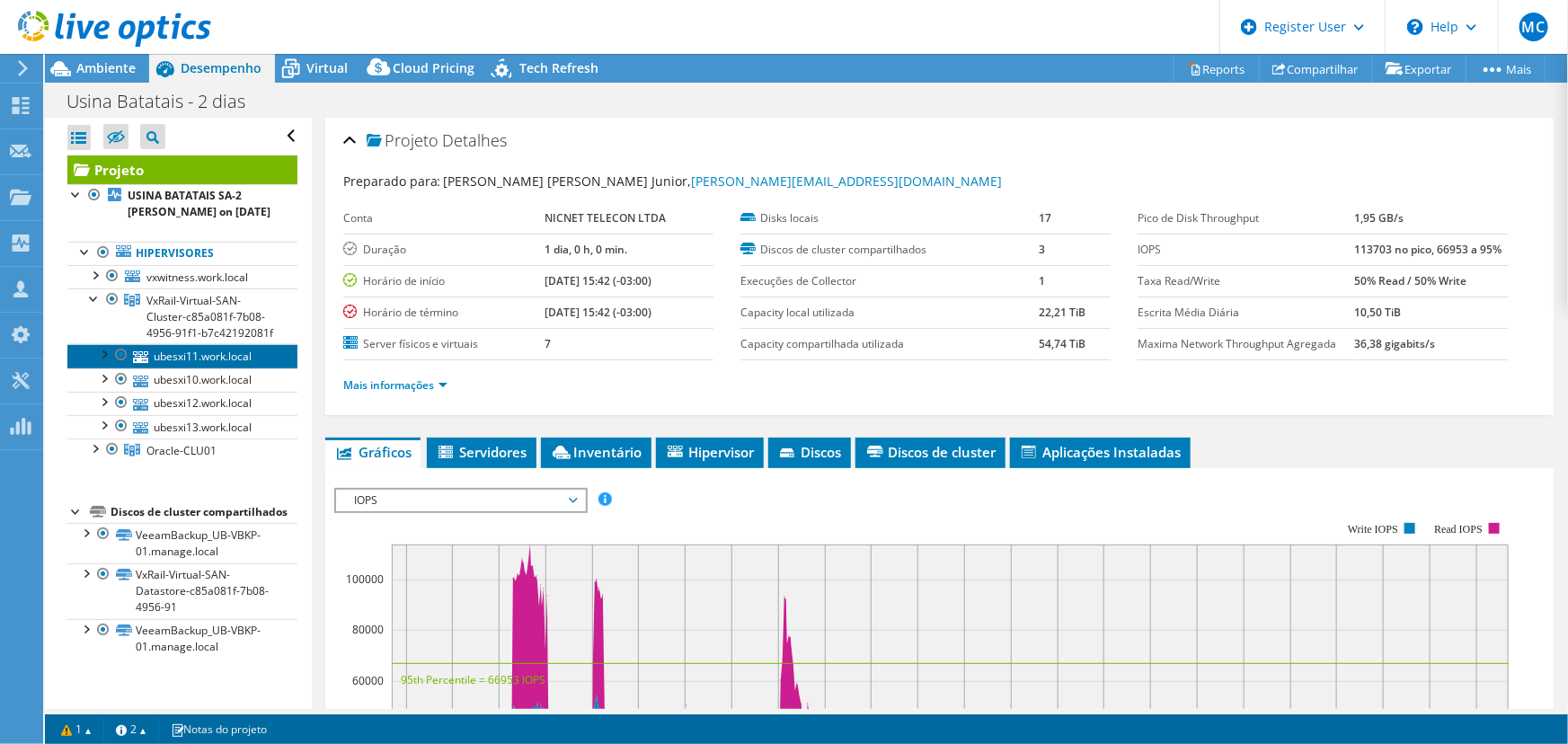
click at [201, 368] on link "ubesxi11.work.local" at bounding box center [182, 356] width 230 height 23
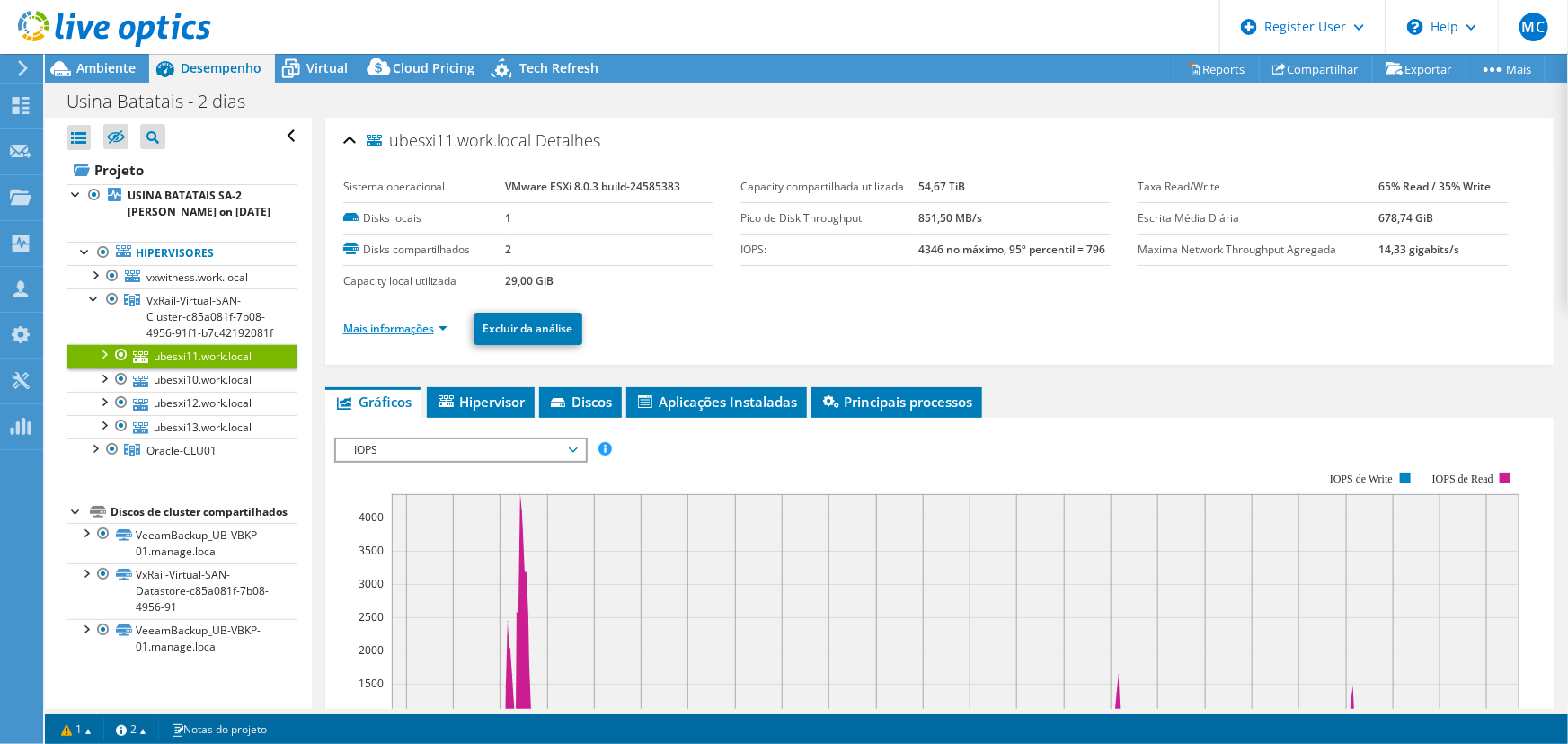
click at [438, 323] on link "Mais informações" at bounding box center [396, 328] width 104 height 15
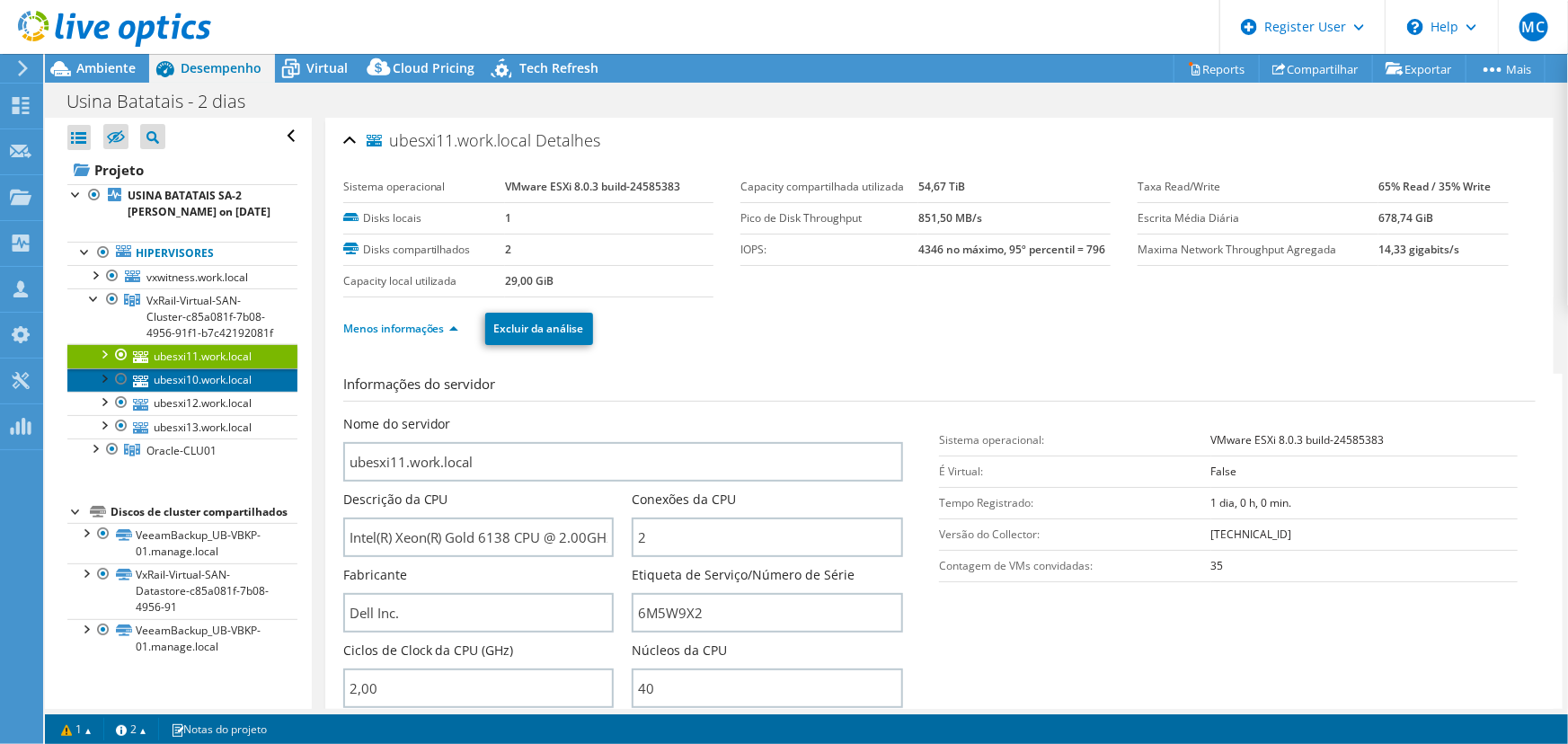
click at [190, 392] on link "ubesxi10.work.local" at bounding box center [182, 380] width 230 height 23
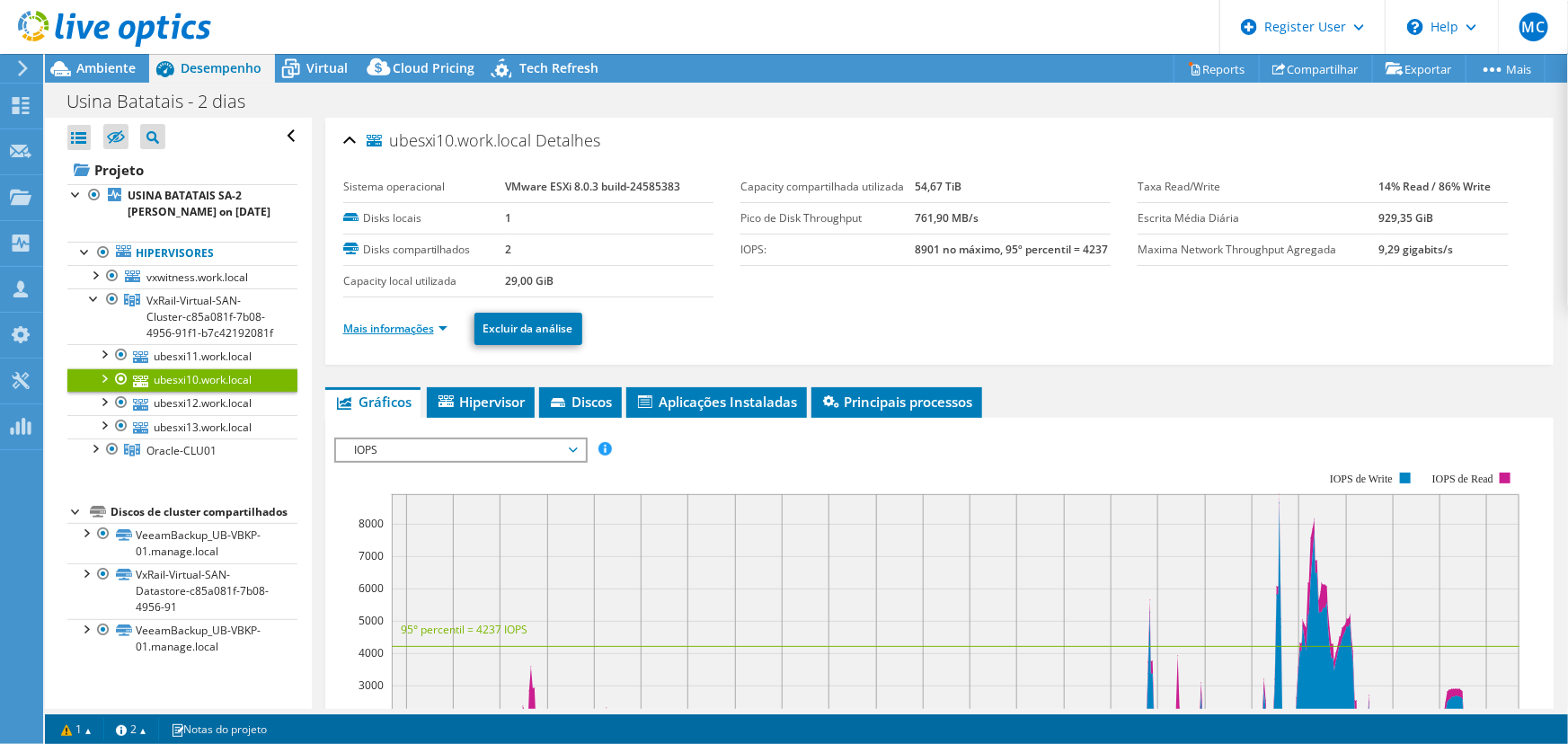
click at [430, 321] on link "Mais informações" at bounding box center [396, 328] width 104 height 15
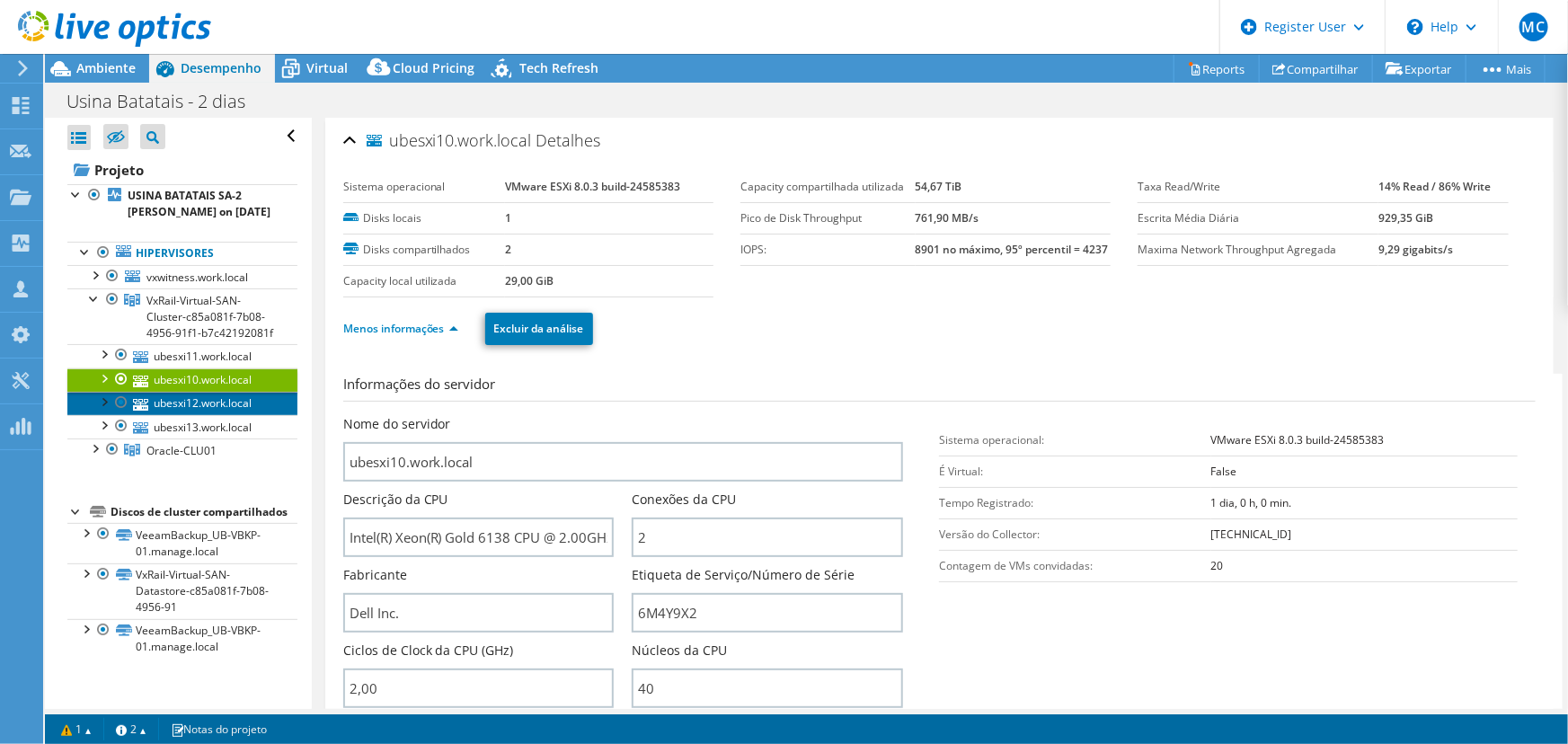
click at [203, 415] on link "ubesxi12.work.local" at bounding box center [182, 403] width 230 height 23
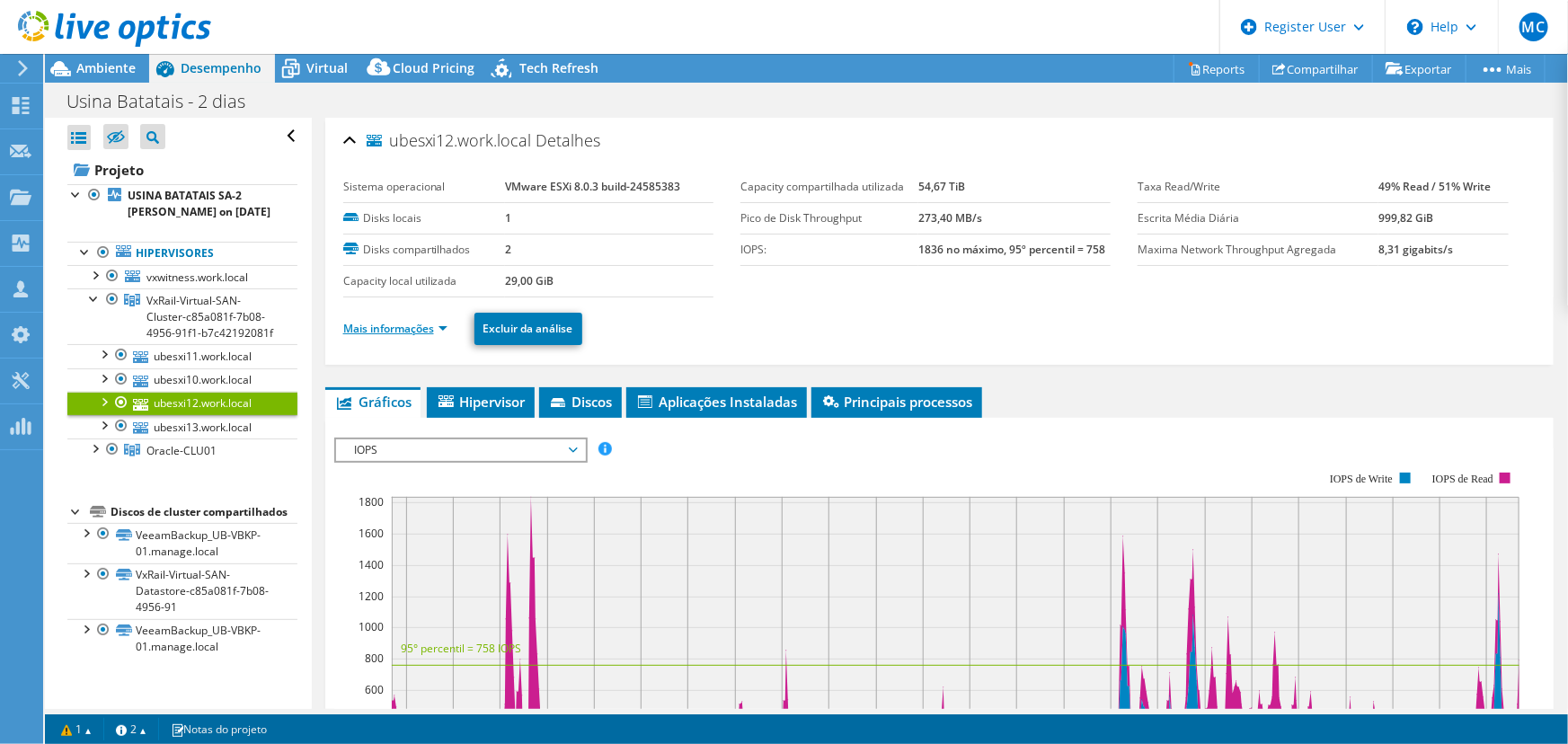
click at [412, 327] on link "Mais informações" at bounding box center [396, 328] width 104 height 15
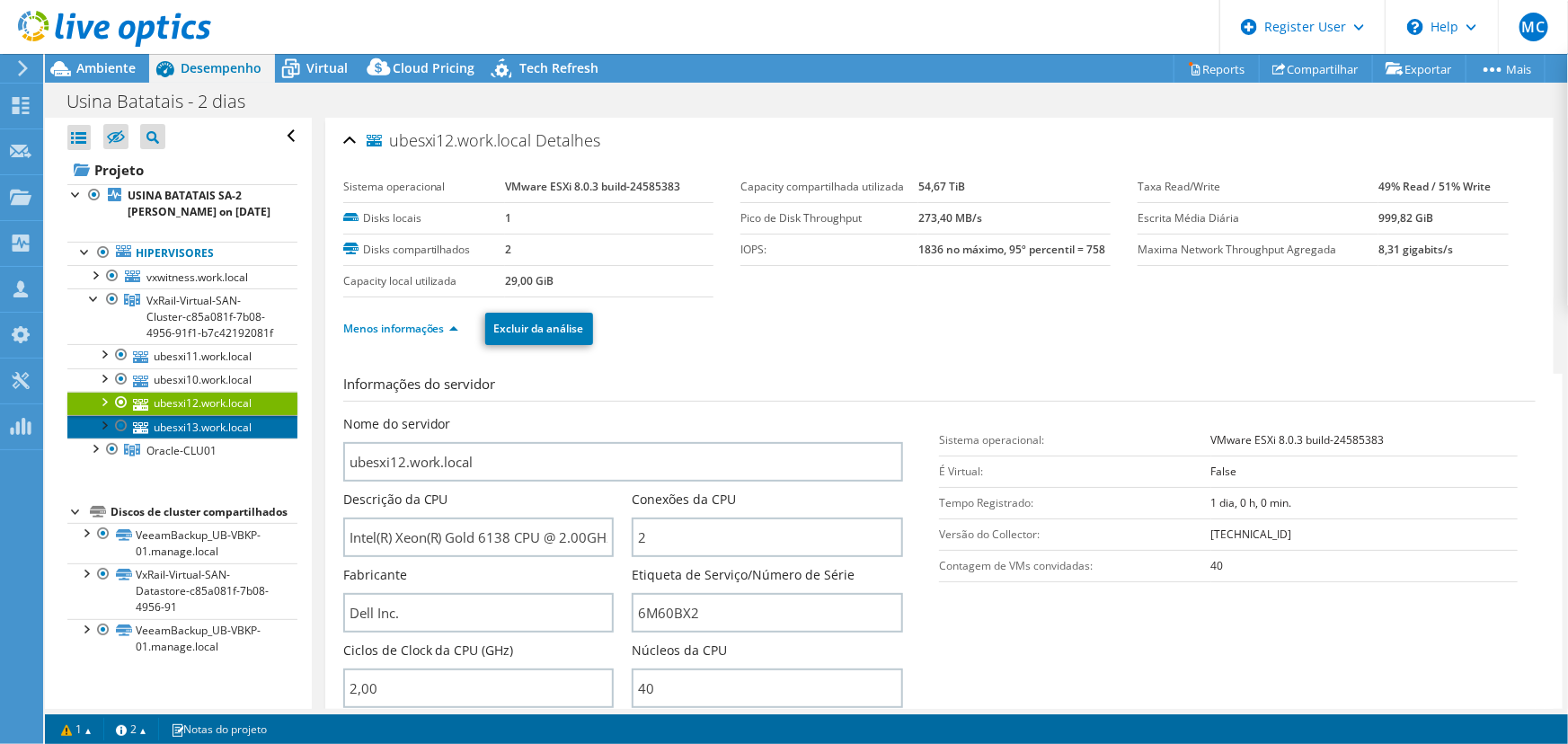
click at [220, 436] on link "ubesxi13.work.local" at bounding box center [182, 427] width 230 height 23
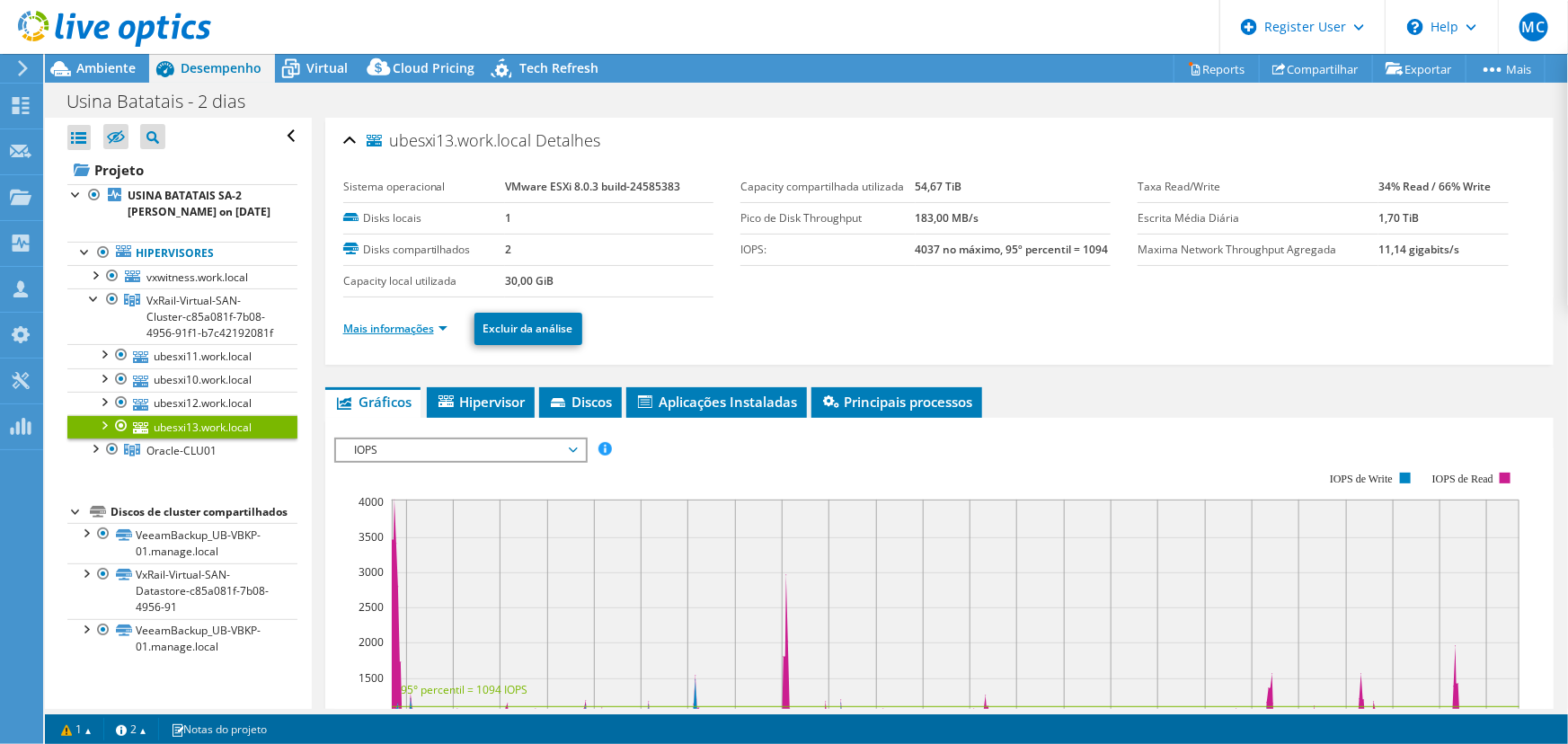
click at [427, 328] on link "Mais informações" at bounding box center [396, 328] width 104 height 15
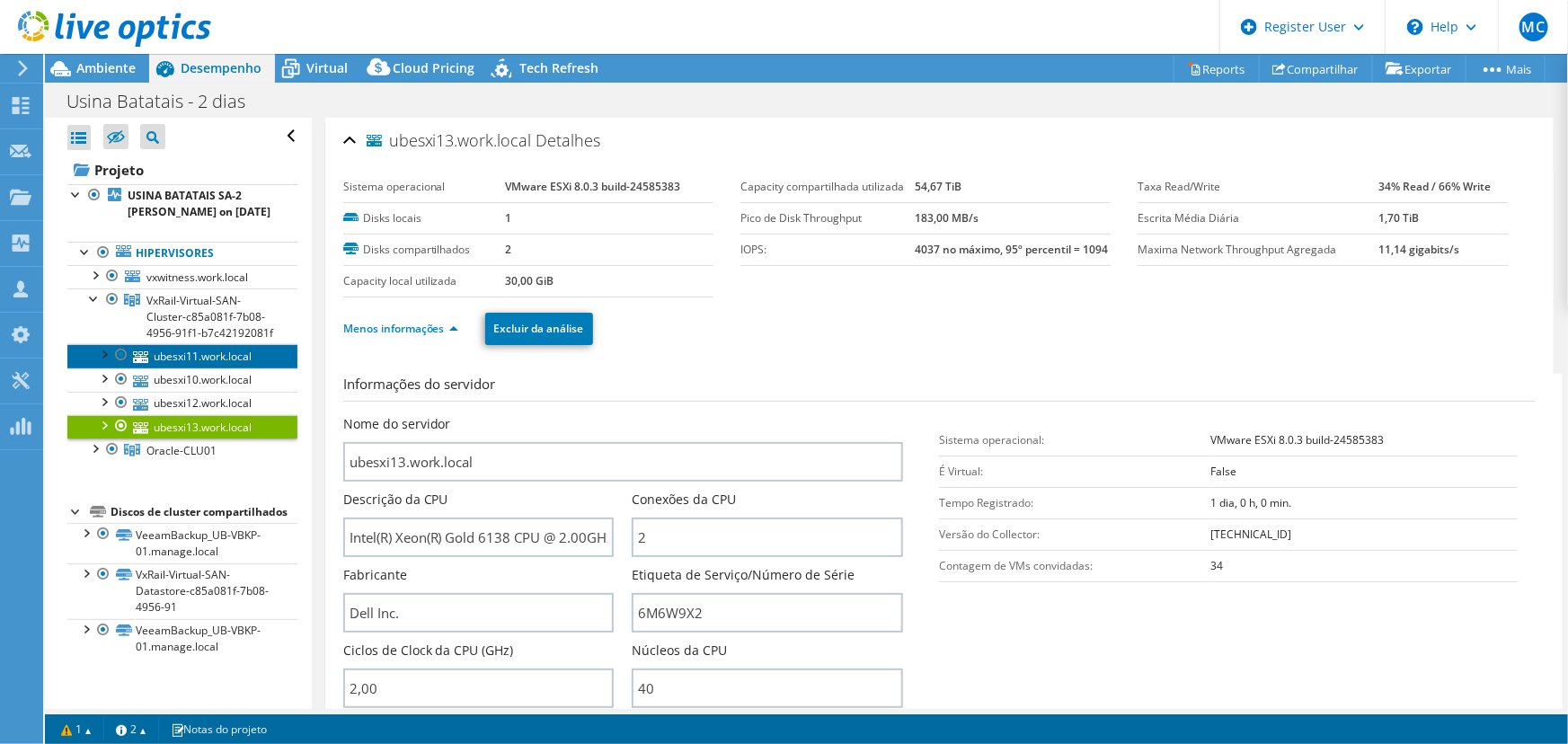
click at [198, 368] on link "ubesxi11.work.local" at bounding box center [182, 356] width 230 height 23
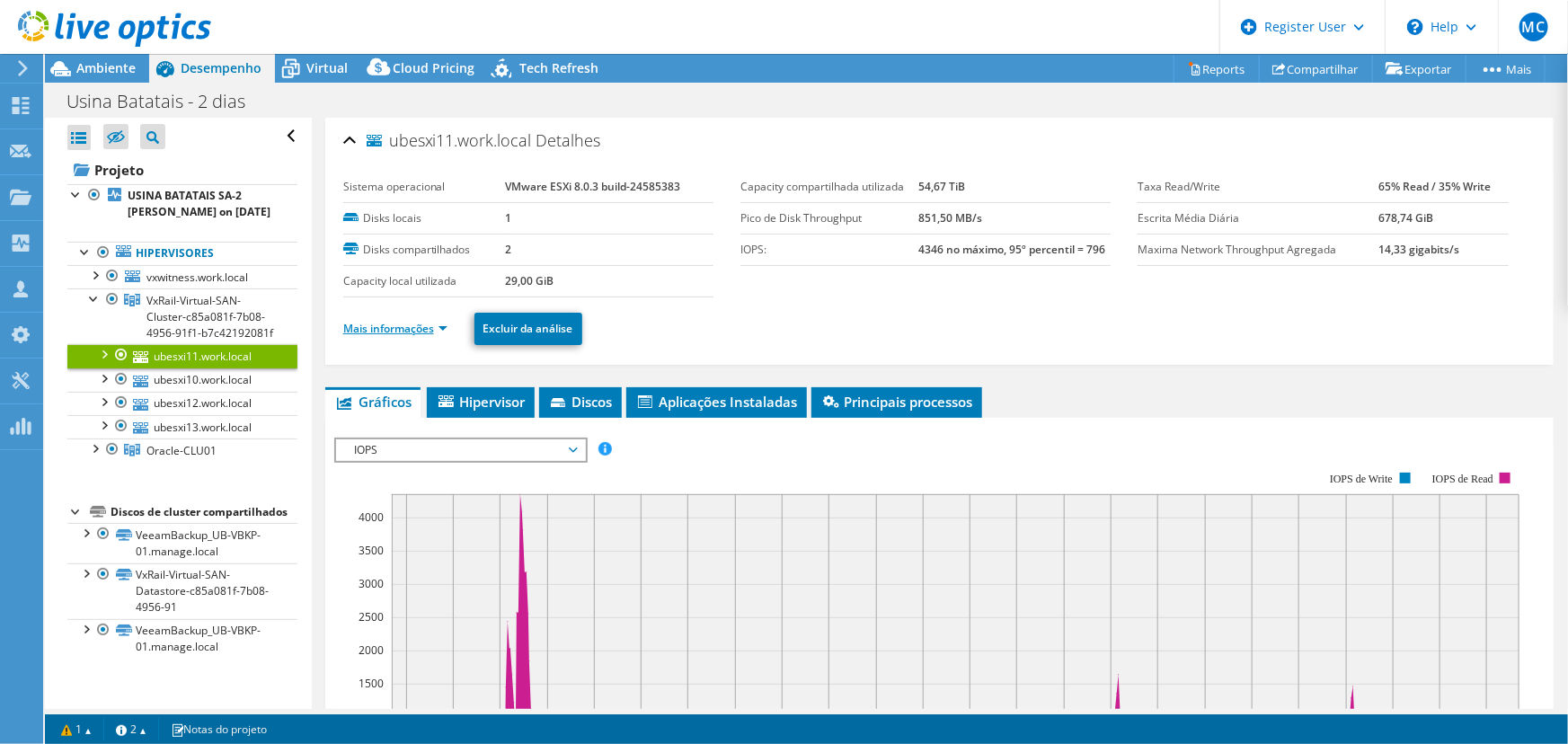
click at [440, 325] on link "Mais informações" at bounding box center [396, 328] width 104 height 15
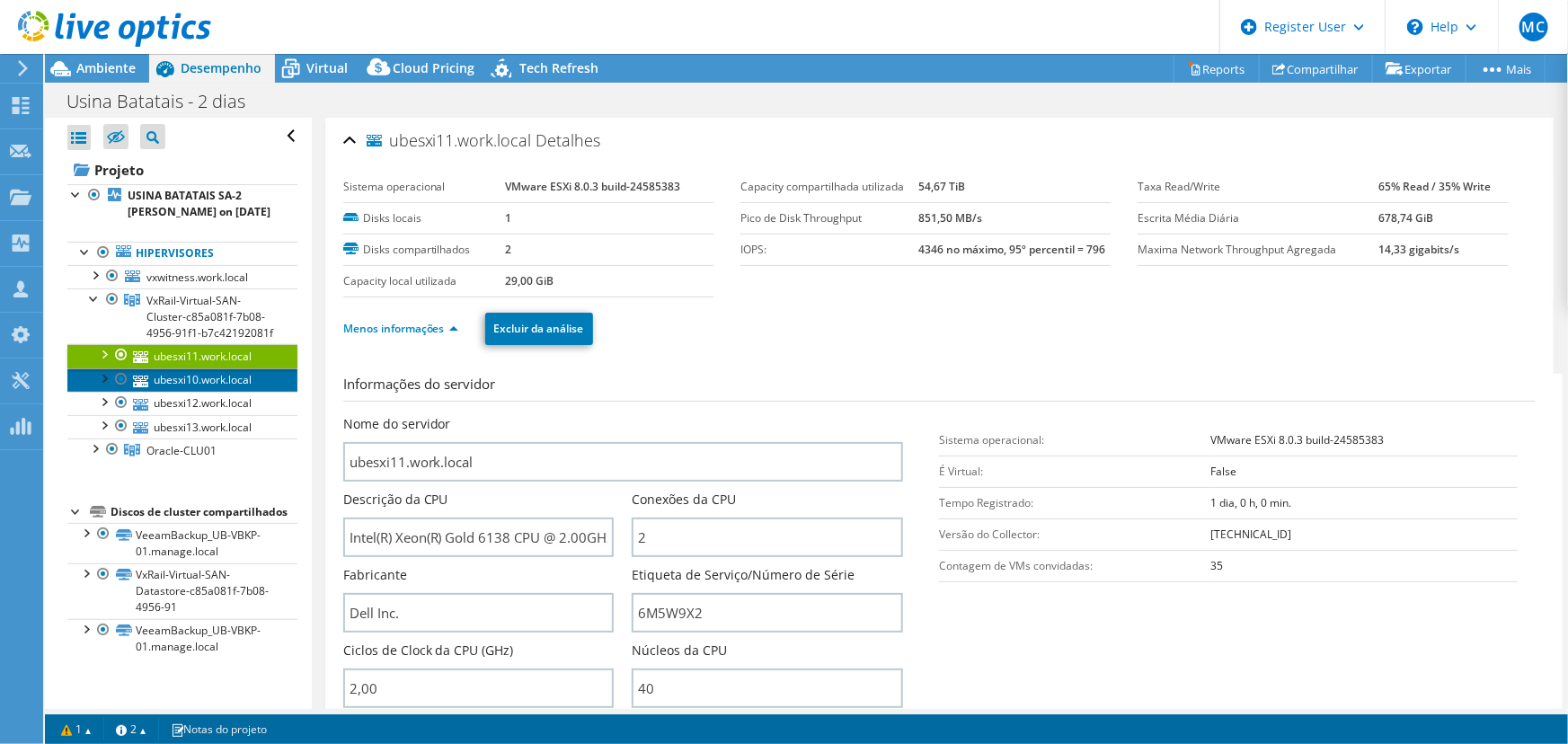
click at [217, 392] on link "ubesxi10.work.local" at bounding box center [182, 380] width 230 height 23
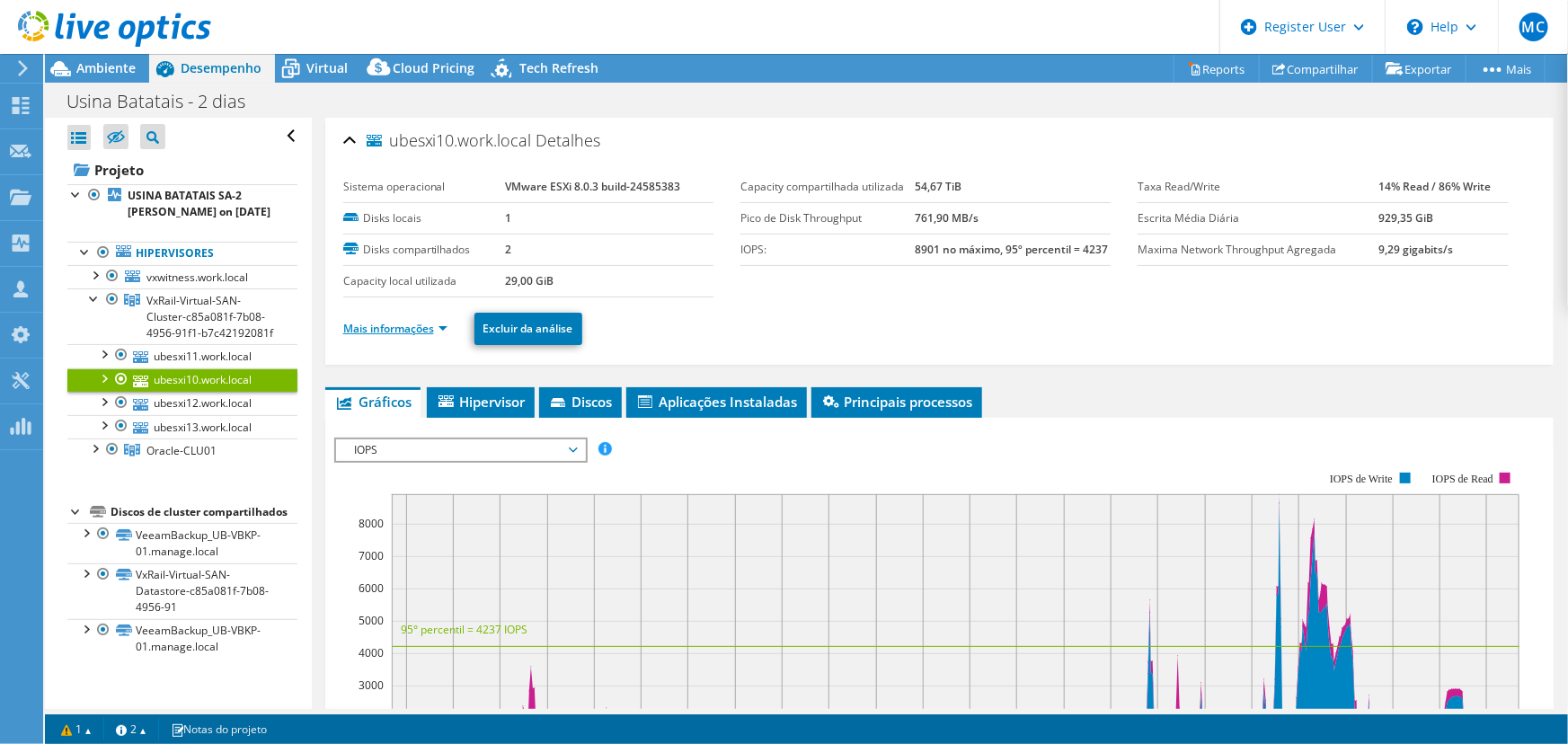
click at [412, 331] on link "Mais informações" at bounding box center [396, 328] width 104 height 15
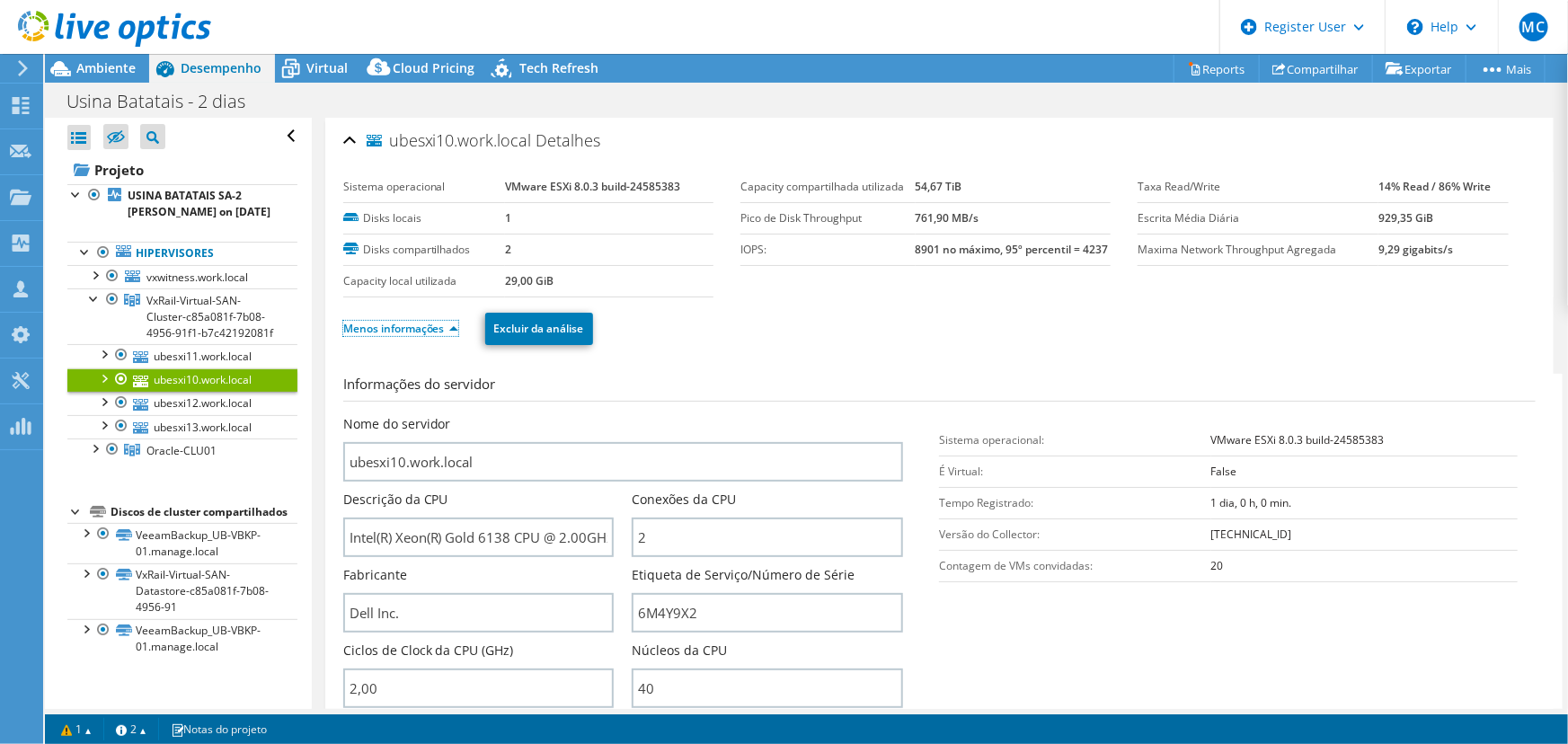
scroll to position [7, 0]
click at [94, 455] on div at bounding box center [94, 447] width 18 height 18
